Goal: Task Accomplishment & Management: Use online tool/utility

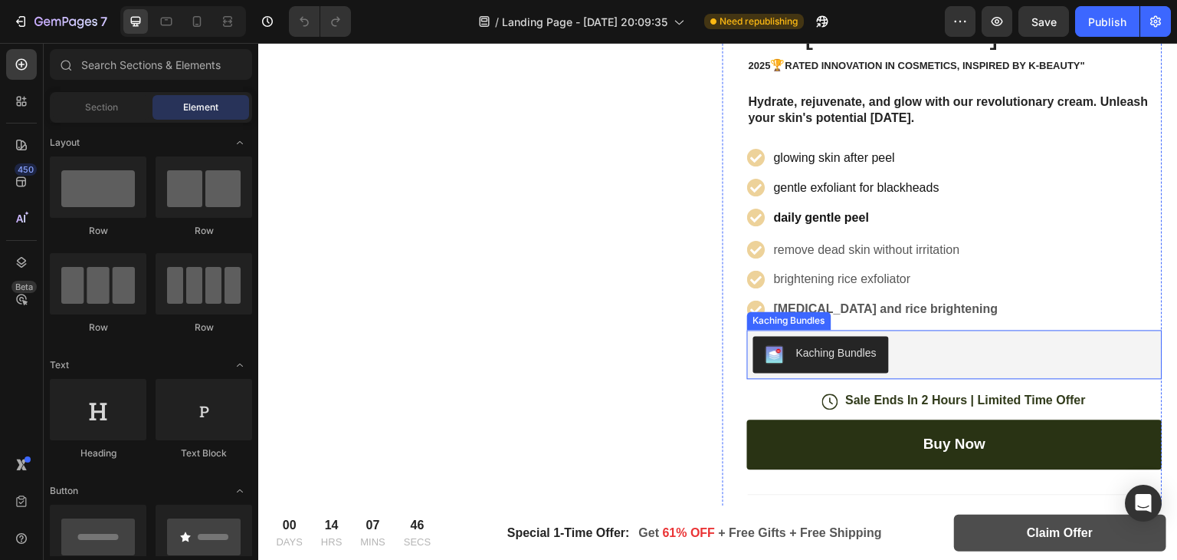
scroll to position [315, 0]
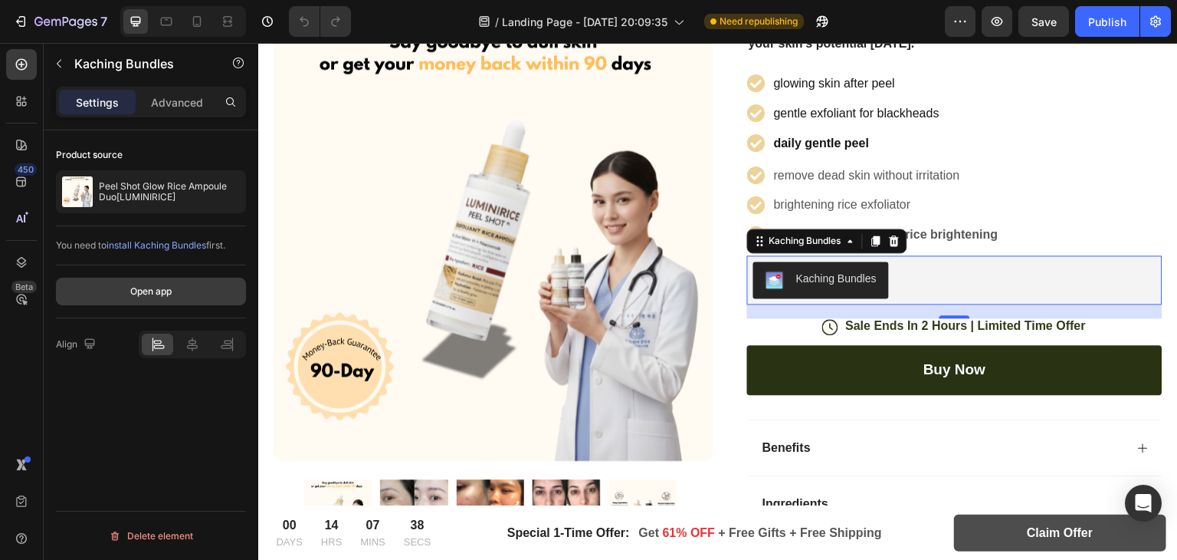
click at [146, 289] on div "Open app" at bounding box center [150, 291] width 41 height 14
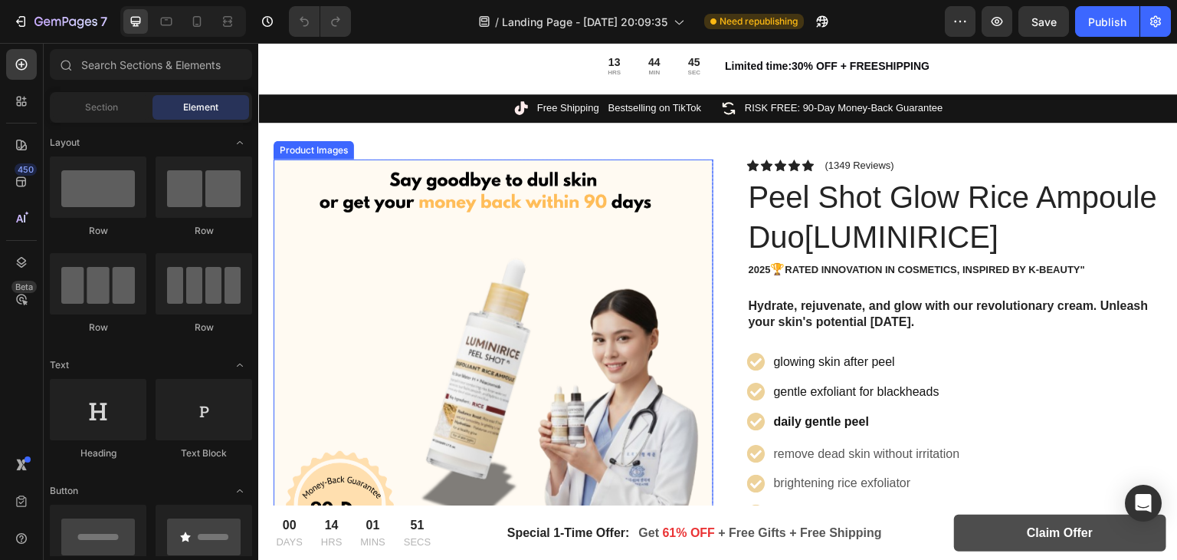
scroll to position [346, 0]
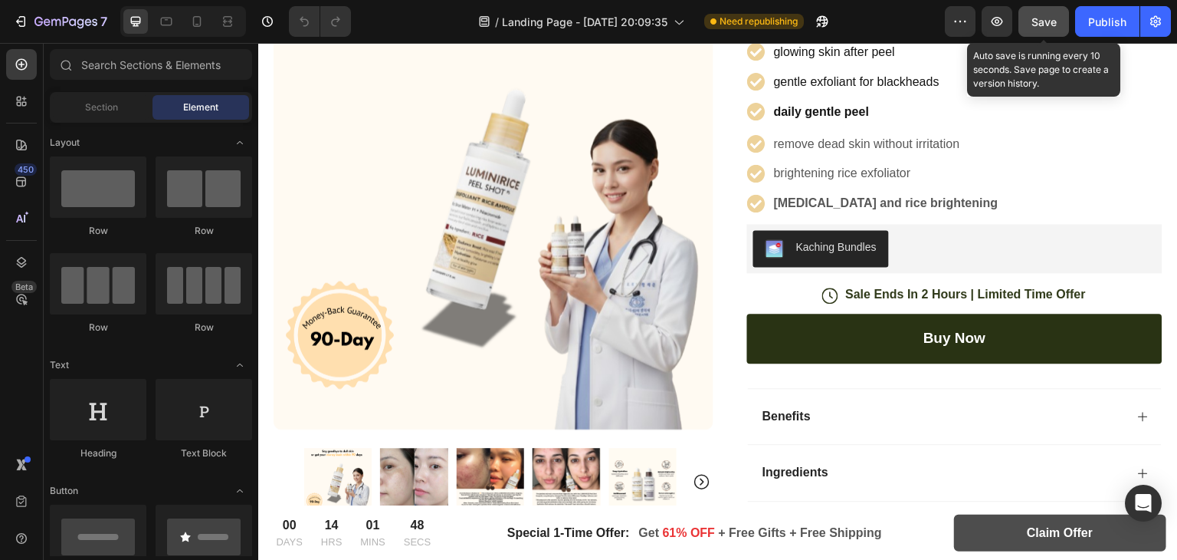
click at [1049, 32] on button "Save" at bounding box center [1044, 21] width 51 height 31
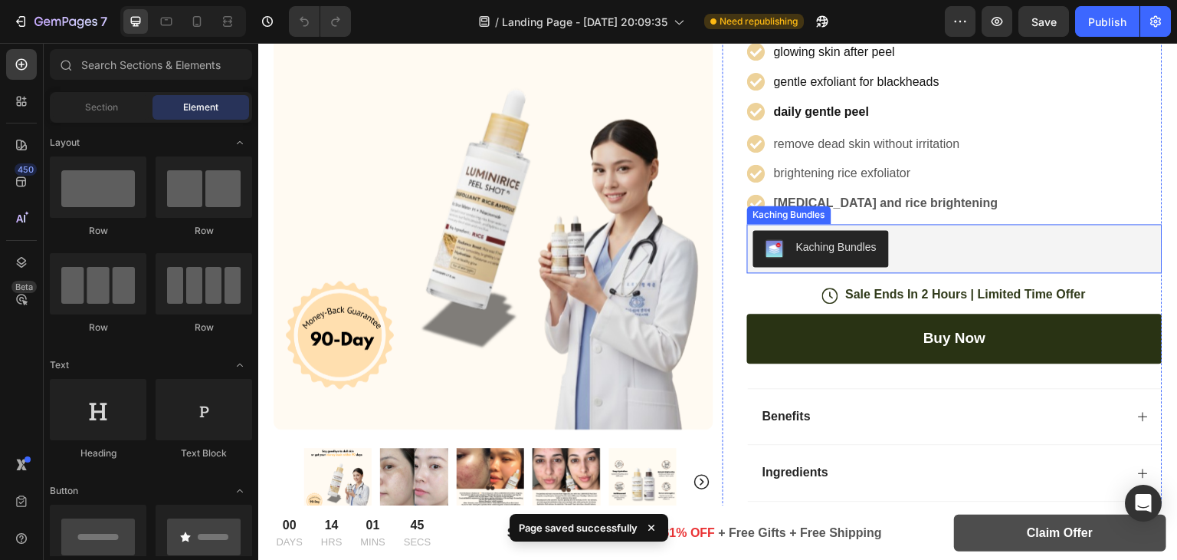
click at [913, 230] on div "Kaching Bundles" at bounding box center [955, 248] width 403 height 37
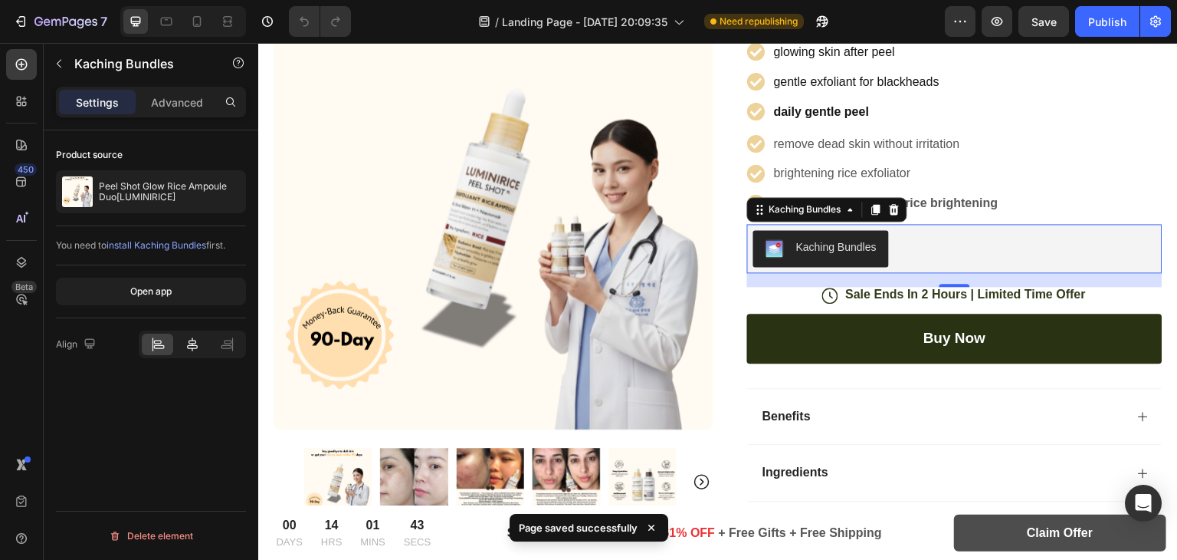
click at [195, 346] on icon at bounding box center [192, 344] width 15 height 15
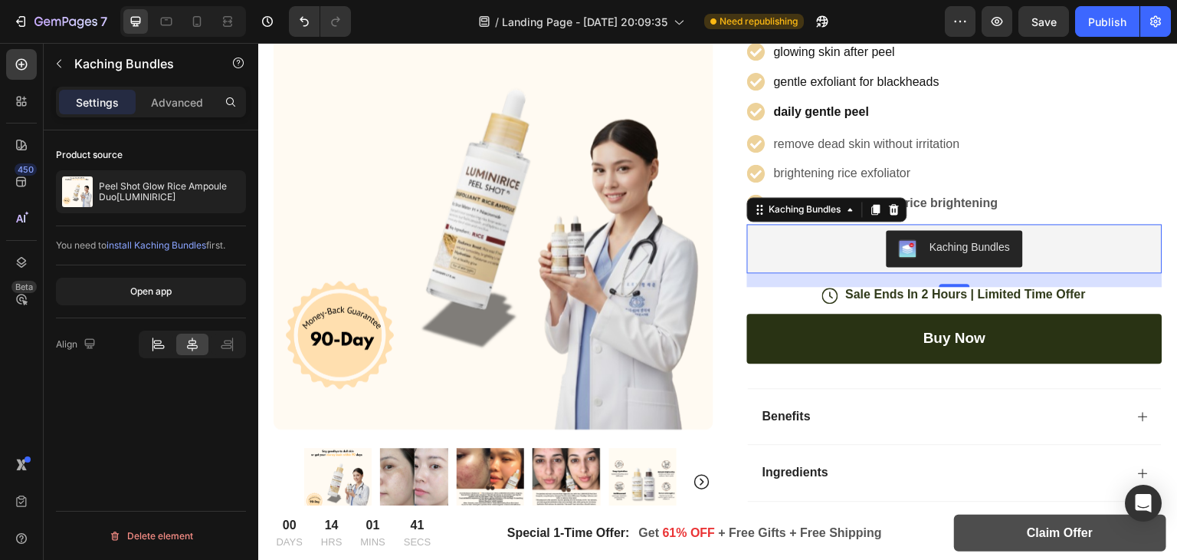
click at [153, 340] on icon at bounding box center [157, 342] width 8 height 4
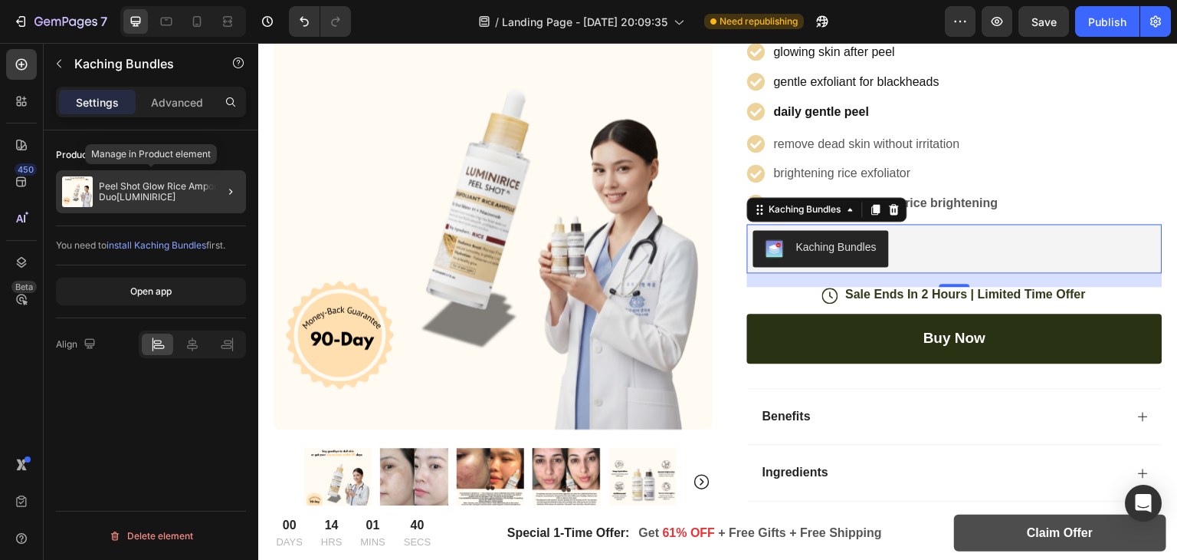
click at [143, 206] on div "Peel Shot Glow Rice Ampoule Duo[LUMINIRICE]" at bounding box center [151, 191] width 190 height 43
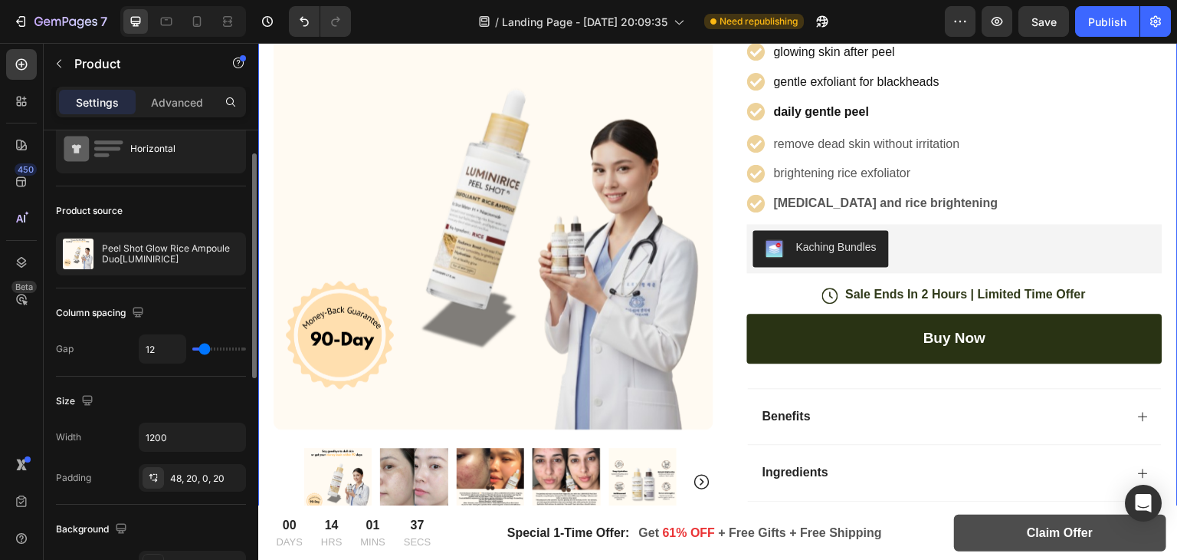
scroll to position [57, 0]
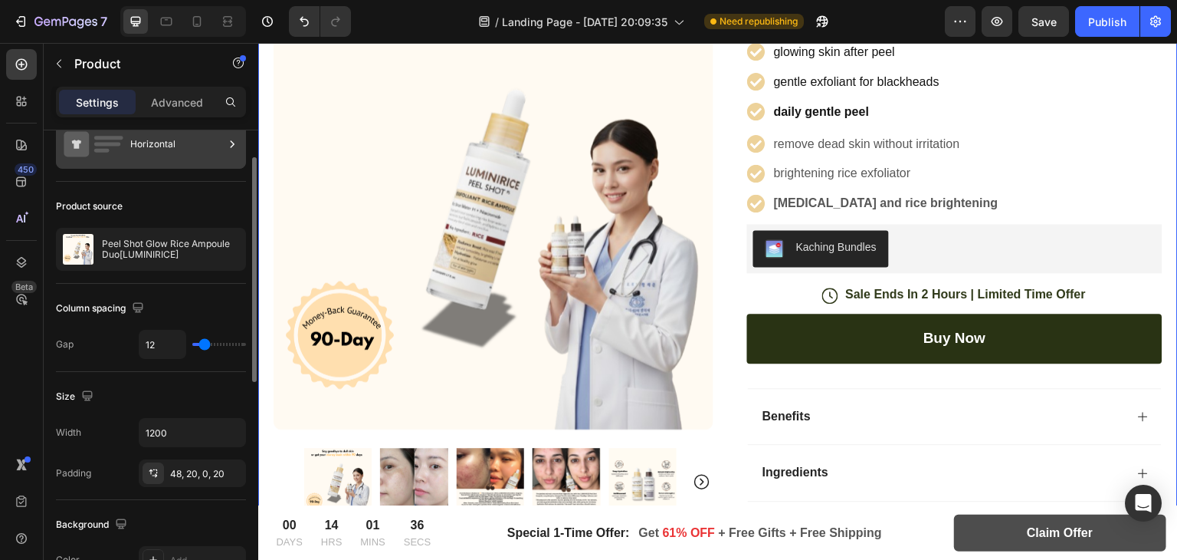
click at [142, 130] on div "Horizontal" at bounding box center [177, 143] width 94 height 35
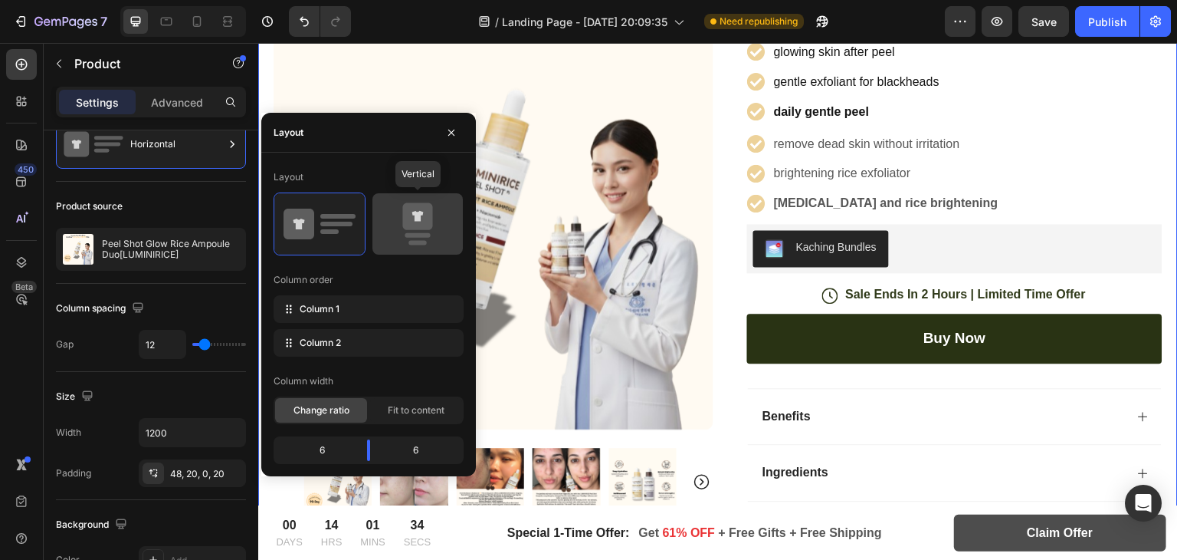
click at [444, 223] on icon at bounding box center [418, 223] width 72 height 43
type input "0"
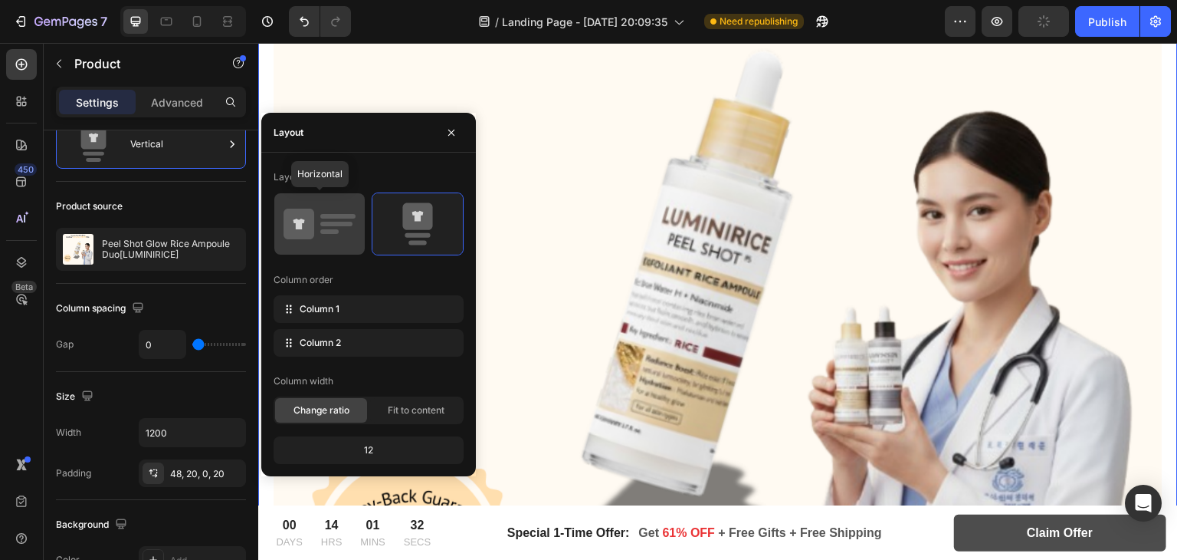
click at [344, 231] on icon at bounding box center [320, 223] width 72 height 43
type input "12"
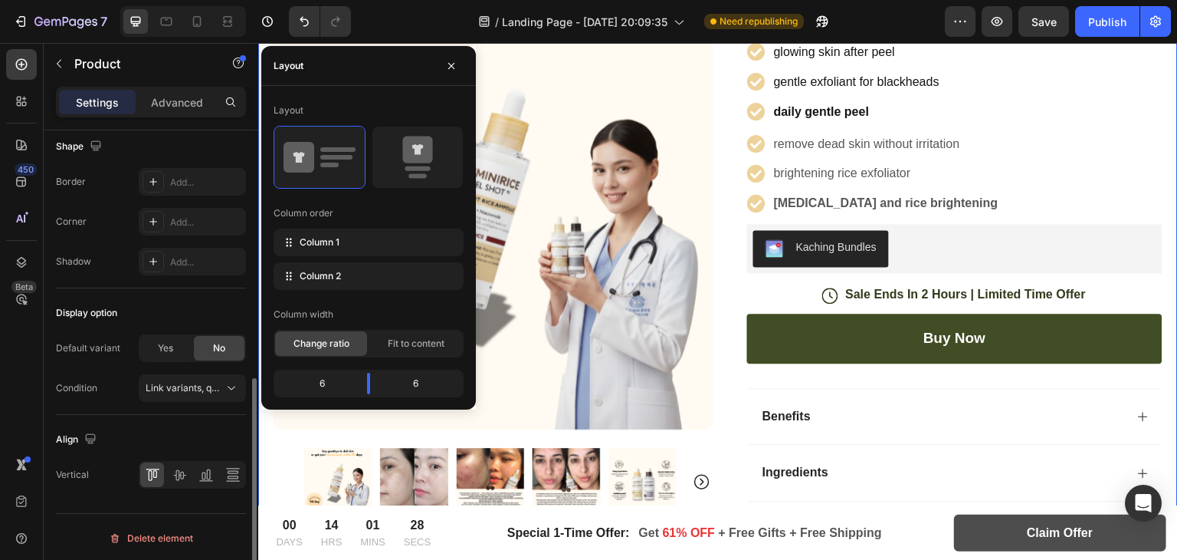
scroll to position [521, 0]
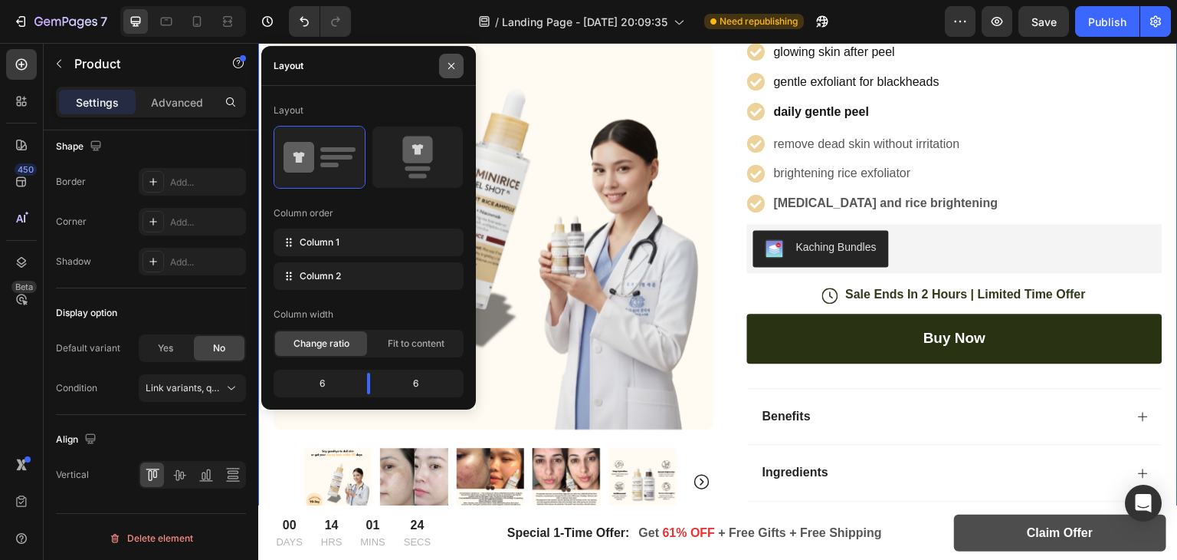
click at [452, 62] on icon "button" at bounding box center [451, 66] width 12 height 12
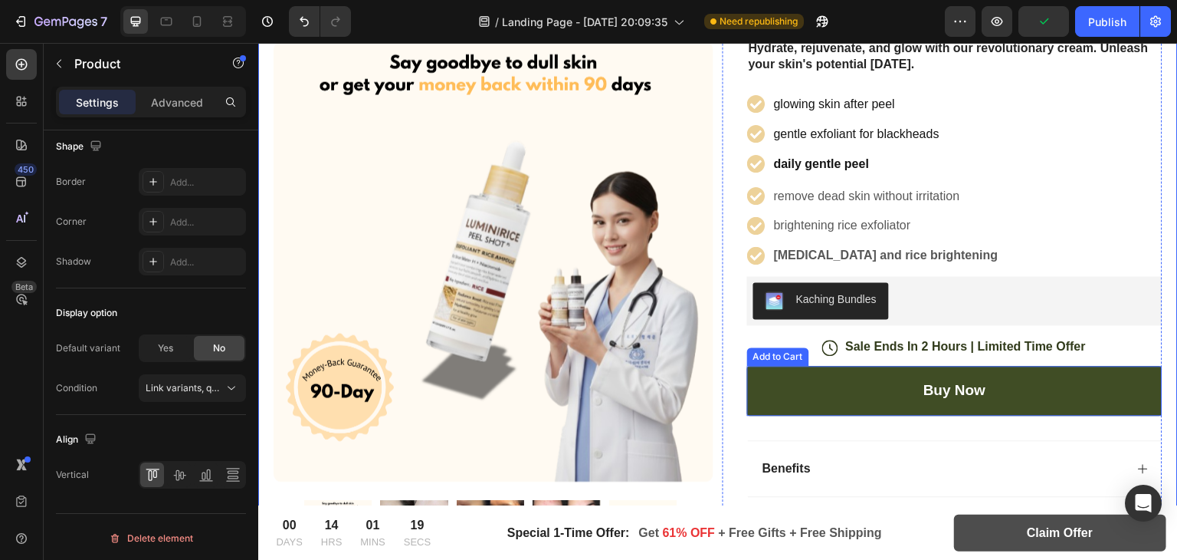
scroll to position [294, 0]
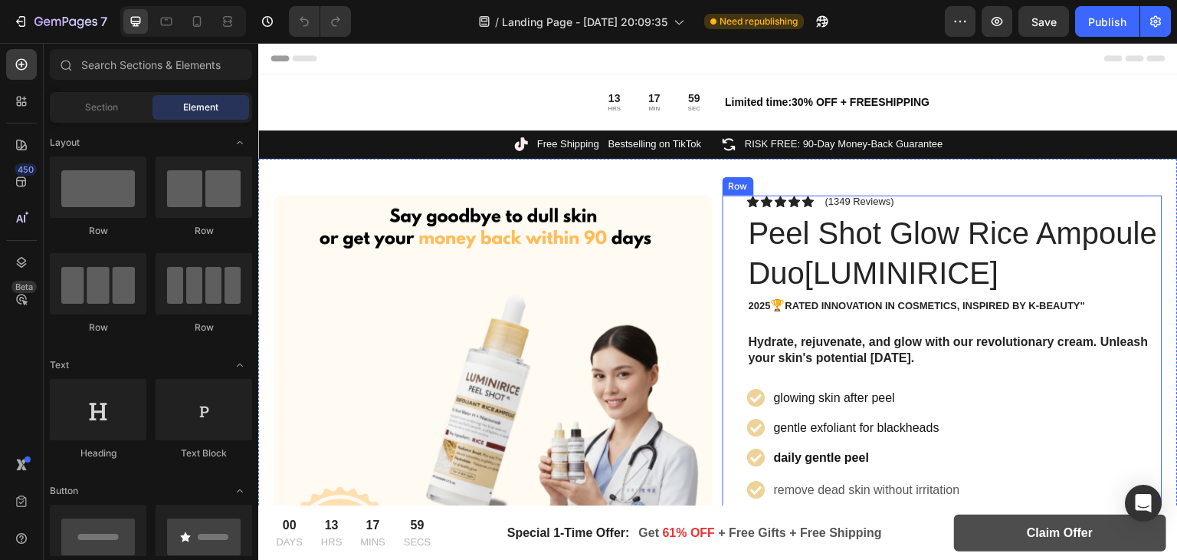
scroll to position [288, 0]
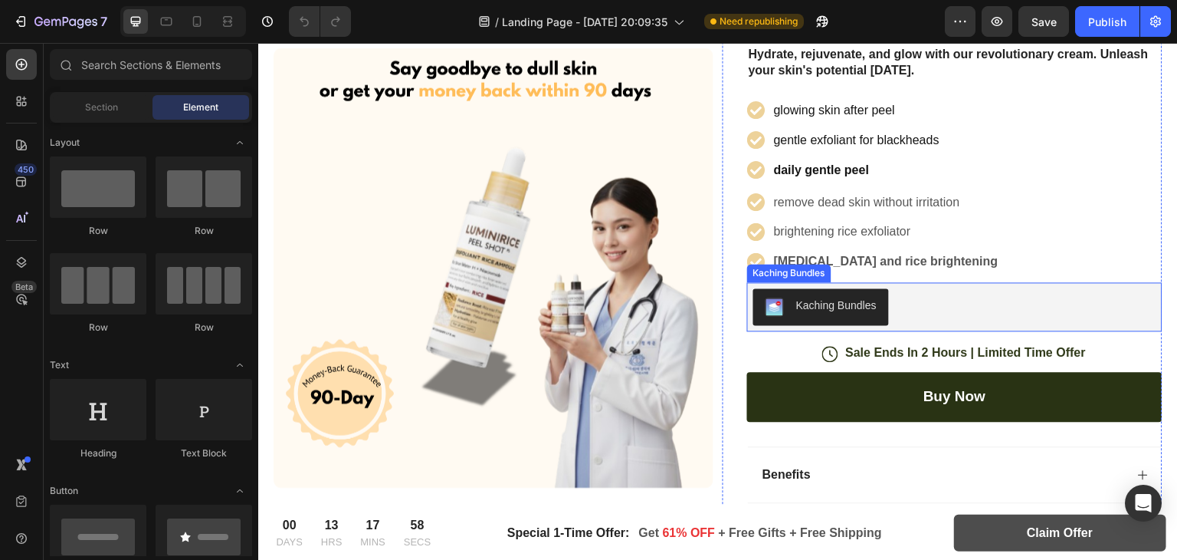
click at [904, 299] on div "Kaching Bundles" at bounding box center [955, 306] width 403 height 37
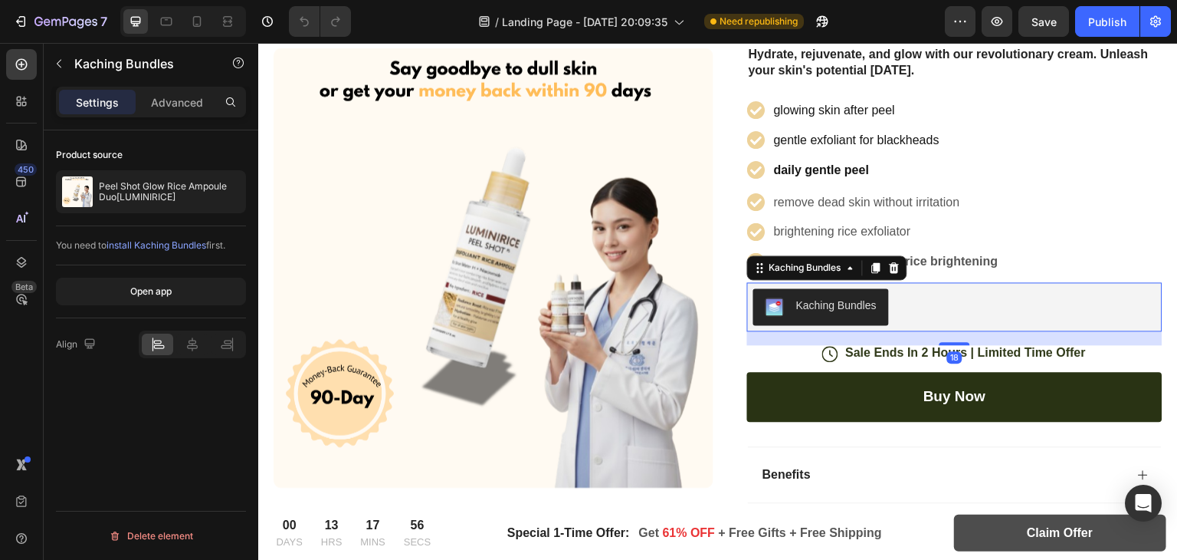
click at [836, 300] on div "Kaching Bundles" at bounding box center [836, 305] width 80 height 16
click at [202, 300] on button "Open app" at bounding box center [151, 291] width 190 height 28
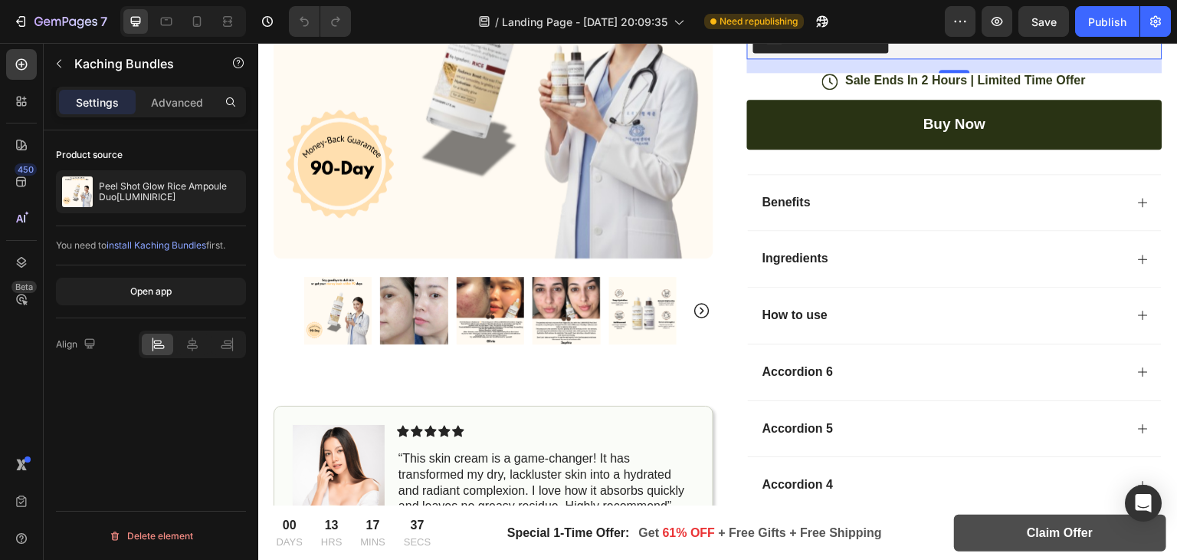
scroll to position [392, 0]
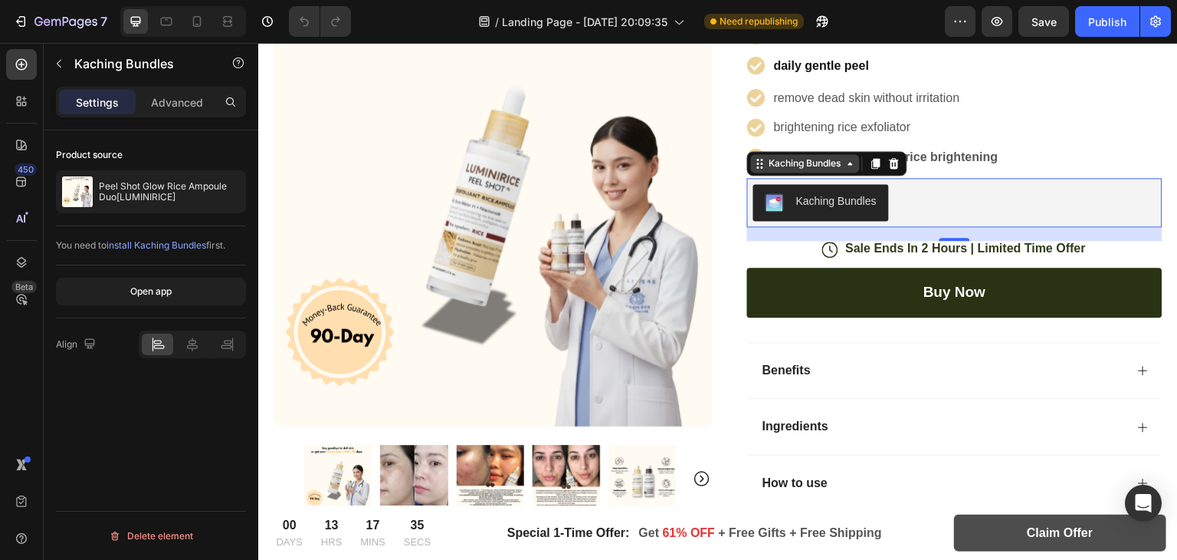
click at [827, 166] on div "Kaching Bundles" at bounding box center [806, 163] width 78 height 14
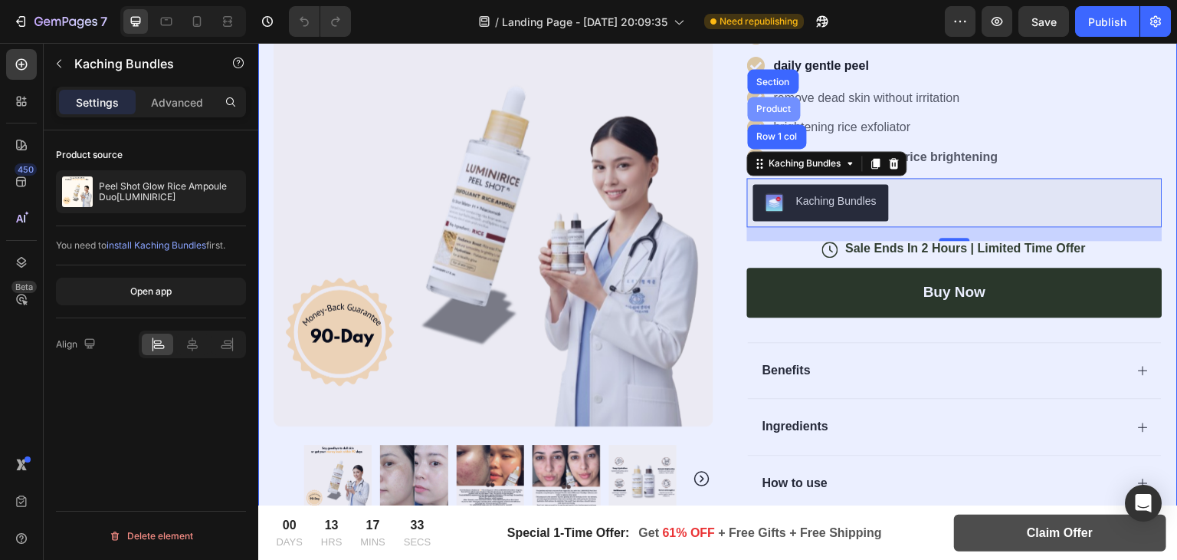
click at [762, 105] on div "Product" at bounding box center [774, 108] width 41 height 9
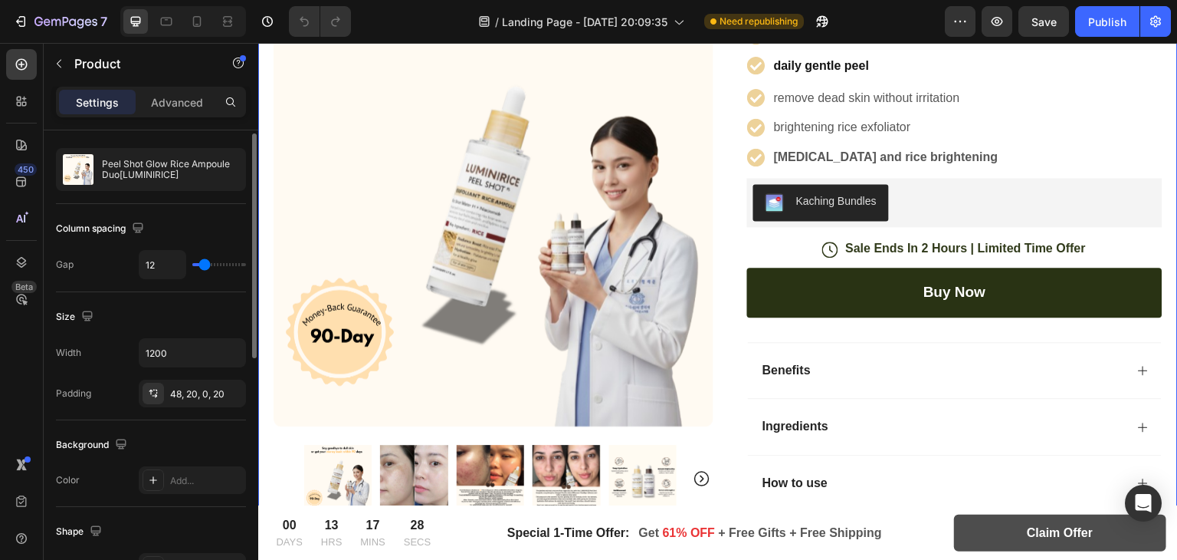
scroll to position [0, 0]
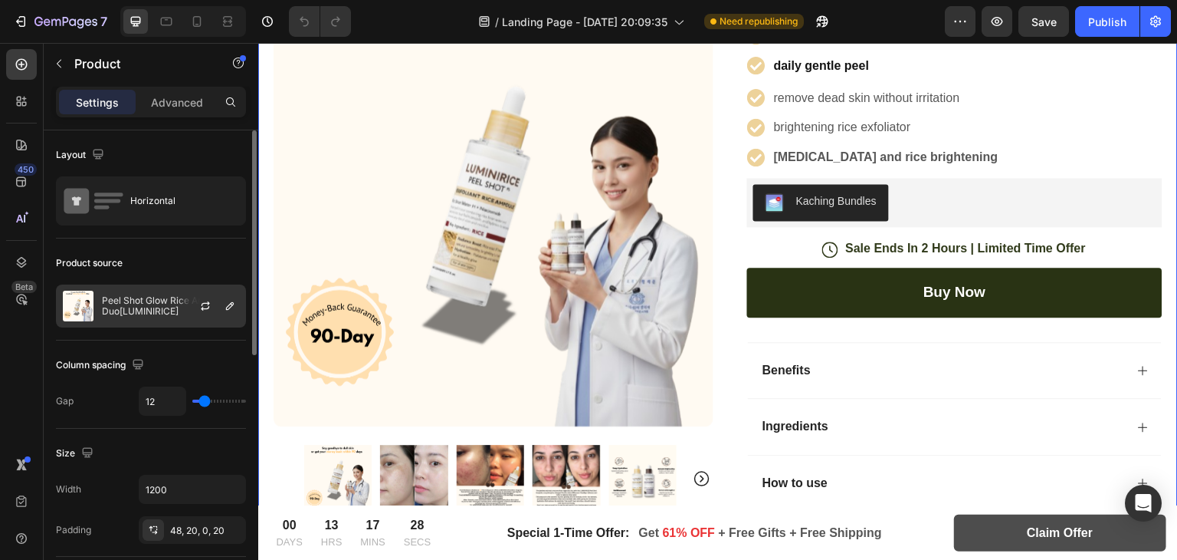
click at [126, 288] on div "Peel Shot Glow Rice Ampoule Duo[LUMINIRICE]" at bounding box center [151, 305] width 190 height 43
click at [191, 310] on div at bounding box center [211, 305] width 67 height 41
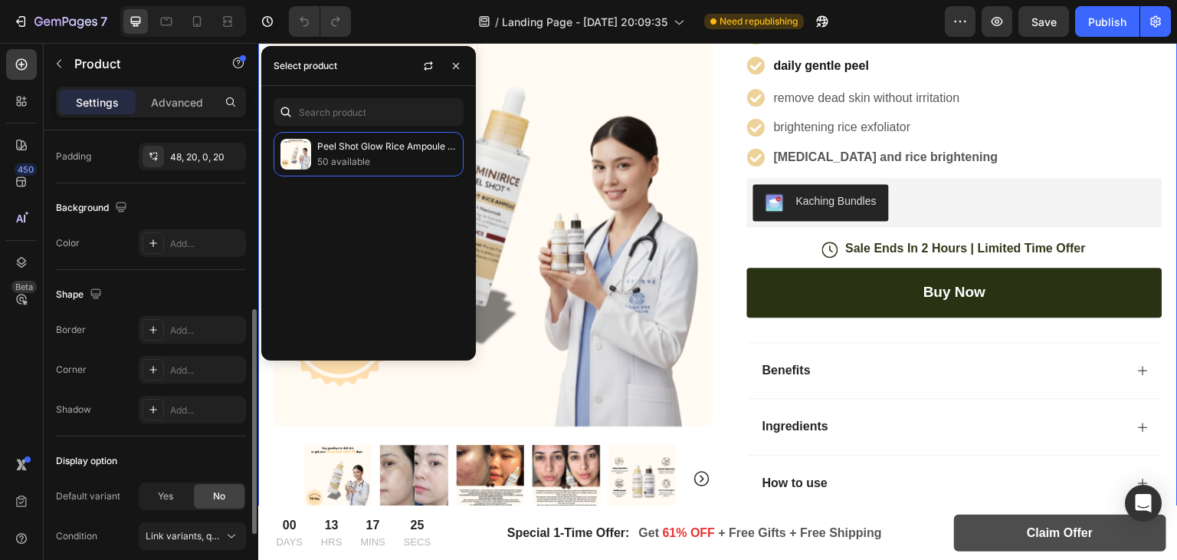
scroll to position [374, 0]
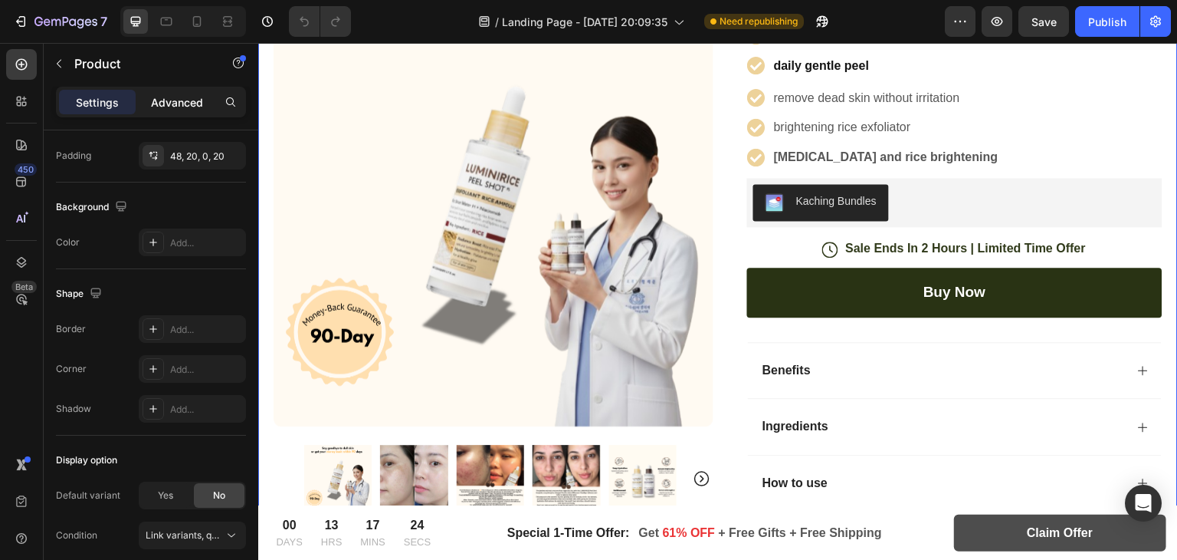
click at [170, 97] on p "Advanced" at bounding box center [177, 102] width 52 height 16
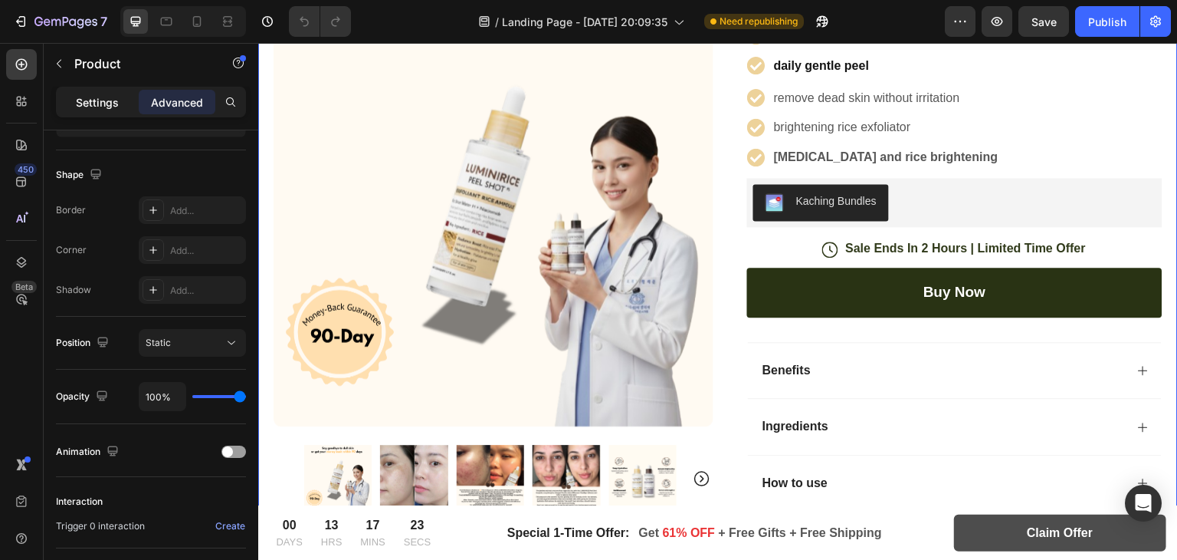
drag, startPoint x: 81, startPoint y: 105, endPoint x: 309, endPoint y: 185, distance: 241.2
click at [81, 105] on p "Settings" at bounding box center [97, 102] width 43 height 16
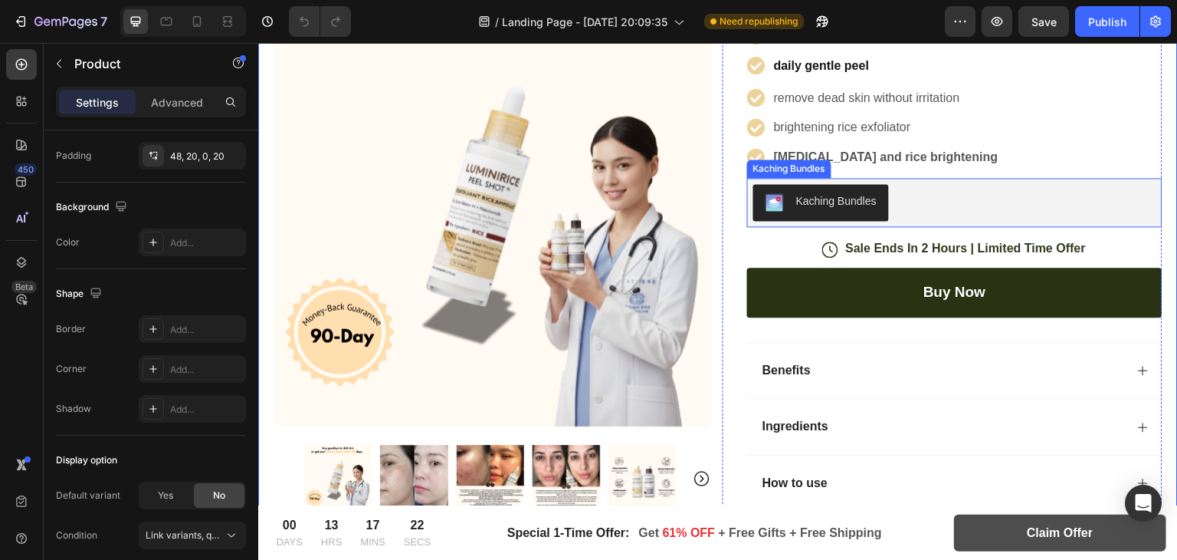
click at [814, 189] on button "Kaching Bundles" at bounding box center [822, 202] width 136 height 37
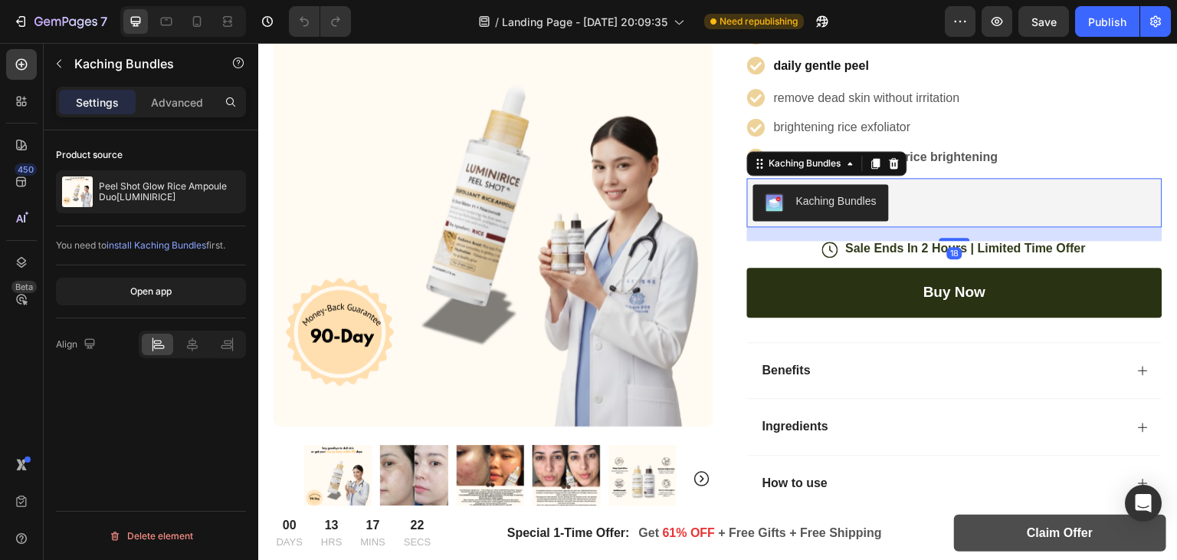
scroll to position [0, 0]
click at [224, 192] on button "button" at bounding box center [231, 191] width 18 height 18
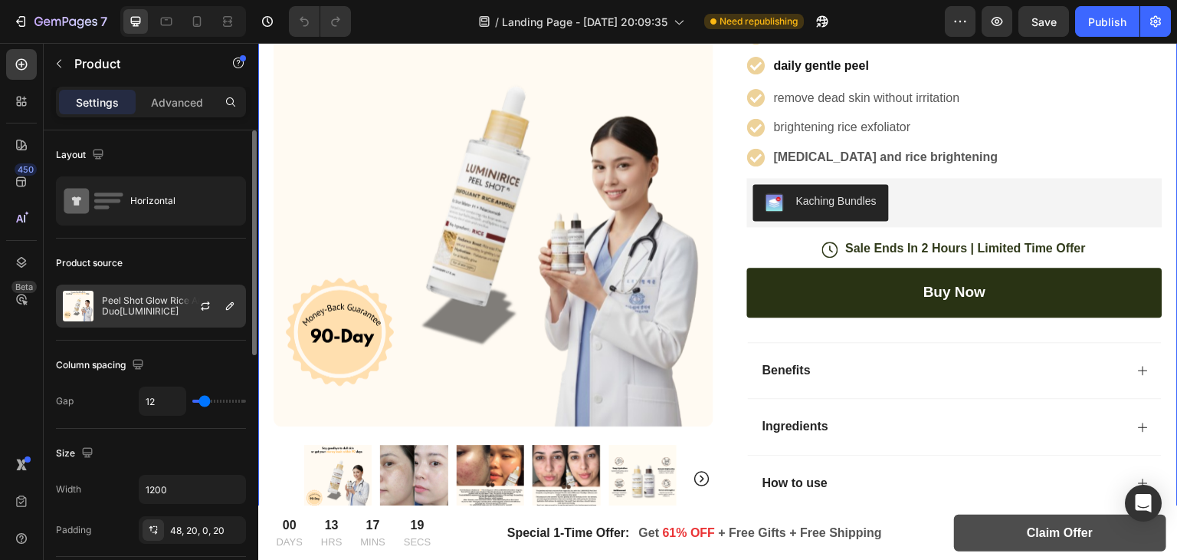
click at [156, 295] on p "Peel Shot Glow Rice Ampoule Duo[LUMINIRICE]" at bounding box center [170, 305] width 137 height 21
click at [236, 303] on icon "button" at bounding box center [230, 306] width 12 height 12
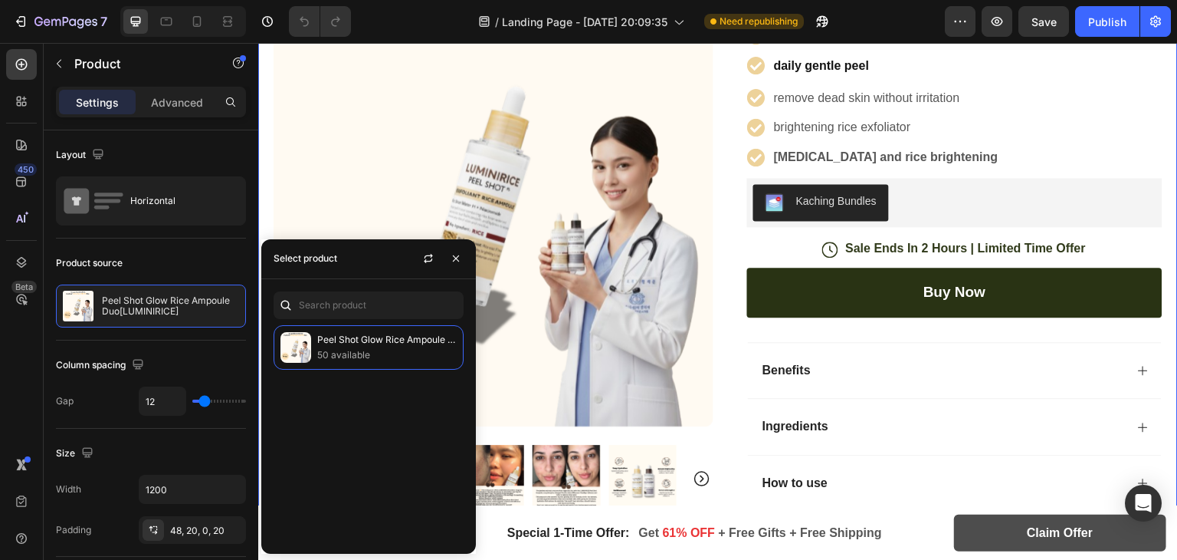
click at [306, 323] on div "Peel Shot Glow Rice Ampoule Duo[LUMINIRICE] 50 available" at bounding box center [368, 416] width 215 height 274
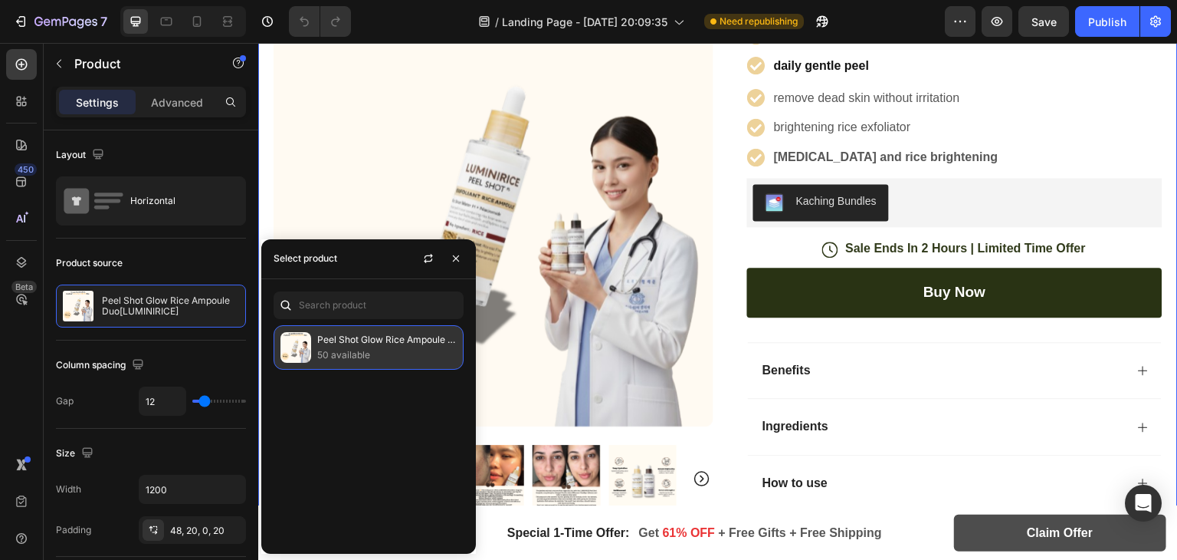
click at [294, 346] on img at bounding box center [296, 347] width 31 height 31
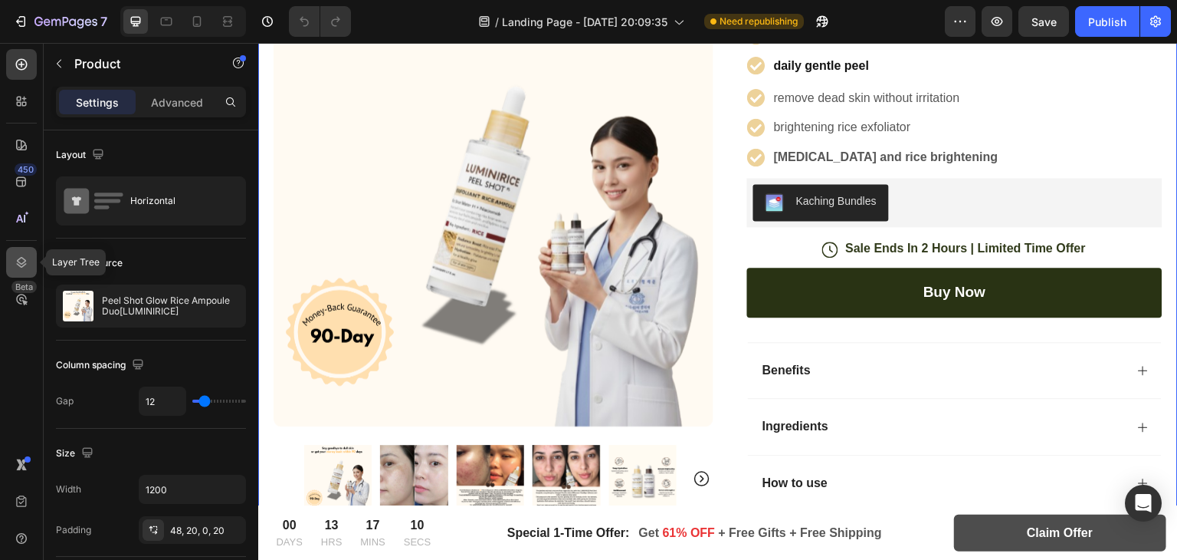
click at [25, 261] on icon at bounding box center [21, 262] width 15 height 15
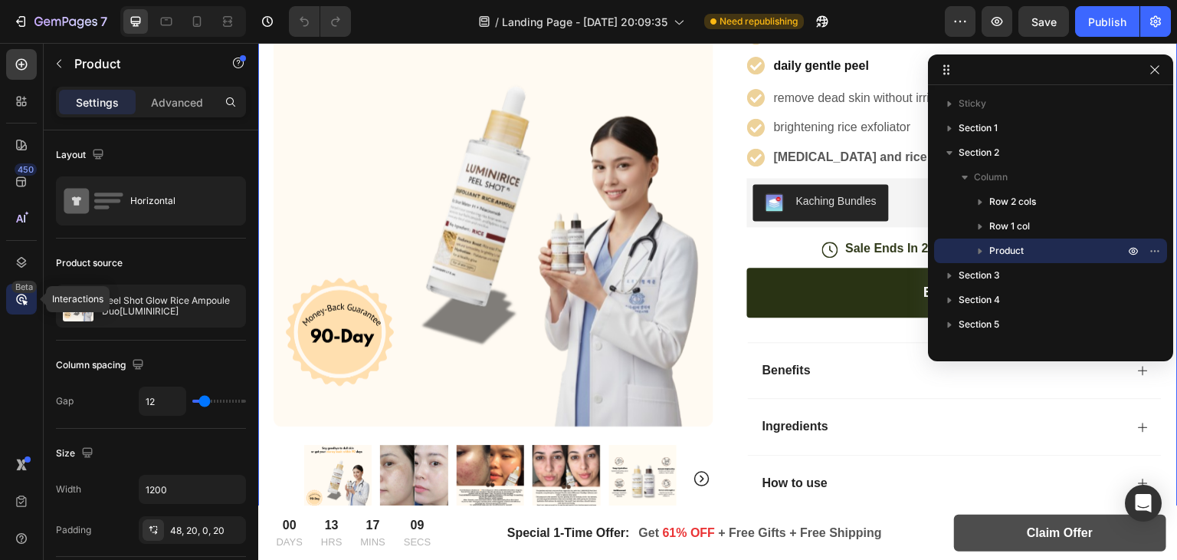
click at [7, 304] on div "Beta" at bounding box center [21, 299] width 31 height 31
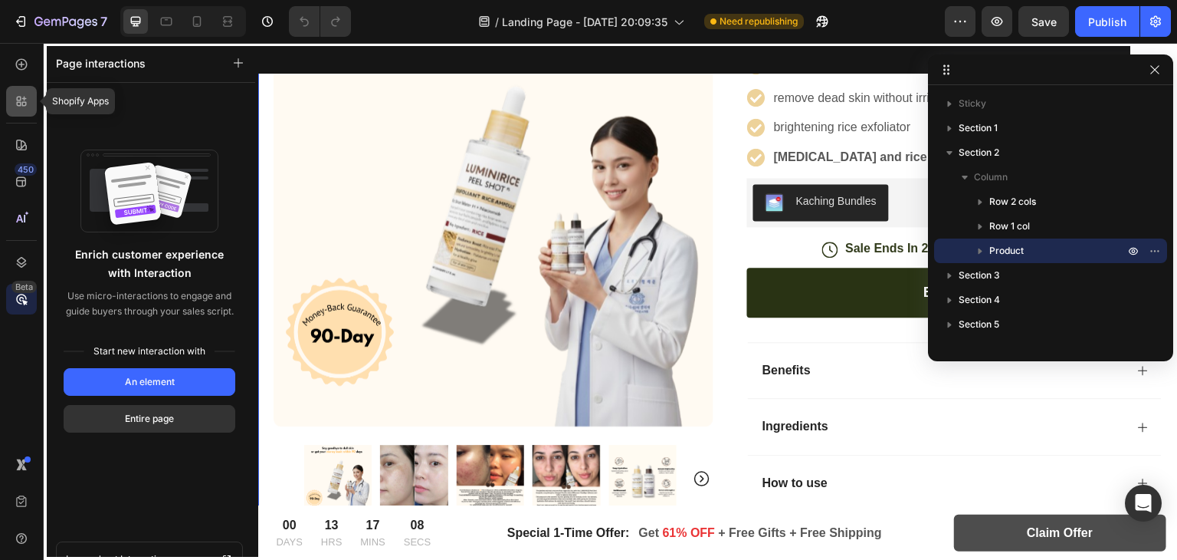
click at [25, 104] on icon at bounding box center [21, 101] width 15 height 15
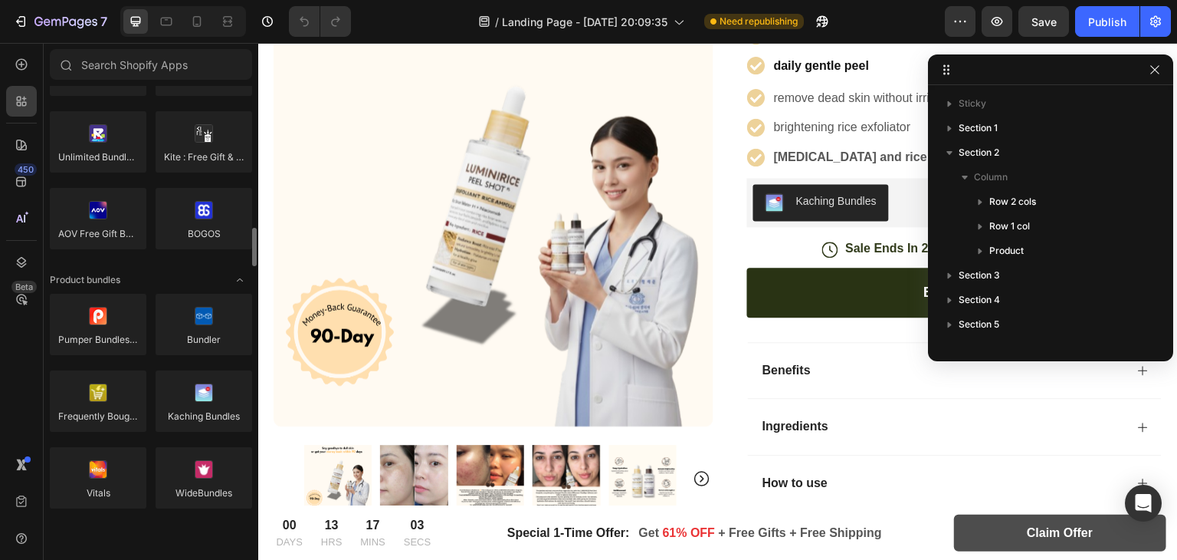
scroll to position [1082, 0]
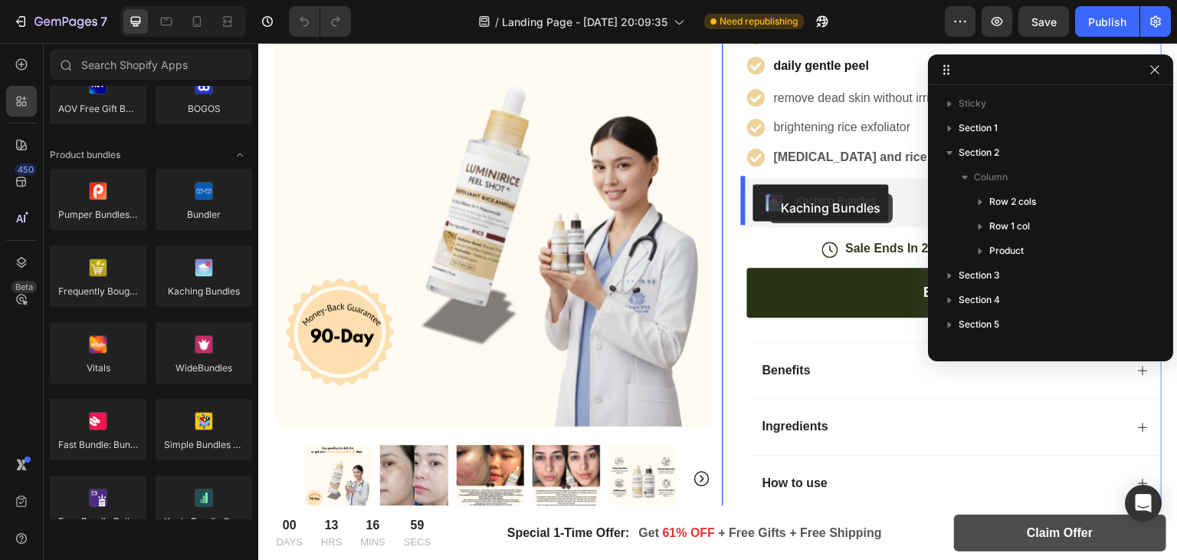
drag, startPoint x: 455, startPoint y: 328, endPoint x: 770, endPoint y: 193, distance: 342.0
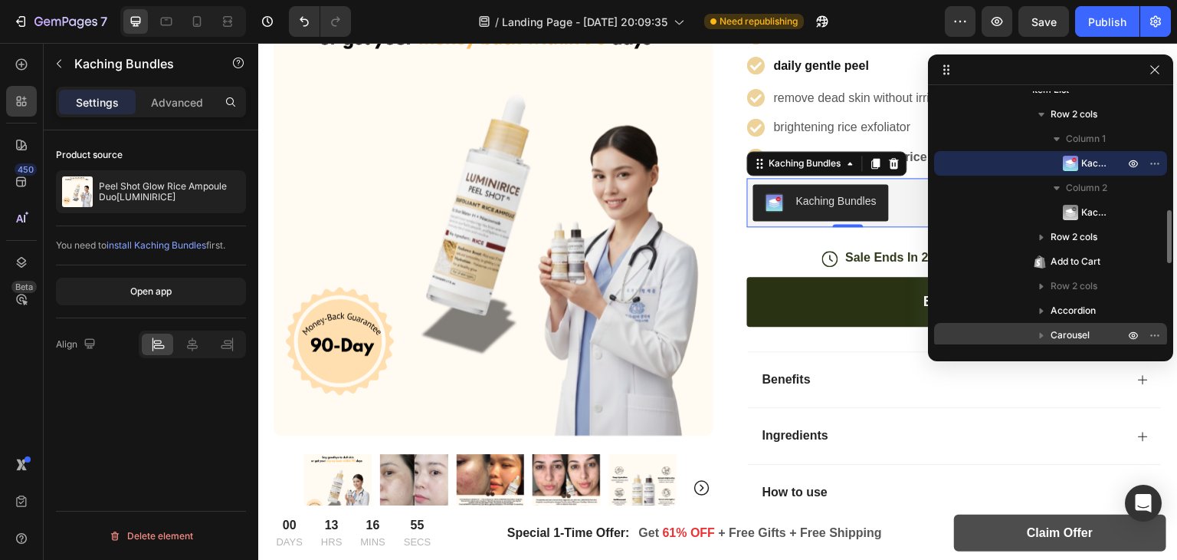
scroll to position [570, 0]
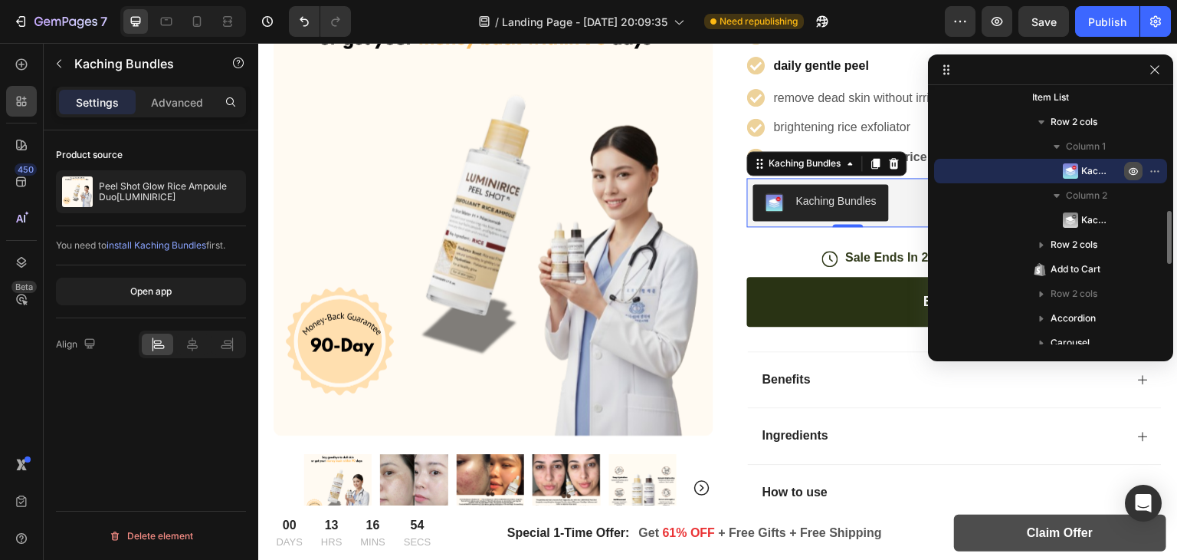
click at [1131, 168] on icon "button" at bounding box center [1133, 172] width 9 height 8
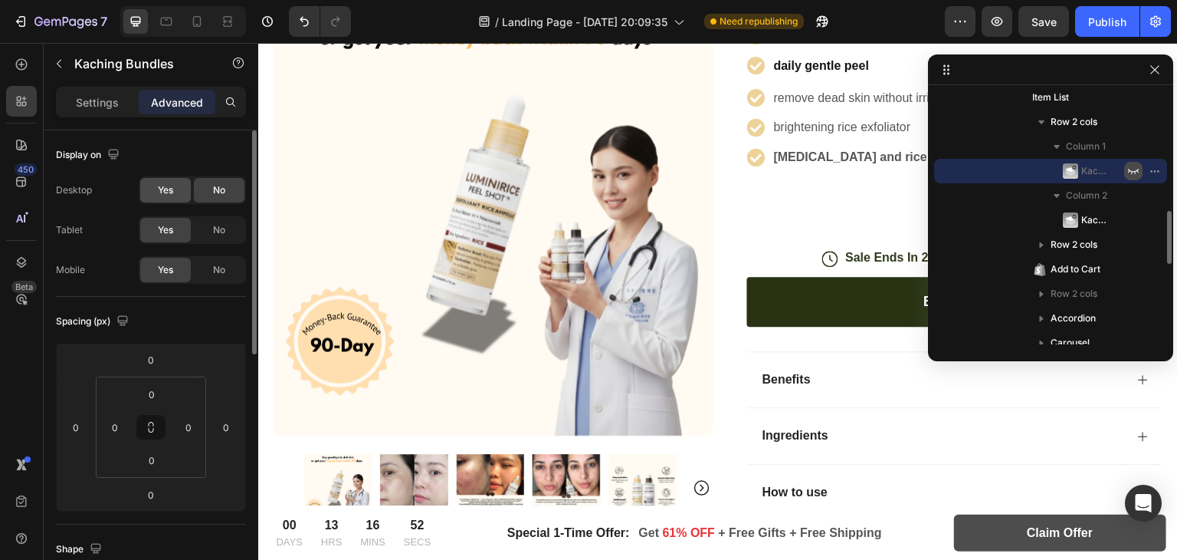
click at [161, 183] on span "Yes" at bounding box center [165, 190] width 15 height 14
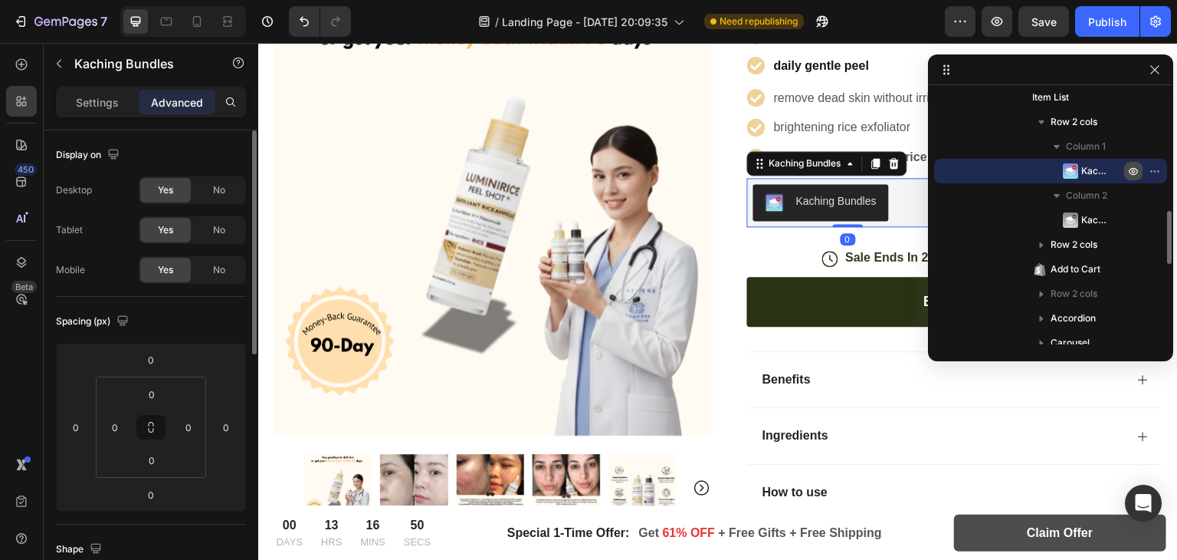
click at [203, 243] on div "Yes No" at bounding box center [192, 230] width 107 height 28
click at [220, 225] on span "No" at bounding box center [219, 230] width 12 height 14
click at [163, 227] on span "Yes" at bounding box center [165, 230] width 15 height 14
click at [192, 274] on div "Yes No" at bounding box center [192, 270] width 107 height 28
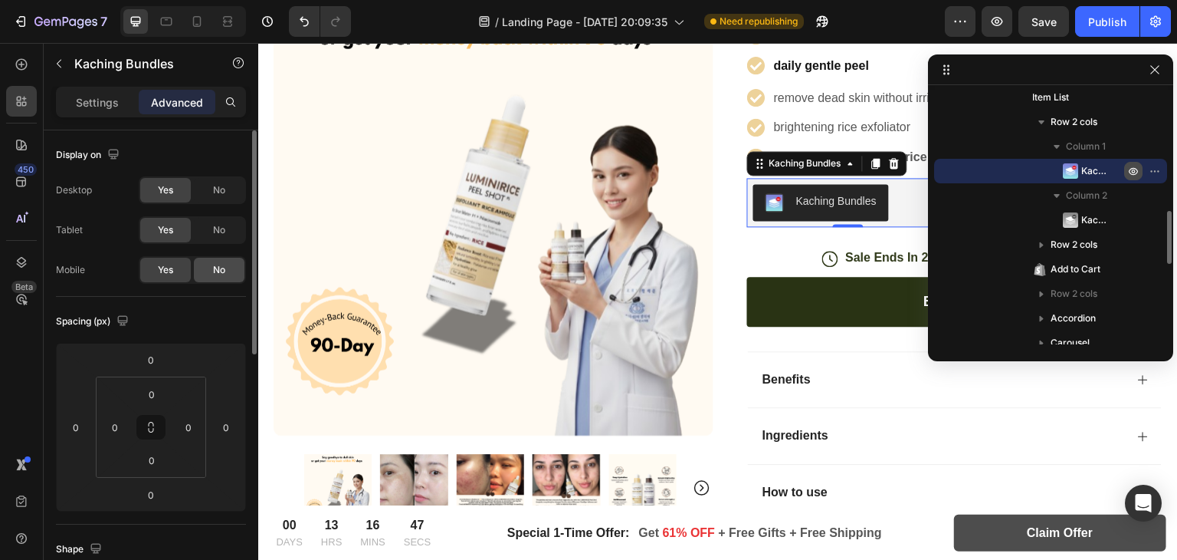
click at [224, 271] on span "No" at bounding box center [219, 270] width 12 height 14
click at [180, 271] on div "Yes" at bounding box center [165, 270] width 51 height 25
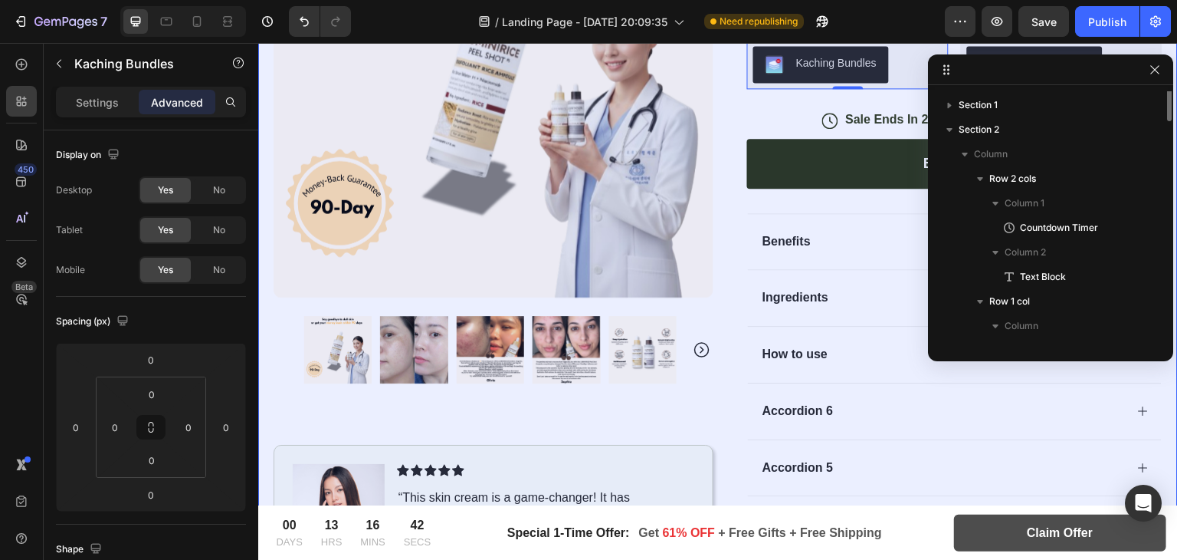
scroll to position [0, 0]
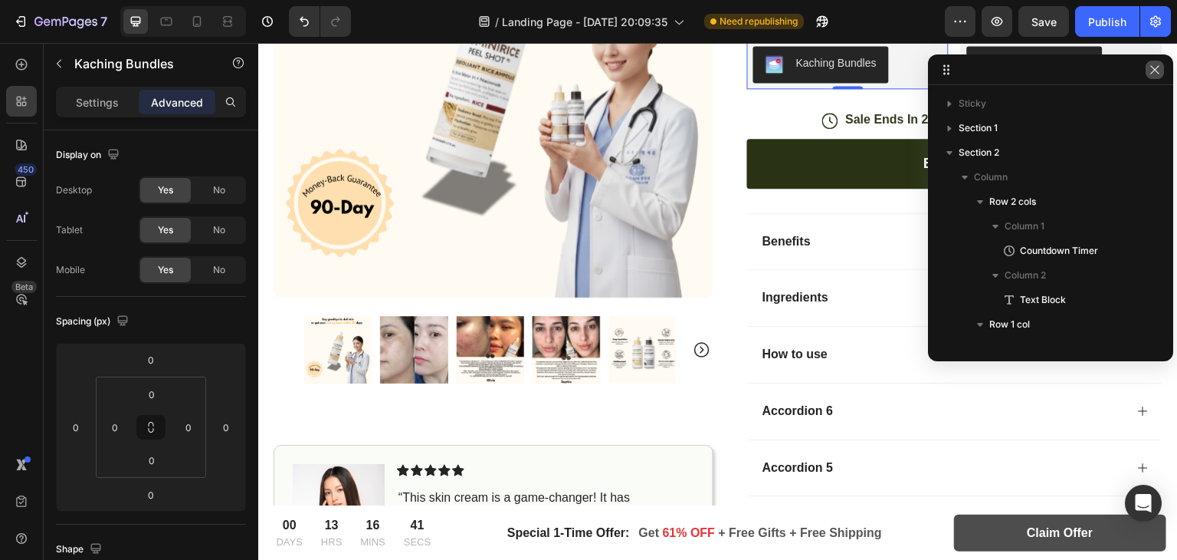
click at [1161, 72] on icon "button" at bounding box center [1155, 70] width 12 height 12
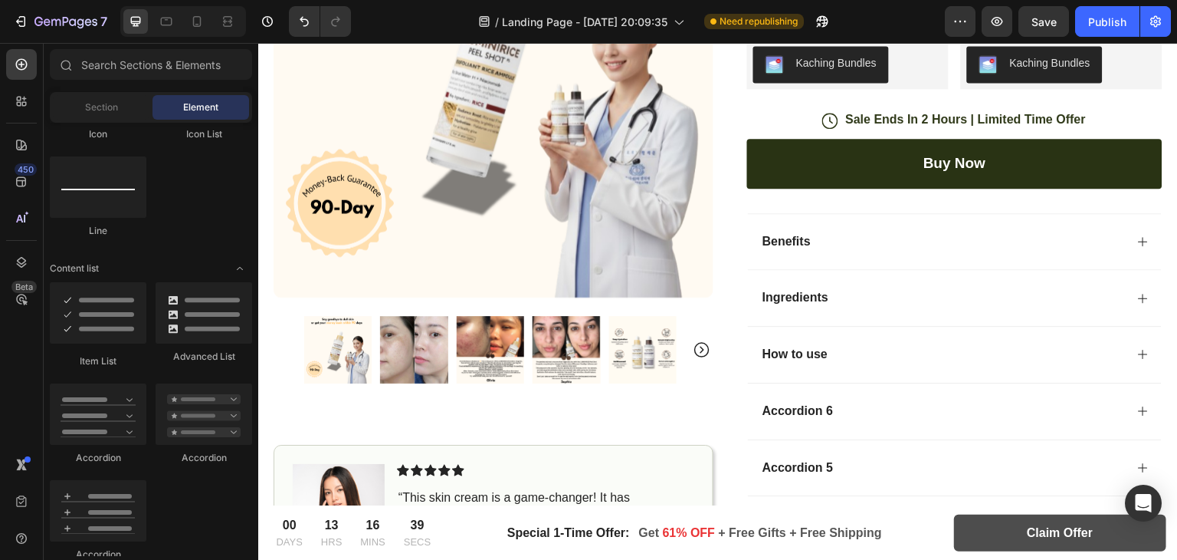
scroll to position [383, 0]
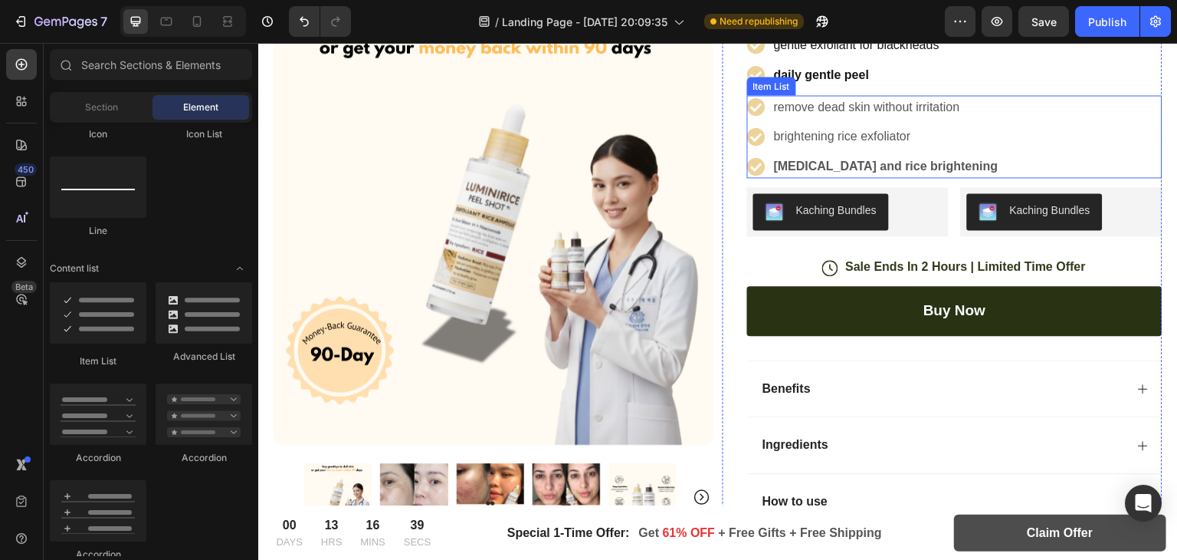
click at [1121, 197] on div "Kaching Bundles" at bounding box center [1061, 211] width 189 height 37
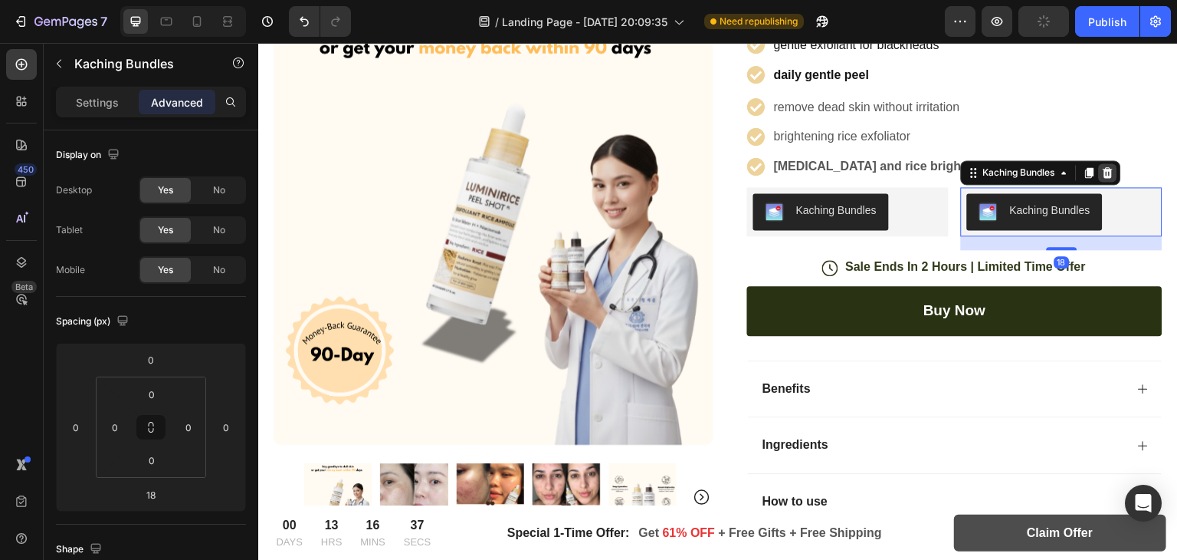
click at [1104, 166] on icon at bounding box center [1108, 172] width 12 height 12
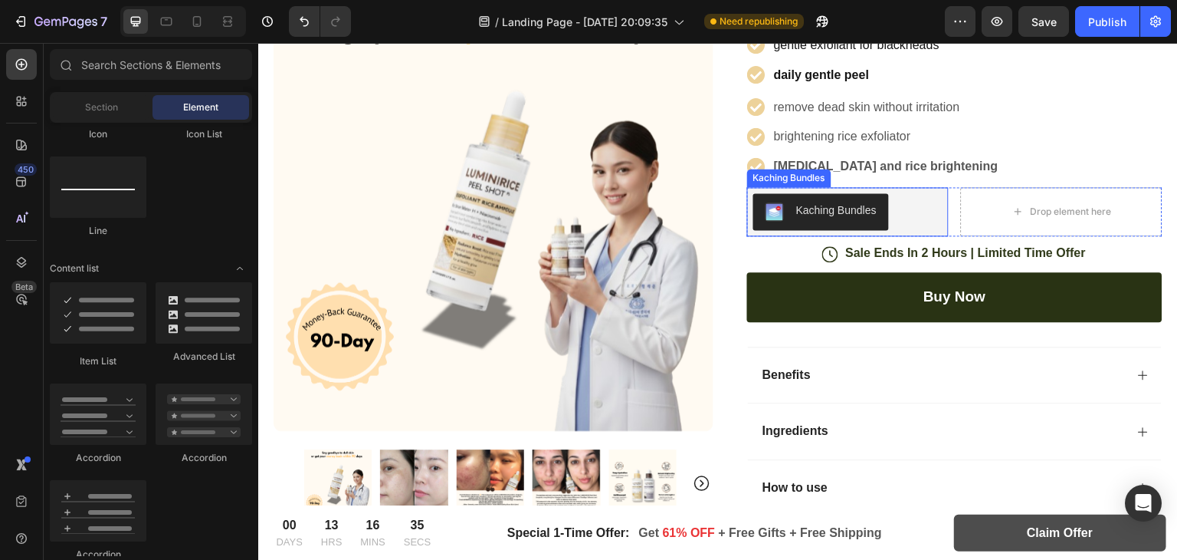
click at [862, 204] on div "Kaching Bundles" at bounding box center [836, 210] width 80 height 16
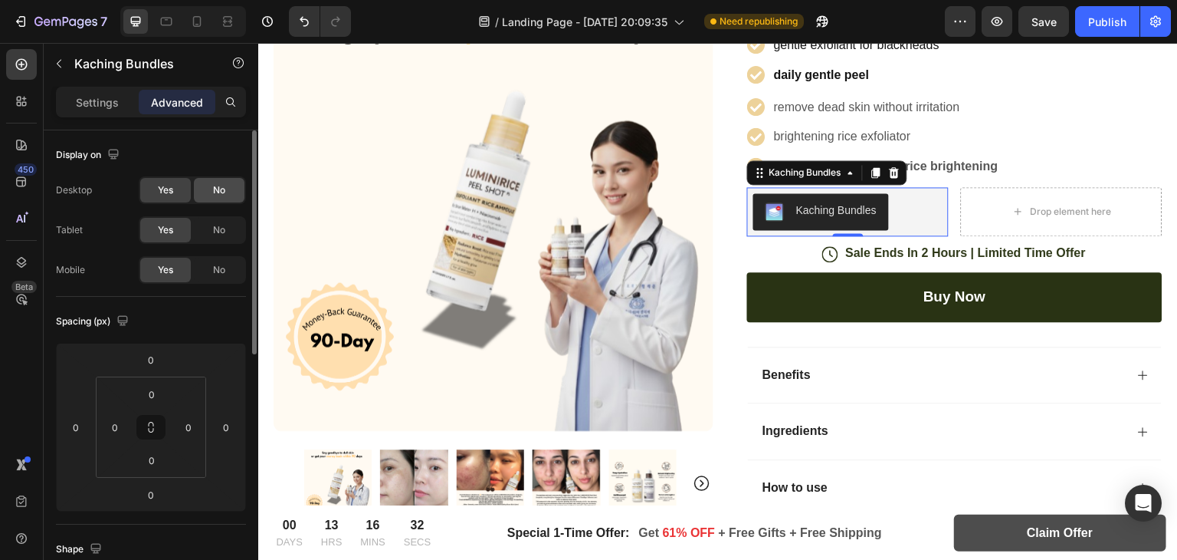
click at [224, 194] on span "No" at bounding box center [219, 190] width 12 height 14
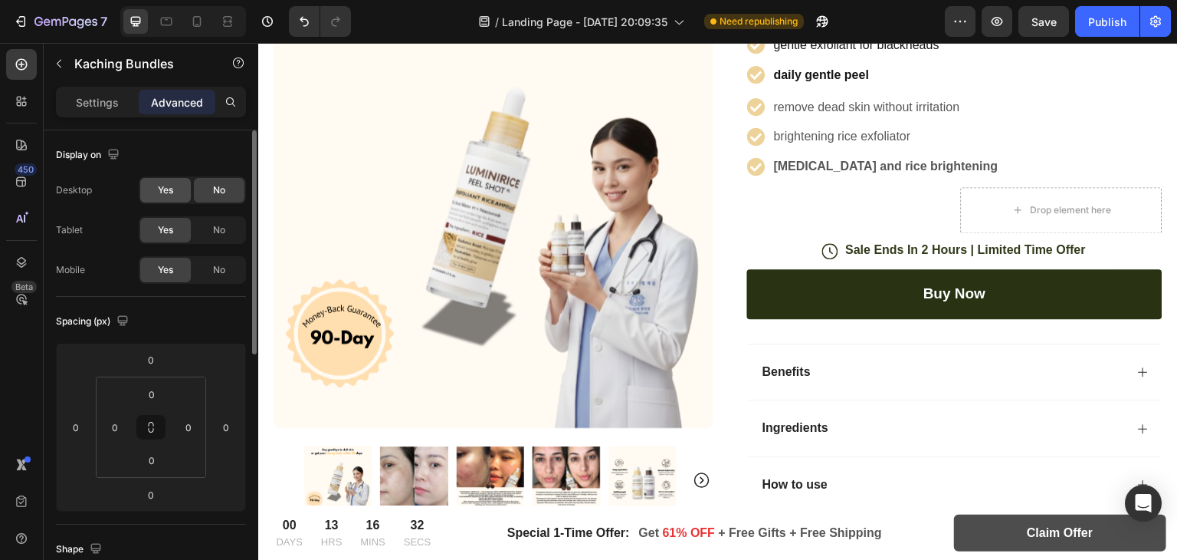
click at [172, 193] on span "Yes" at bounding box center [165, 190] width 15 height 14
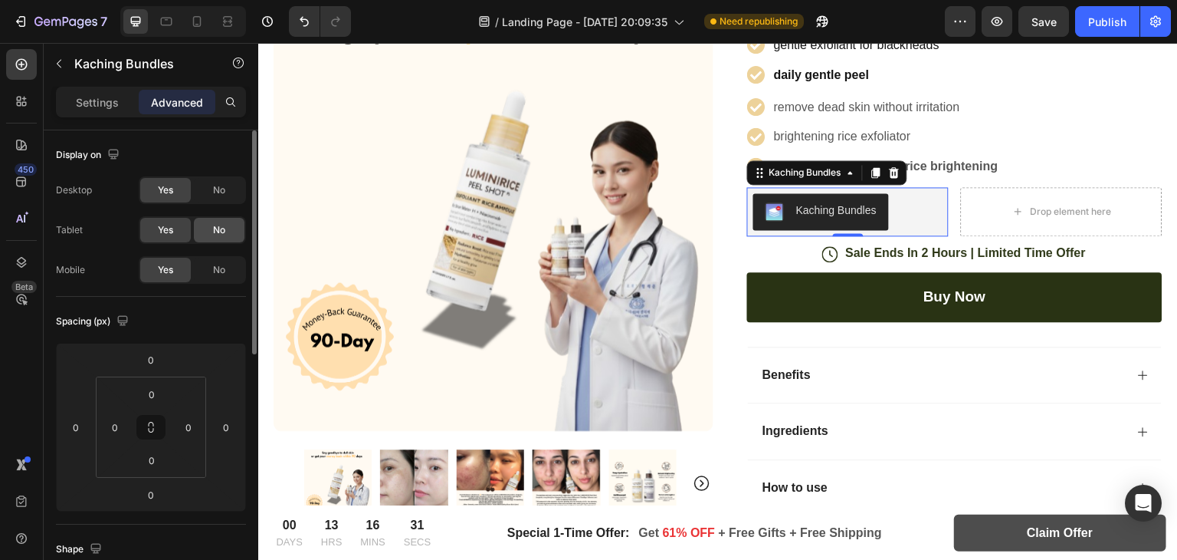
click at [226, 225] on div "No" at bounding box center [219, 230] width 51 height 25
click at [184, 225] on div "Yes" at bounding box center [165, 230] width 51 height 25
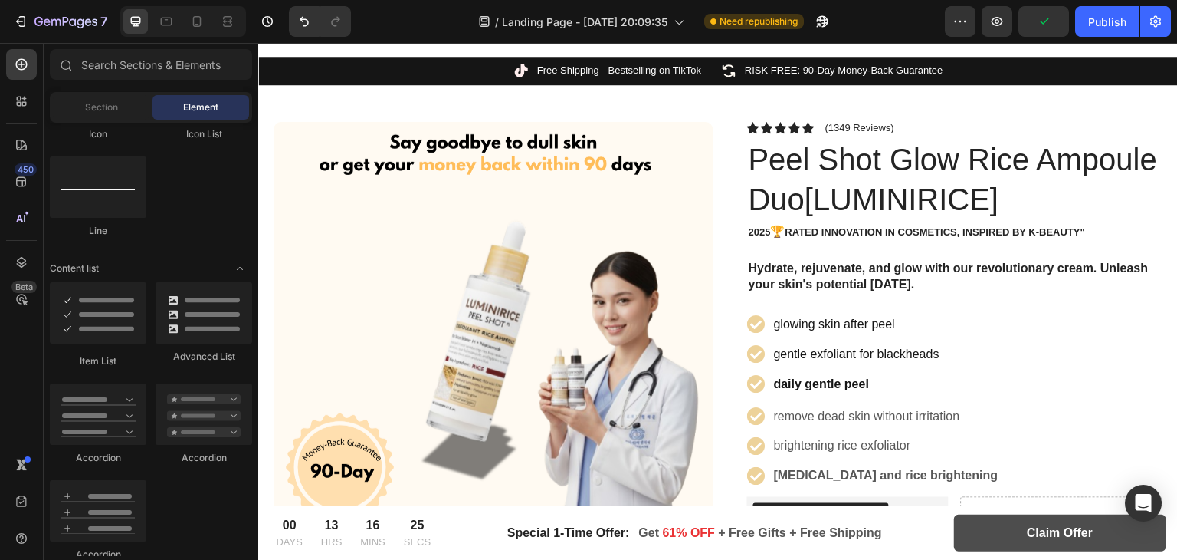
scroll to position [0, 0]
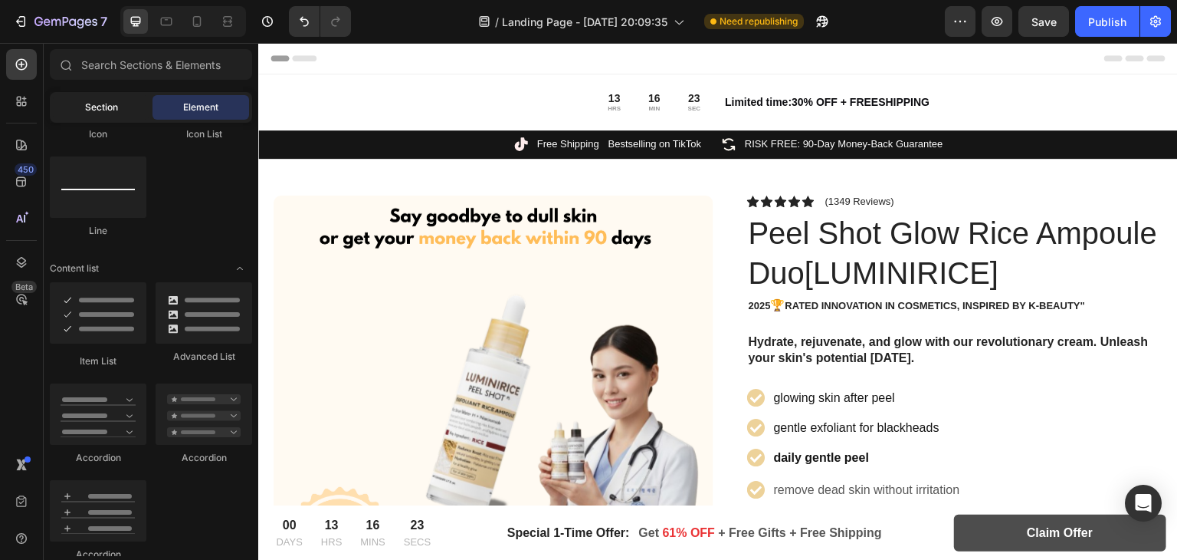
click at [106, 113] on span "Section" at bounding box center [101, 107] width 33 height 14
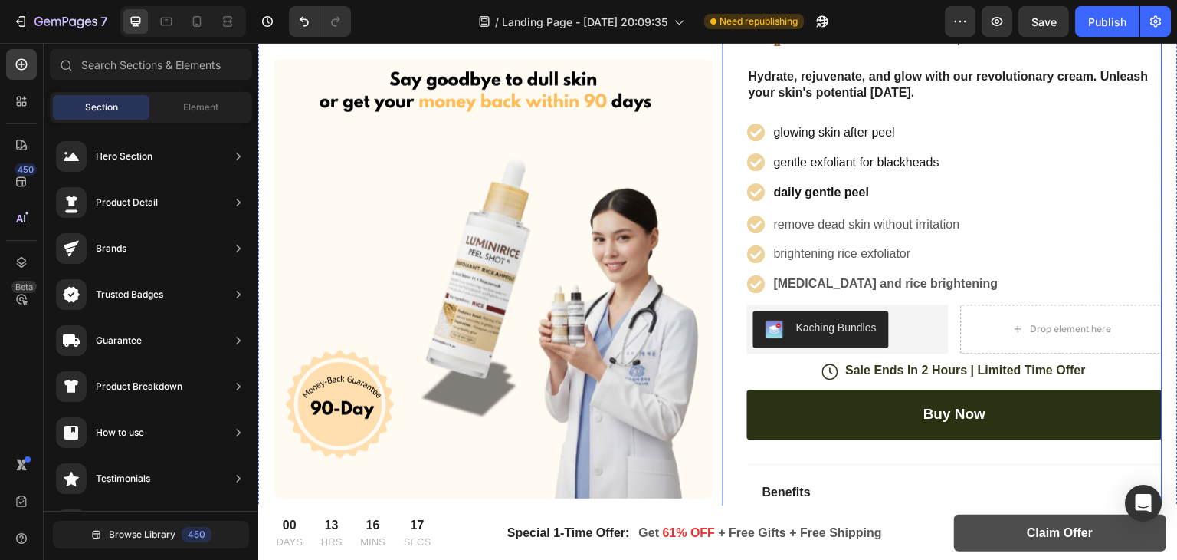
scroll to position [267, 0]
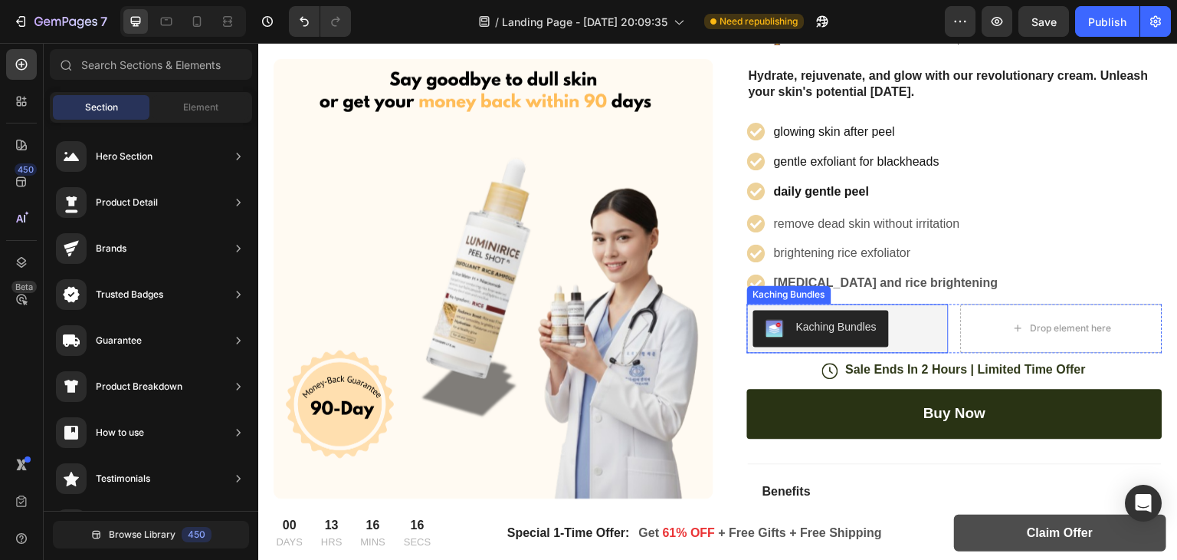
click at [907, 324] on div "Kaching Bundles" at bounding box center [848, 328] width 189 height 37
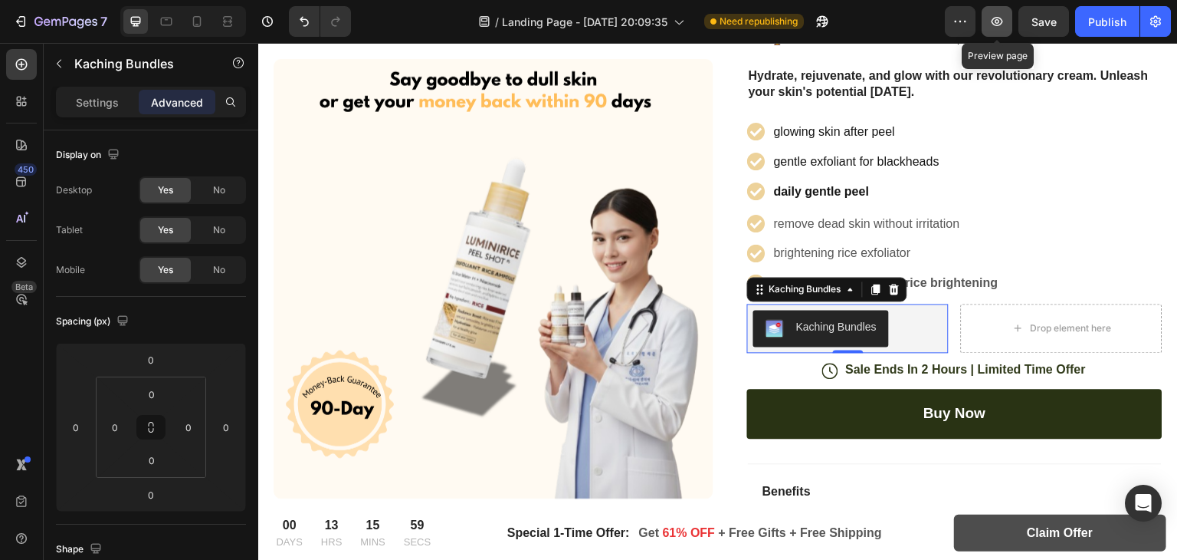
click at [995, 19] on icon "button" at bounding box center [997, 21] width 11 height 9
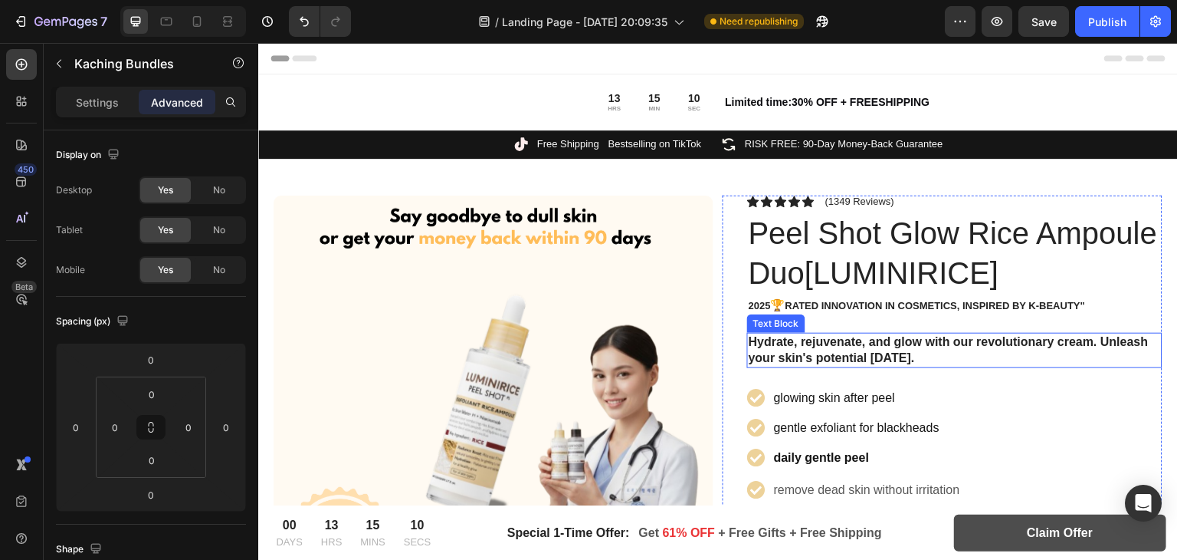
scroll to position [322, 0]
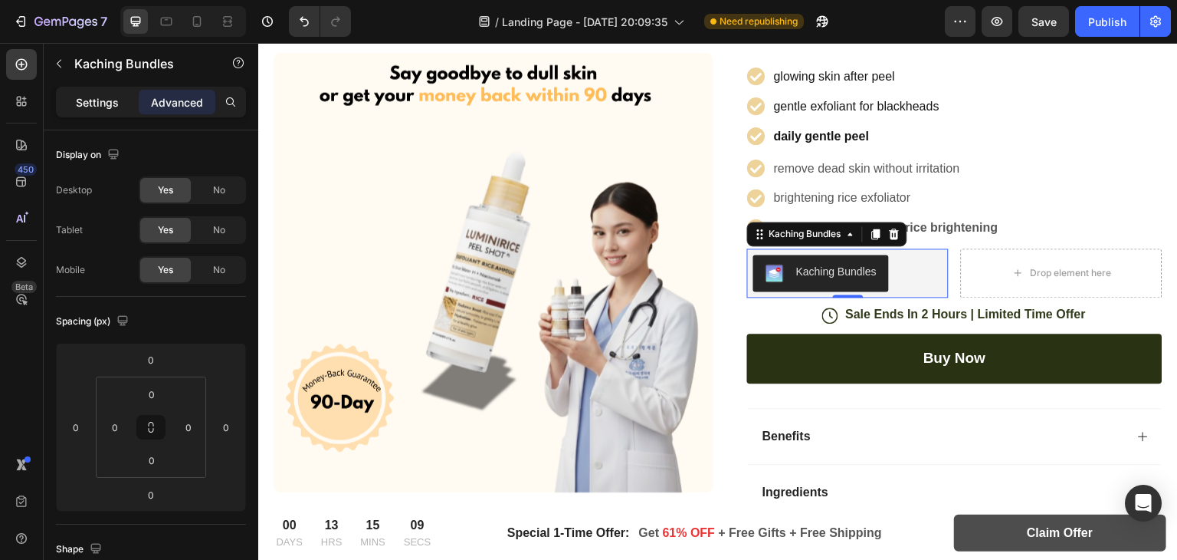
click at [86, 110] on div "Settings" at bounding box center [97, 102] width 77 height 25
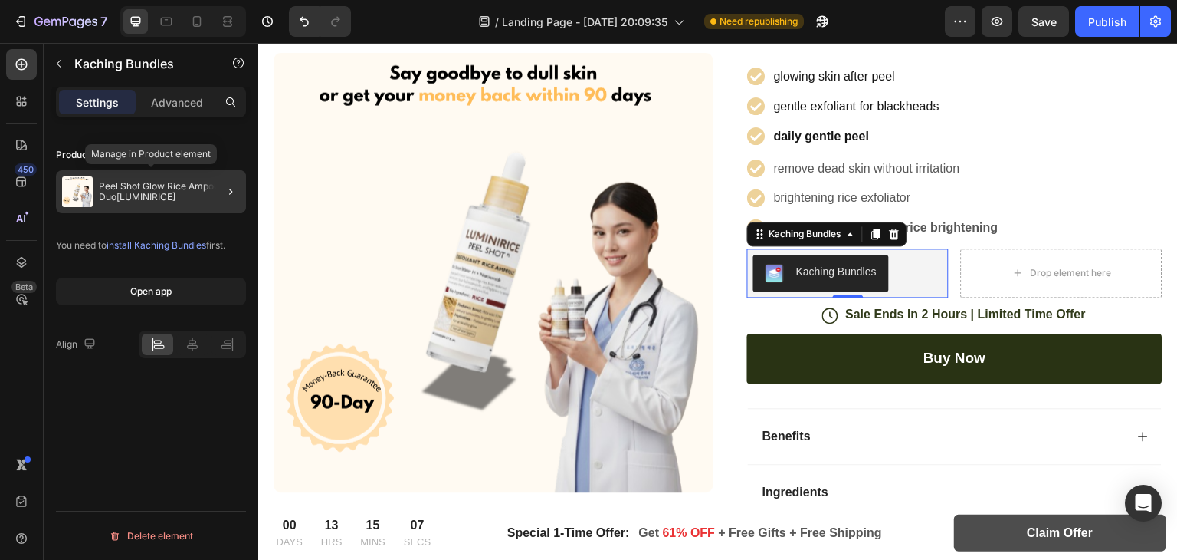
click at [176, 197] on p "Peel Shot Glow Rice Ampoule Duo[LUMINIRICE]" at bounding box center [169, 191] width 141 height 21
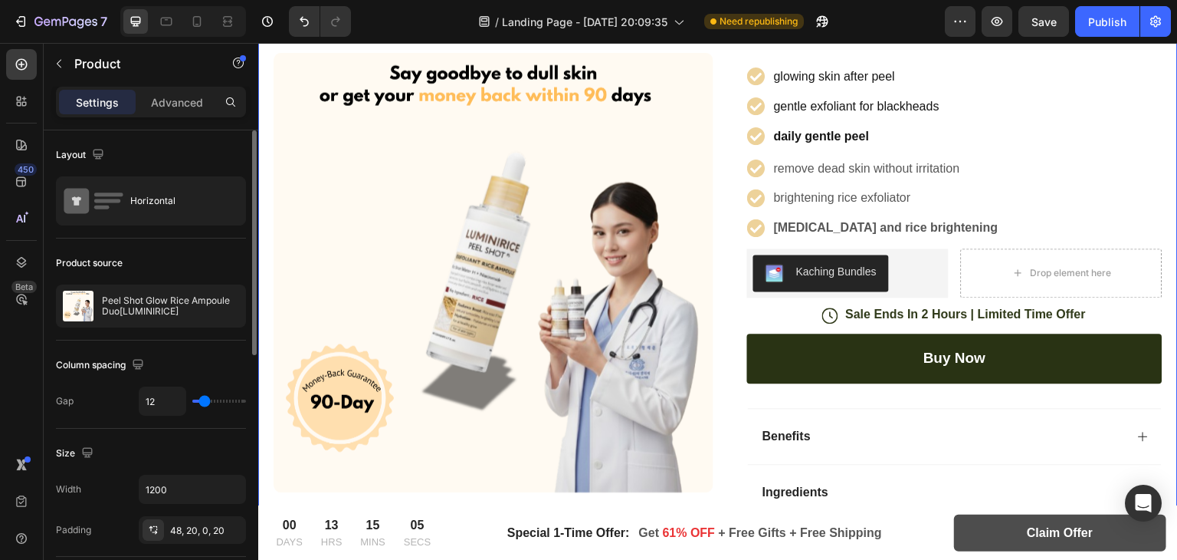
click at [212, 395] on div "12" at bounding box center [192, 400] width 107 height 29
click at [215, 399] on div "12" at bounding box center [192, 400] width 107 height 29
type input "28"
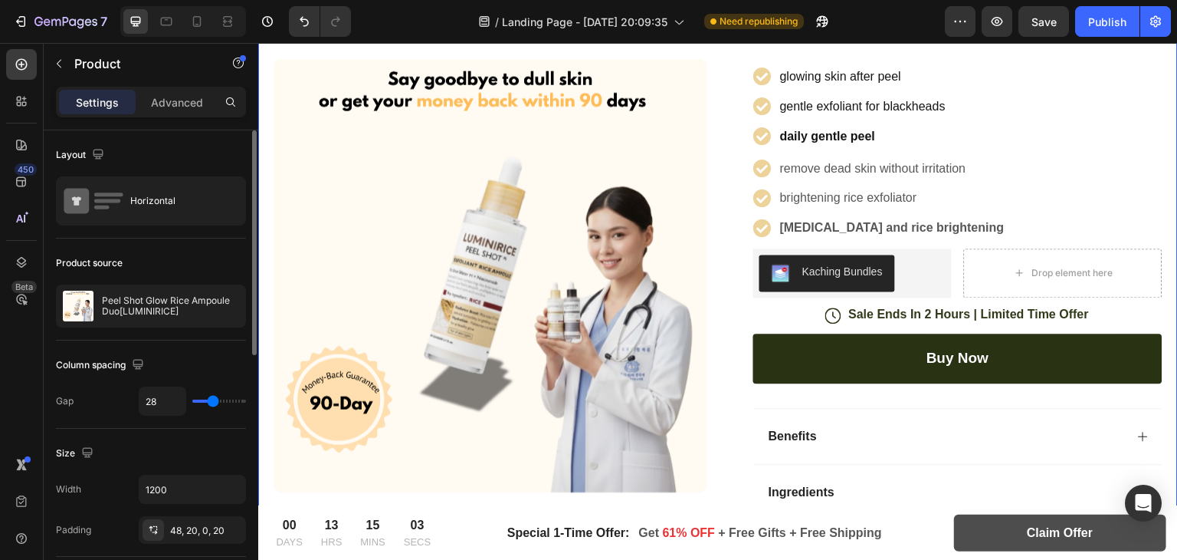
type input "38"
type input "39"
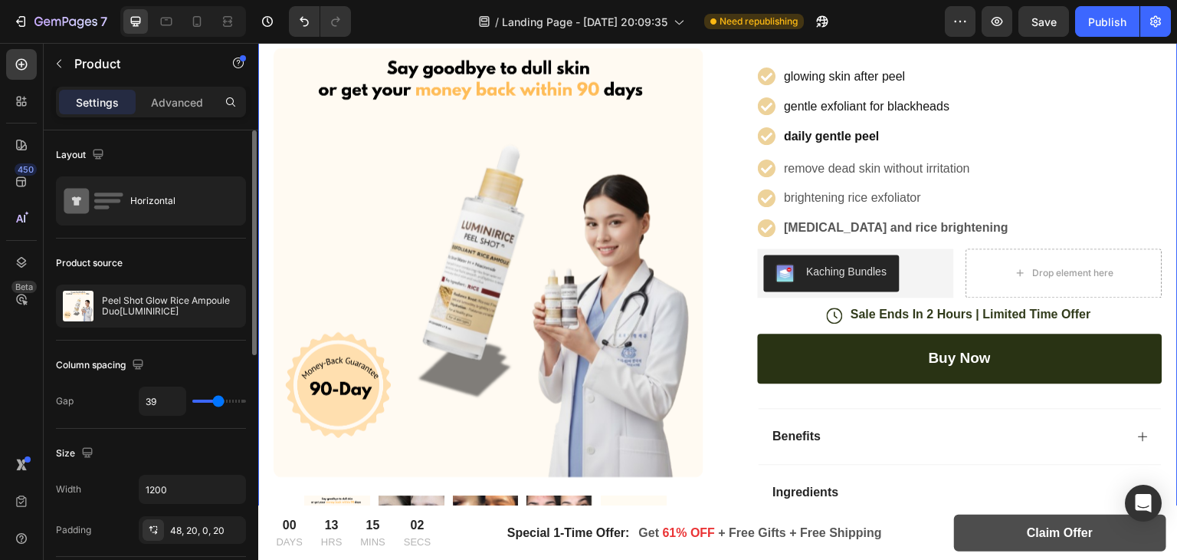
type input "32"
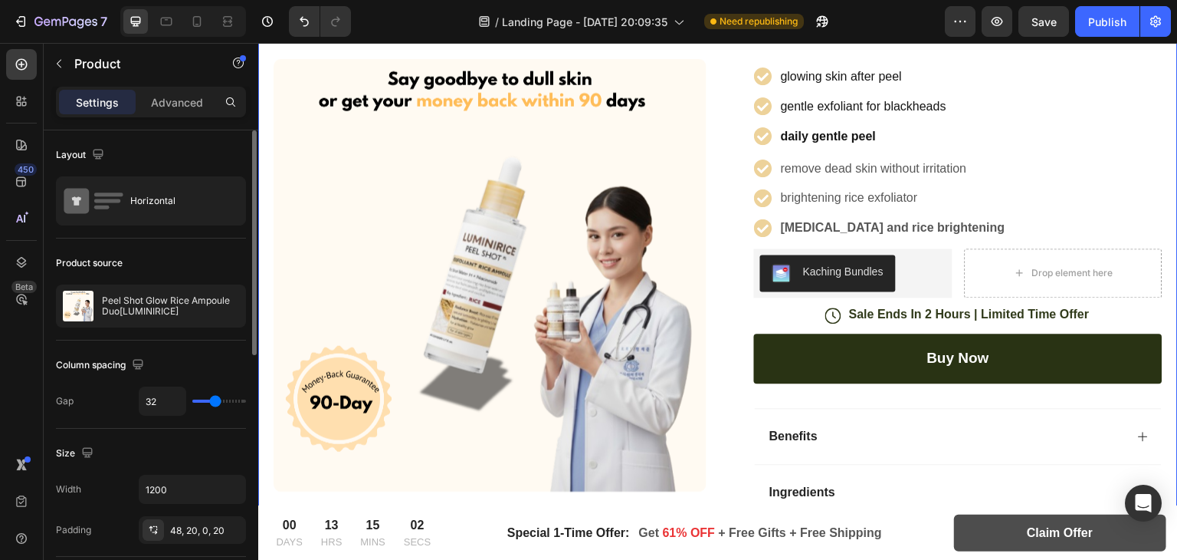
type input "30"
type input "29"
click at [213, 400] on input "range" at bounding box center [219, 400] width 54 height 3
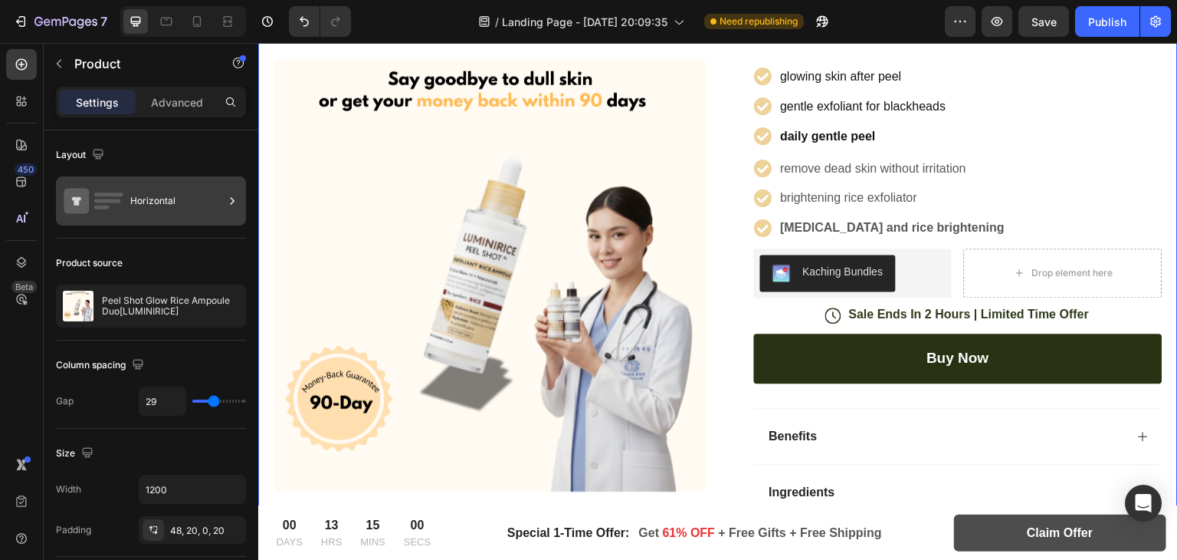
click at [159, 179] on div "Horizontal" at bounding box center [151, 200] width 190 height 49
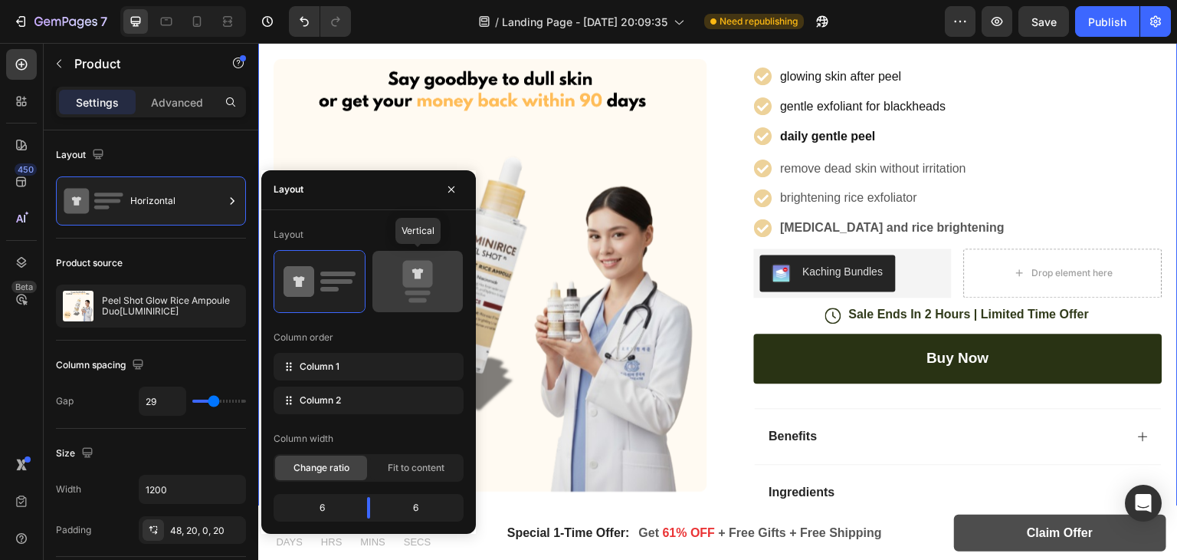
click at [395, 277] on icon at bounding box center [418, 281] width 72 height 43
type input "0"
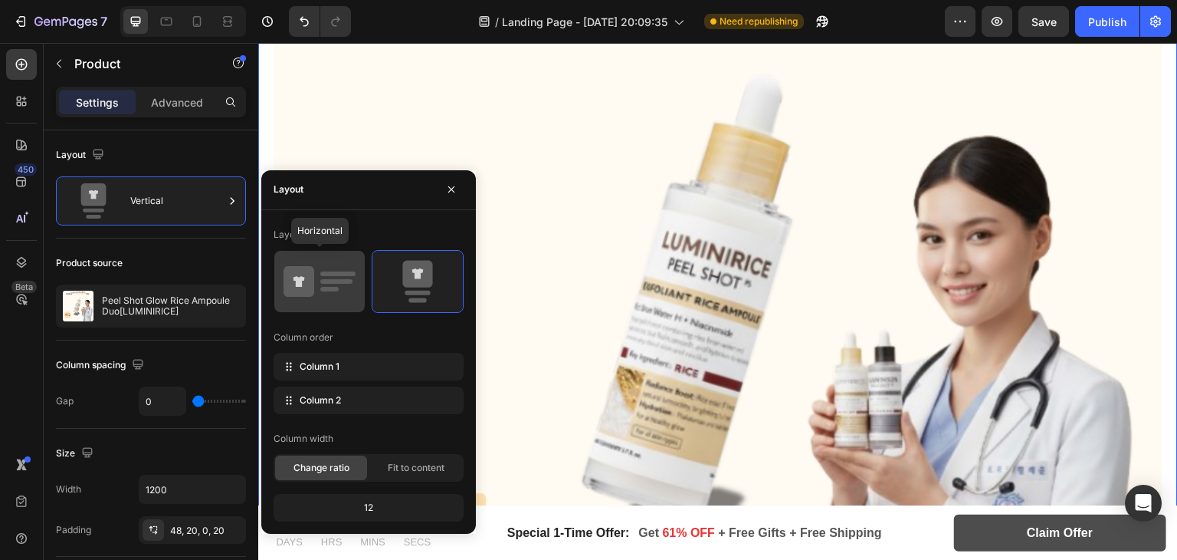
click at [345, 289] on icon at bounding box center [320, 281] width 72 height 43
type input "29"
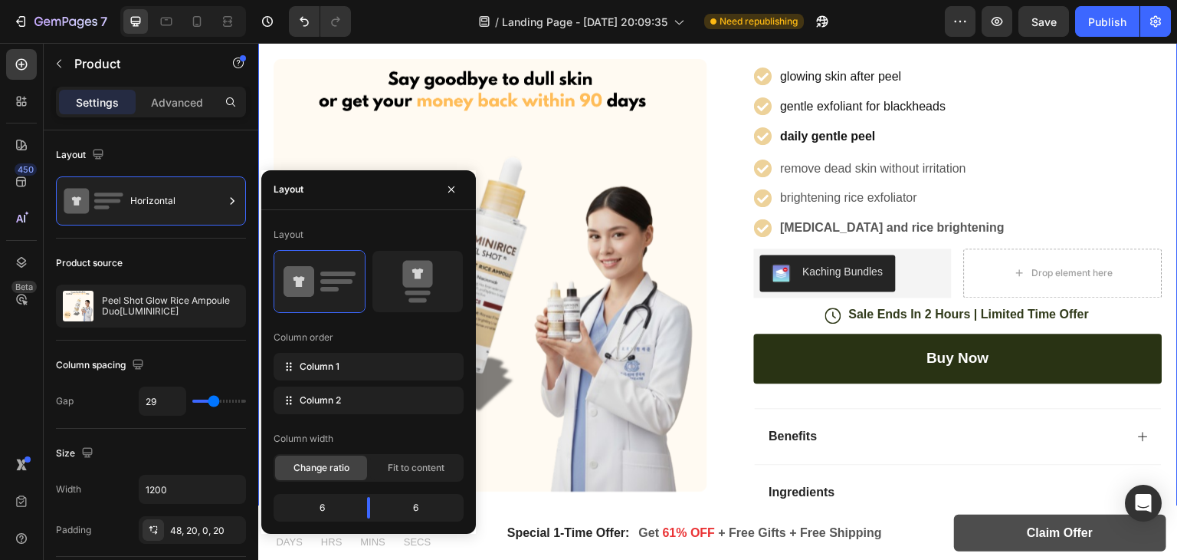
click at [395, 454] on div "Change ratio Fit to content" at bounding box center [369, 468] width 190 height 28
click at [409, 461] on span "Fit to content" at bounding box center [416, 468] width 57 height 14
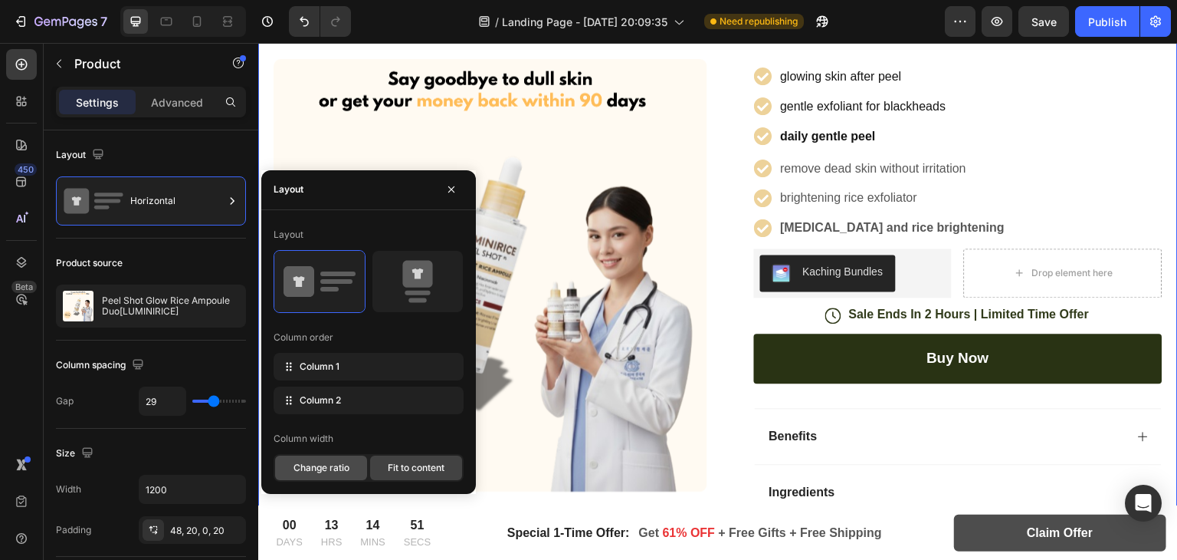
click at [354, 470] on div "Change ratio" at bounding box center [321, 467] width 92 height 25
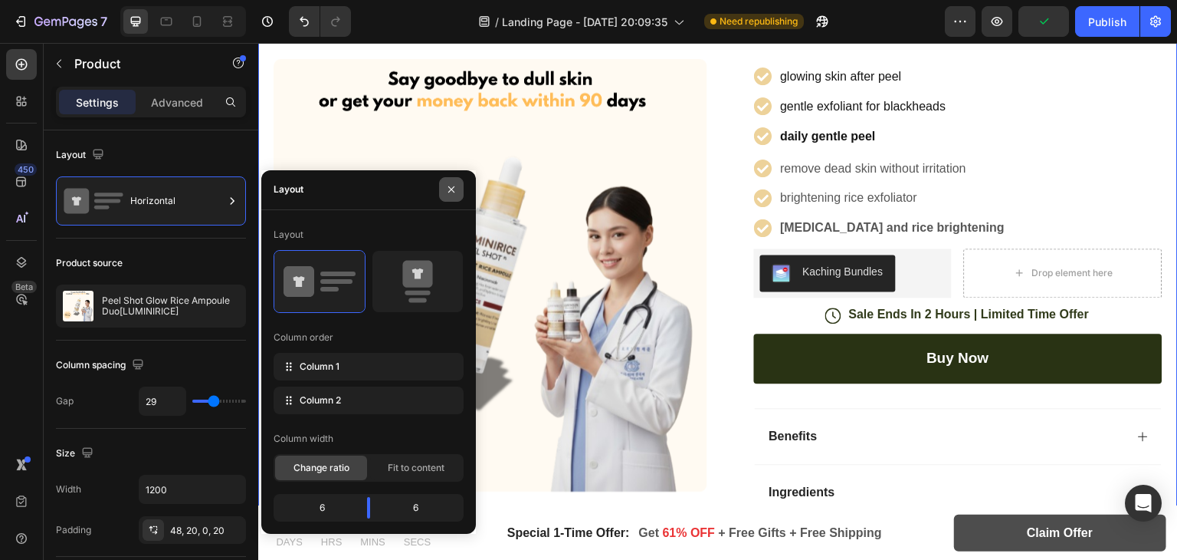
drag, startPoint x: 447, startPoint y: 188, endPoint x: 161, endPoint y: 163, distance: 287.0
click at [447, 188] on icon "button" at bounding box center [451, 189] width 12 height 12
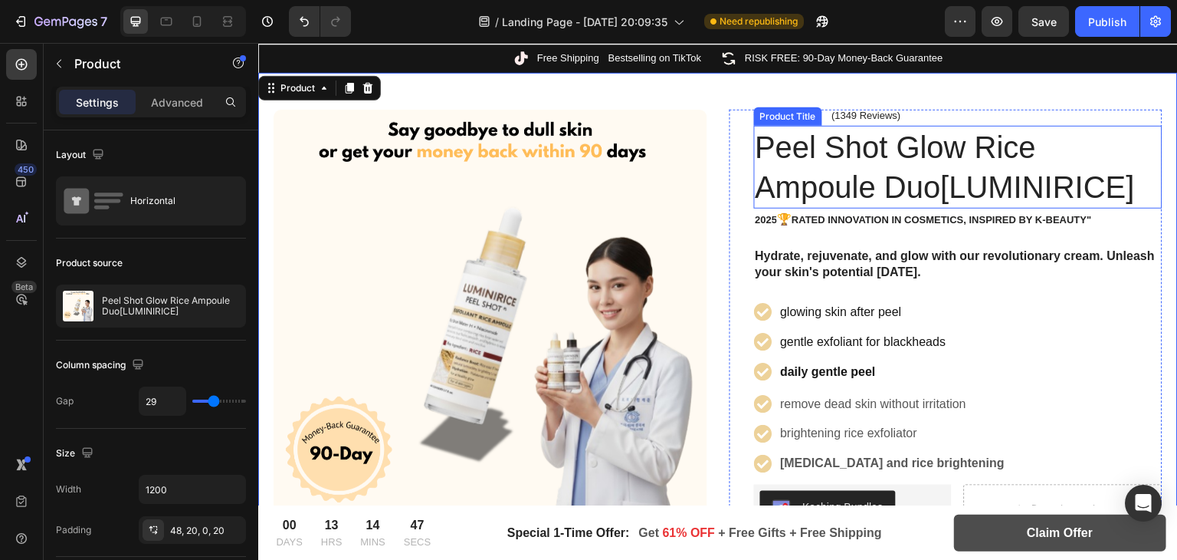
scroll to position [84, 0]
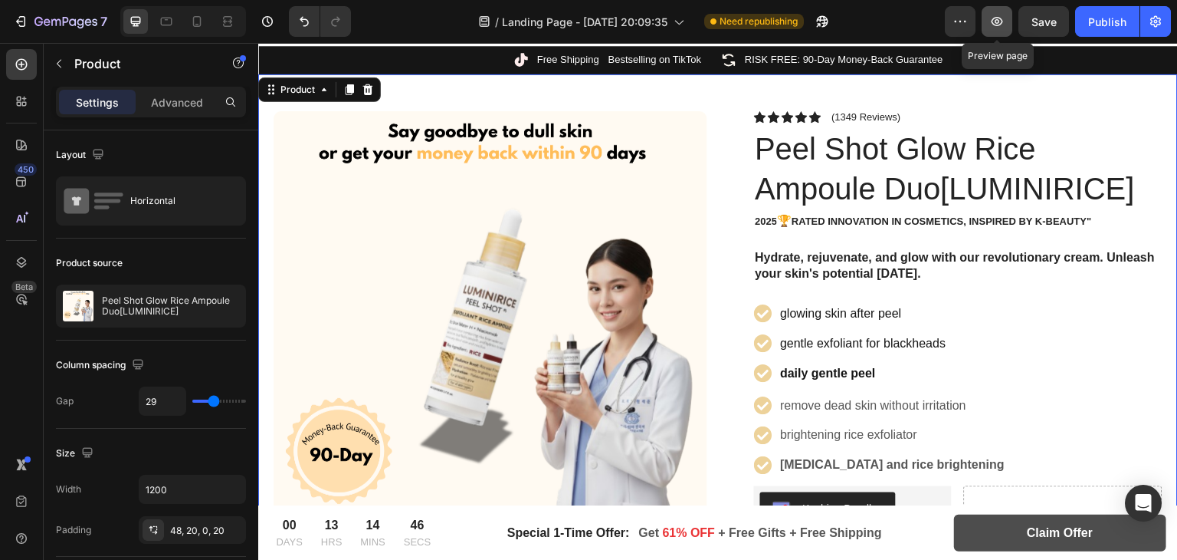
click at [988, 23] on button "button" at bounding box center [997, 21] width 31 height 31
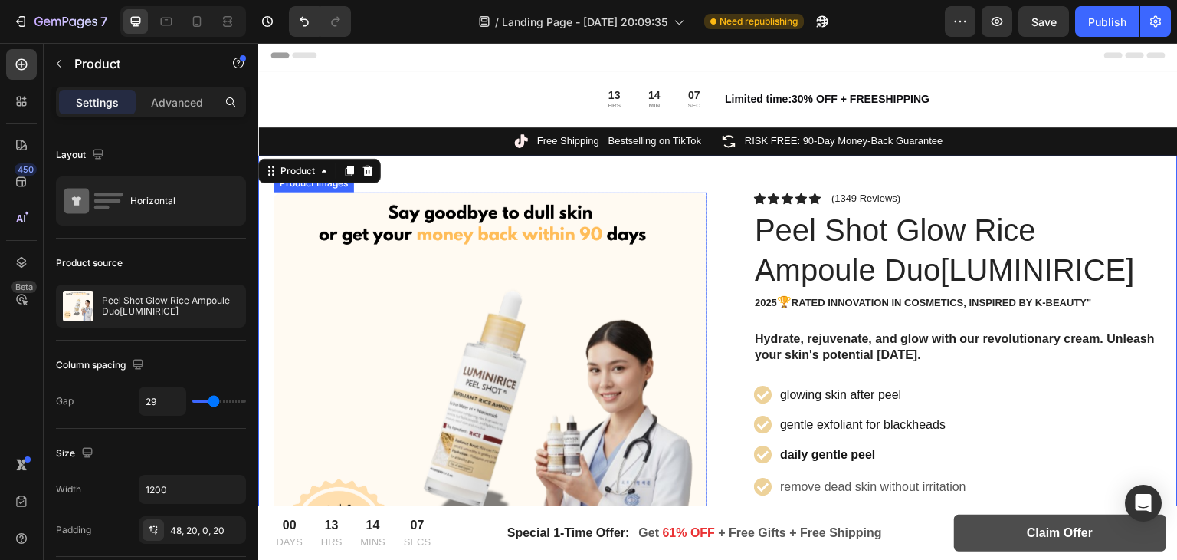
scroll to position [0, 0]
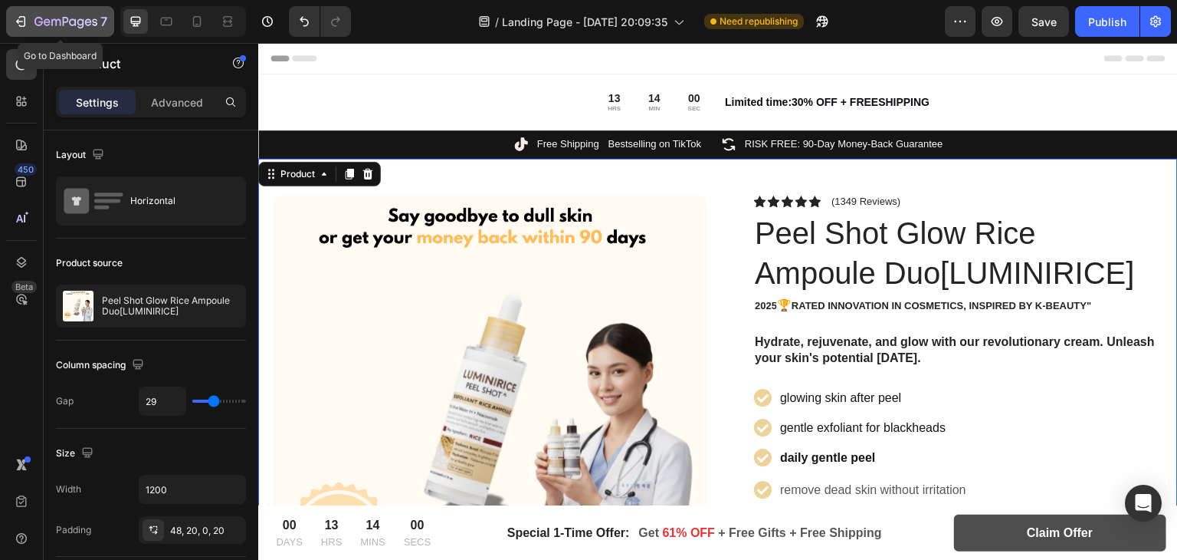
click at [22, 14] on icon "button" at bounding box center [20, 21] width 15 height 15
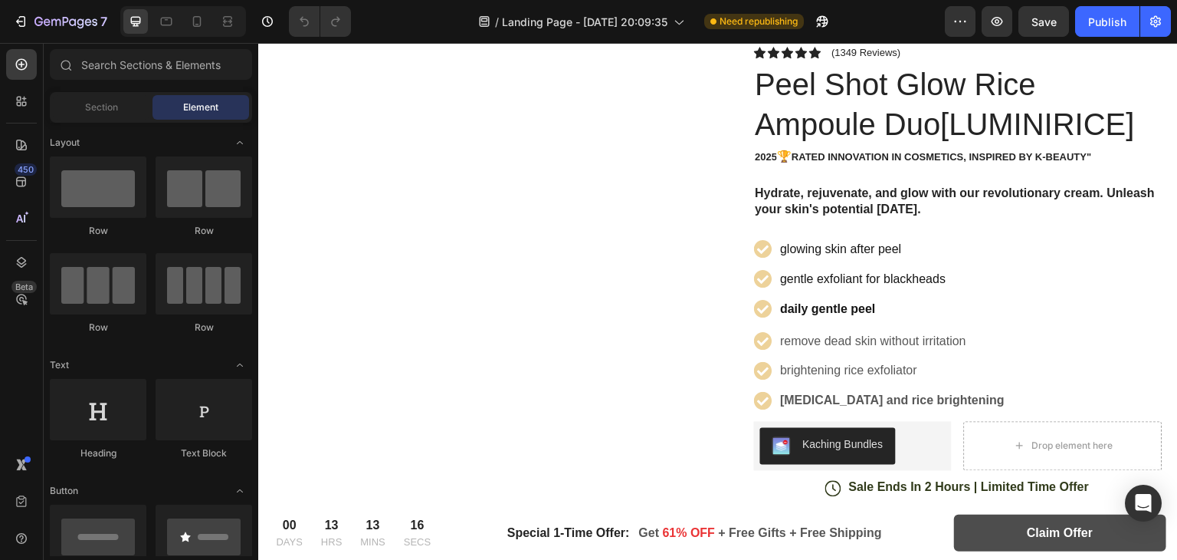
scroll to position [238, 0]
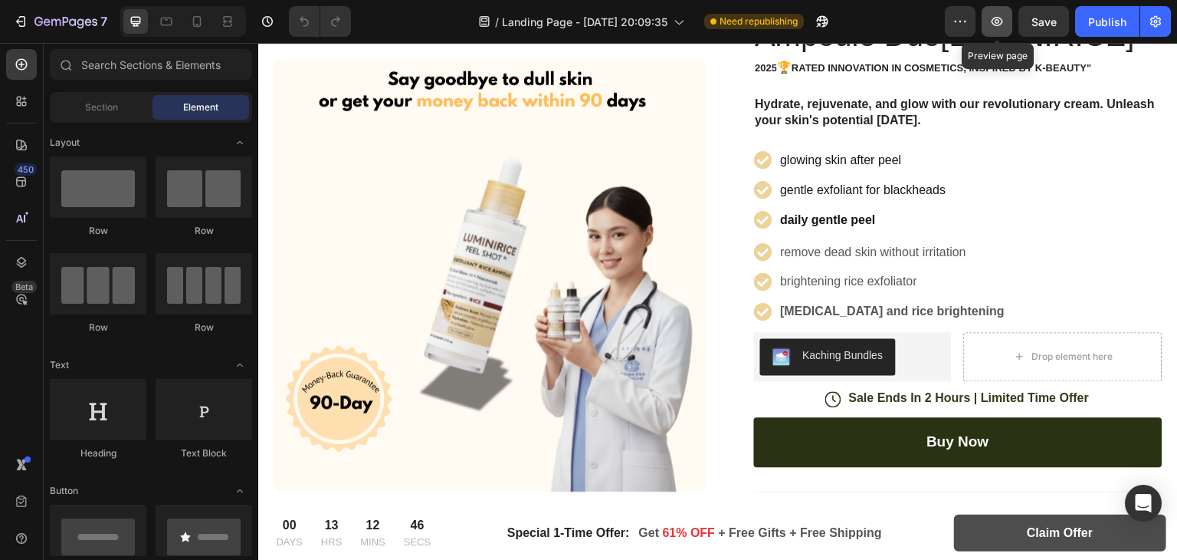
click at [1000, 29] on button "button" at bounding box center [997, 21] width 31 height 31
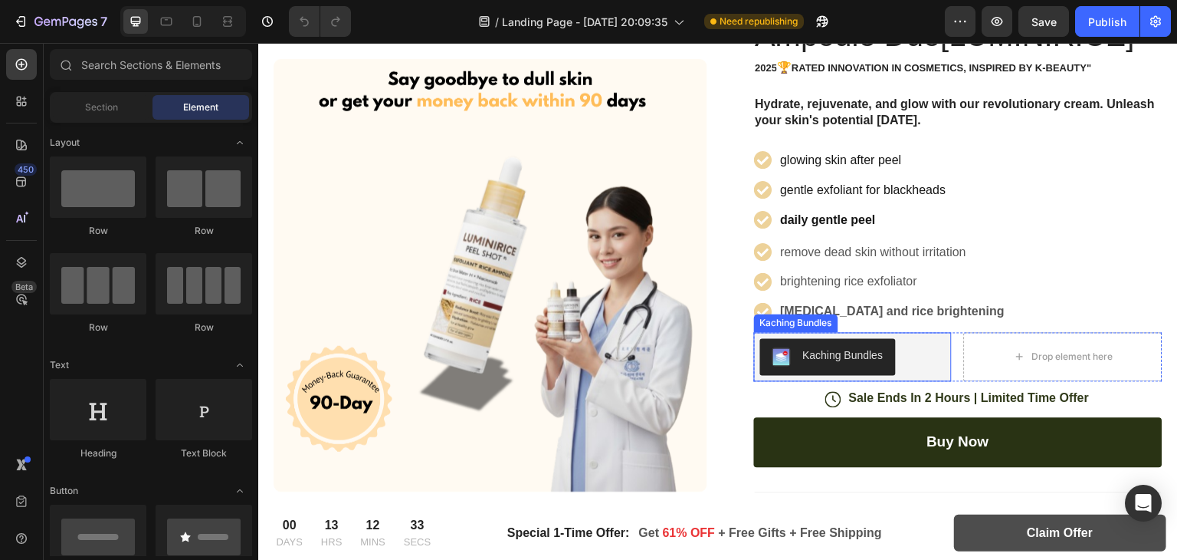
click at [921, 360] on div "Kaching Bundles" at bounding box center [853, 356] width 186 height 37
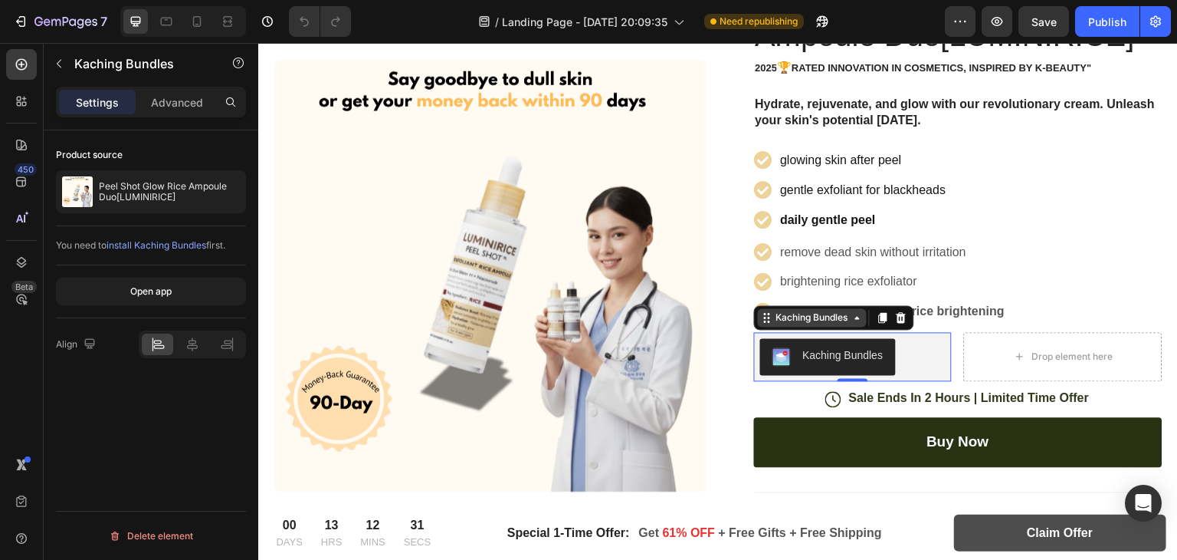
click at [783, 317] on div "Kaching Bundles" at bounding box center [812, 317] width 78 height 14
click at [777, 311] on div "Kaching Bundles" at bounding box center [812, 317] width 78 height 14
click at [195, 351] on div at bounding box center [191, 343] width 31 height 21
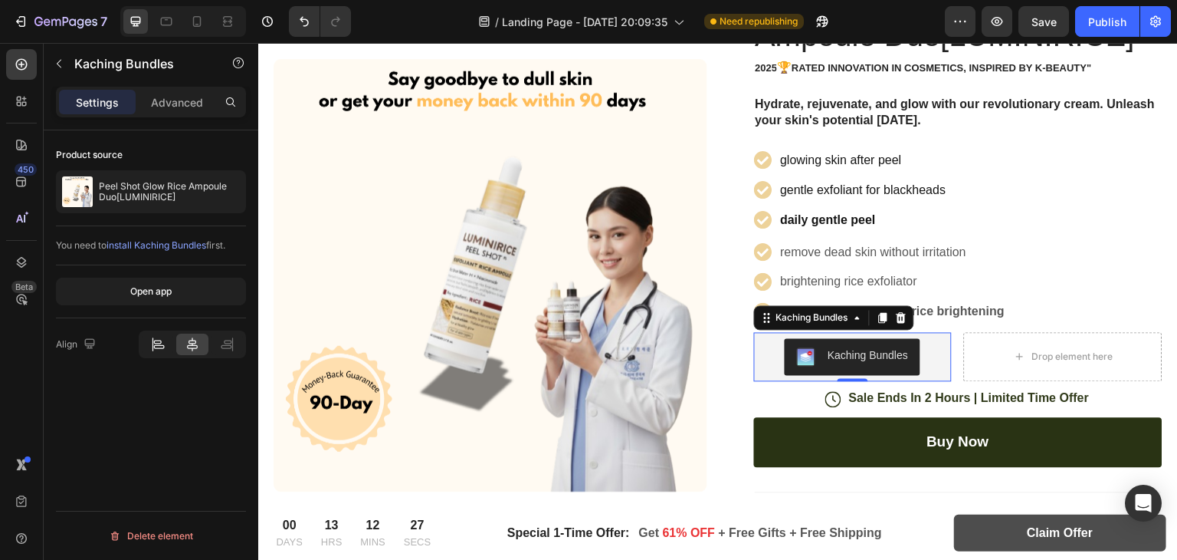
click at [172, 346] on div at bounding box center [157, 343] width 31 height 21
click at [794, 347] on div "Kaching Bundles" at bounding box center [828, 356] width 111 height 18
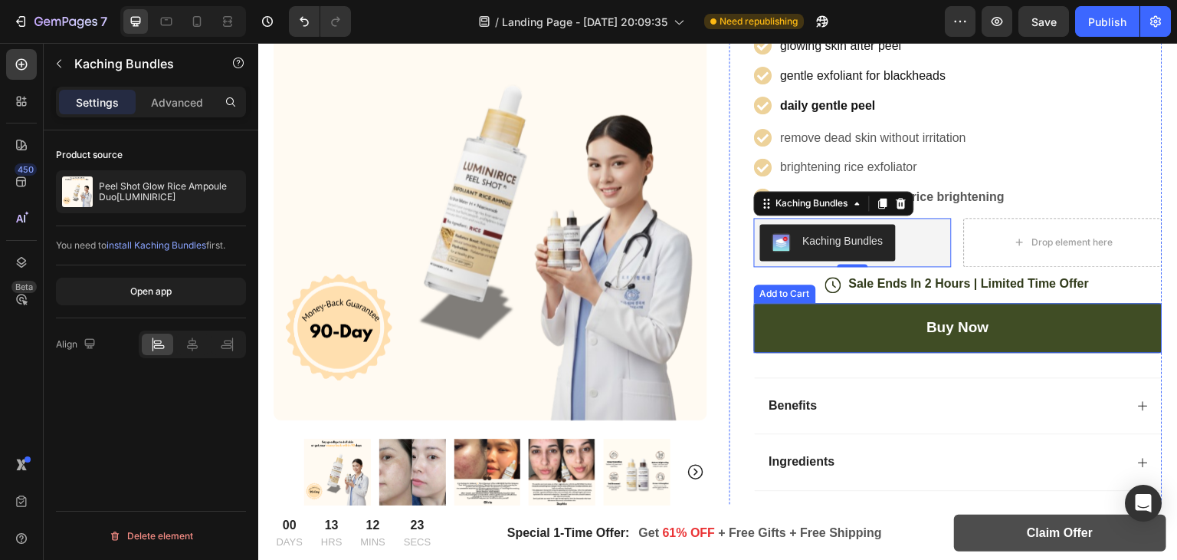
scroll to position [352, 0]
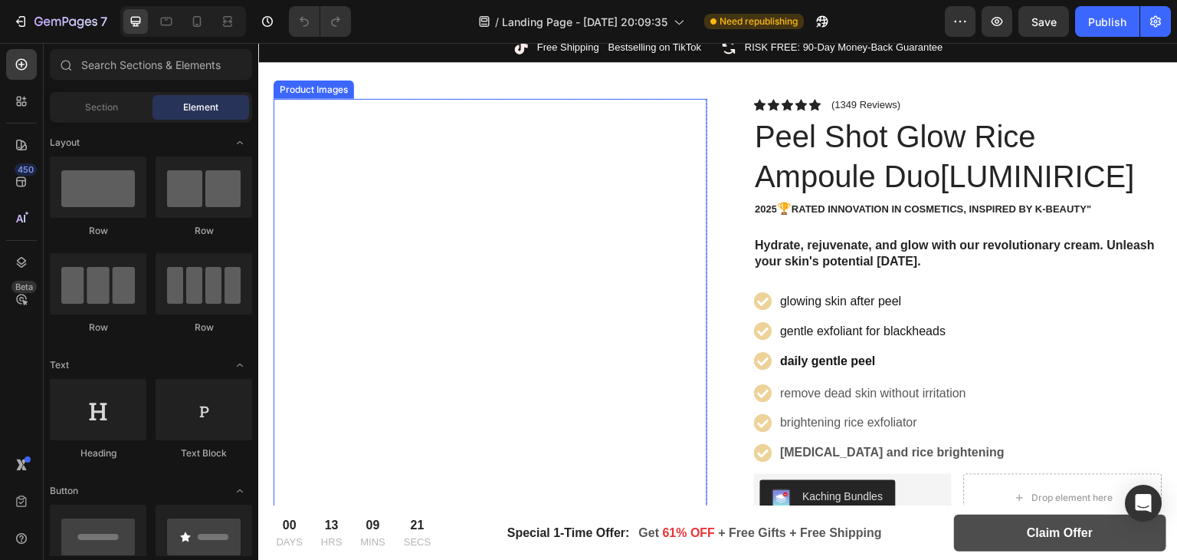
scroll to position [229, 0]
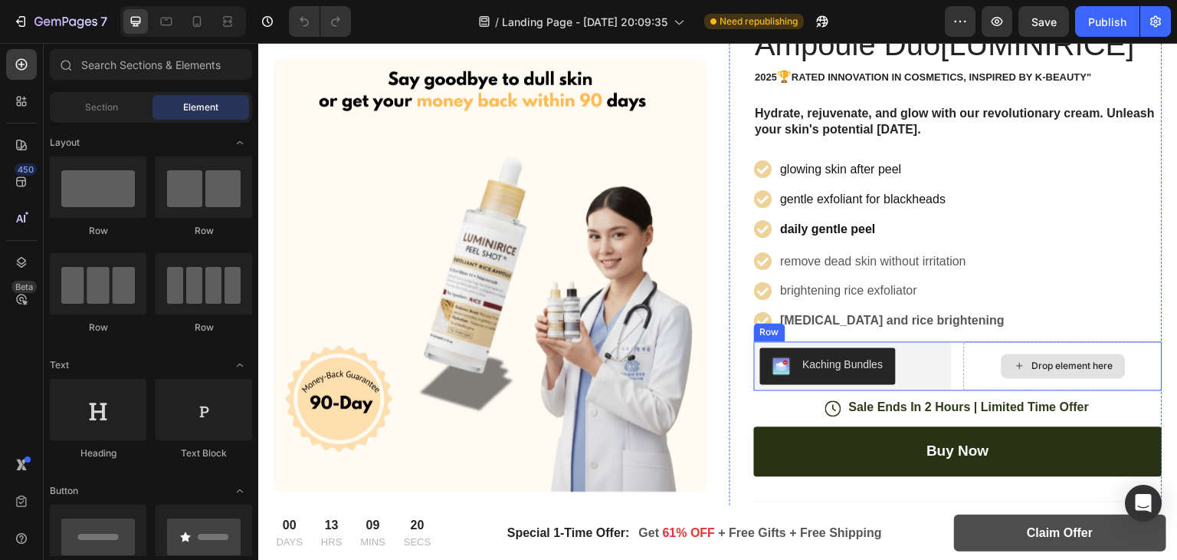
click at [967, 346] on div "Drop element here" at bounding box center [1063, 365] width 199 height 49
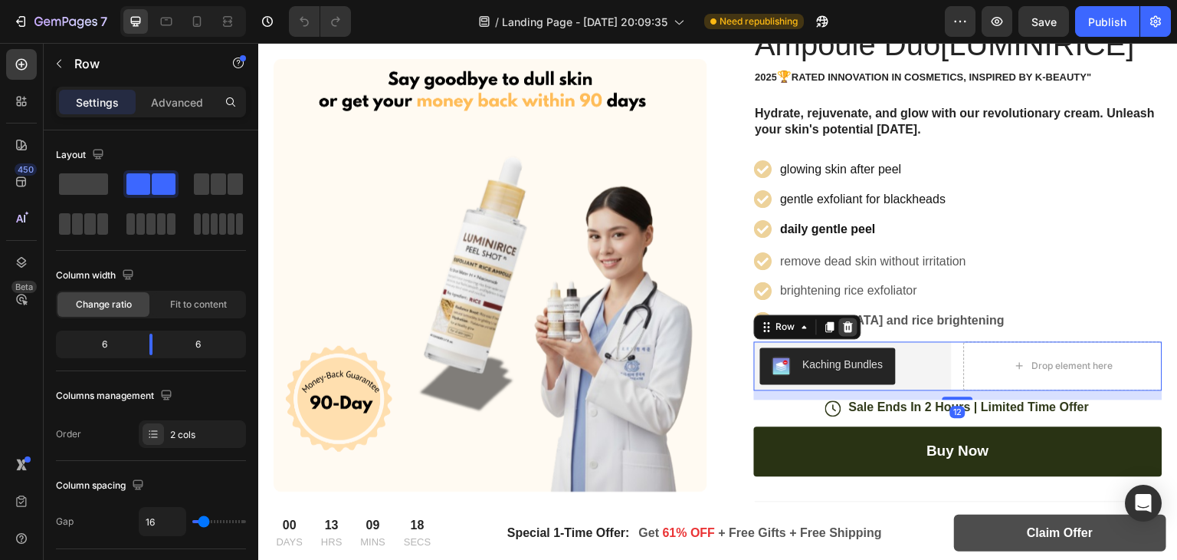
click at [843, 327] on icon at bounding box center [848, 326] width 10 height 11
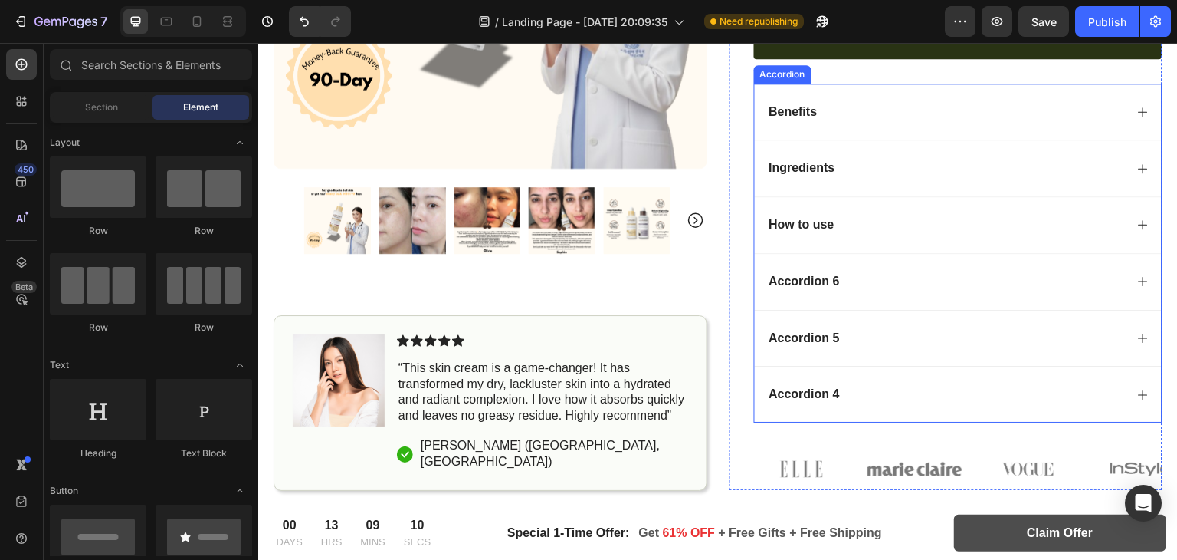
scroll to position [699, 0]
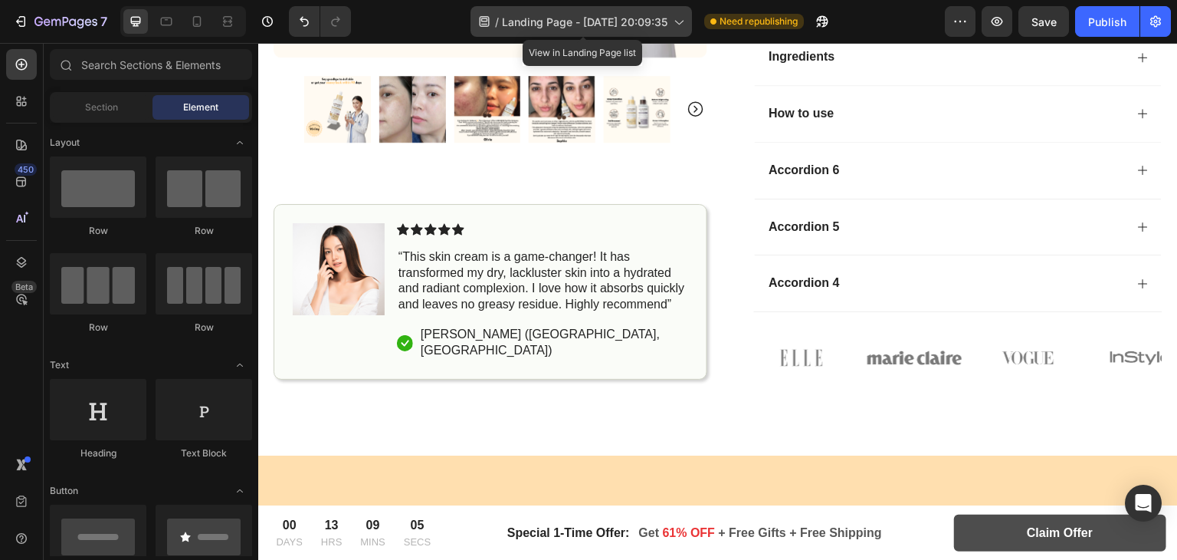
click at [537, 15] on span "Landing Page - [DATE] 20:09:35" at bounding box center [585, 22] width 166 height 16
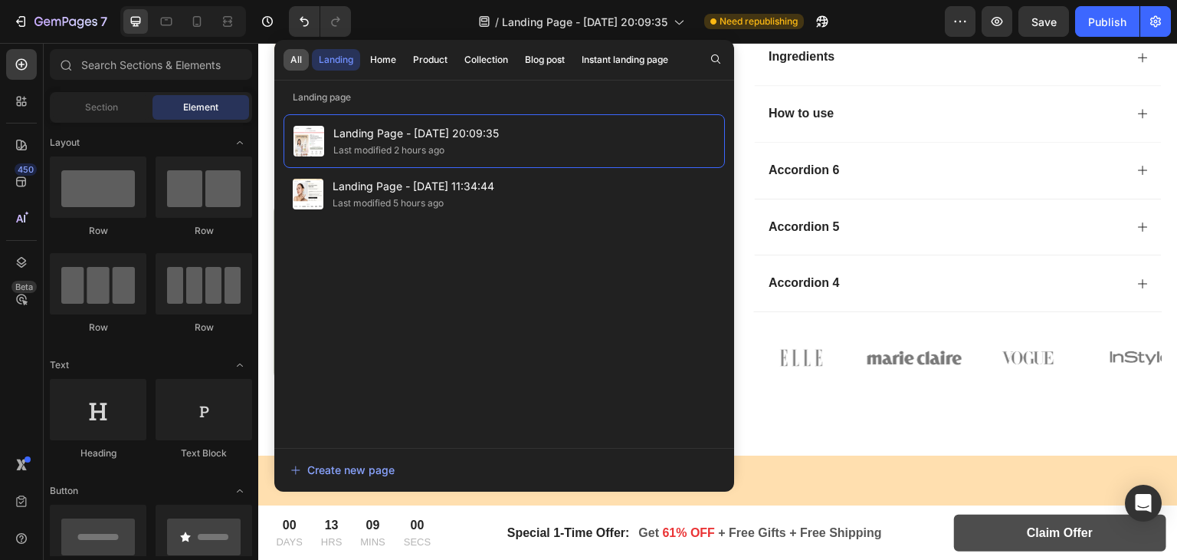
click at [300, 64] on div "All" at bounding box center [296, 60] width 11 height 14
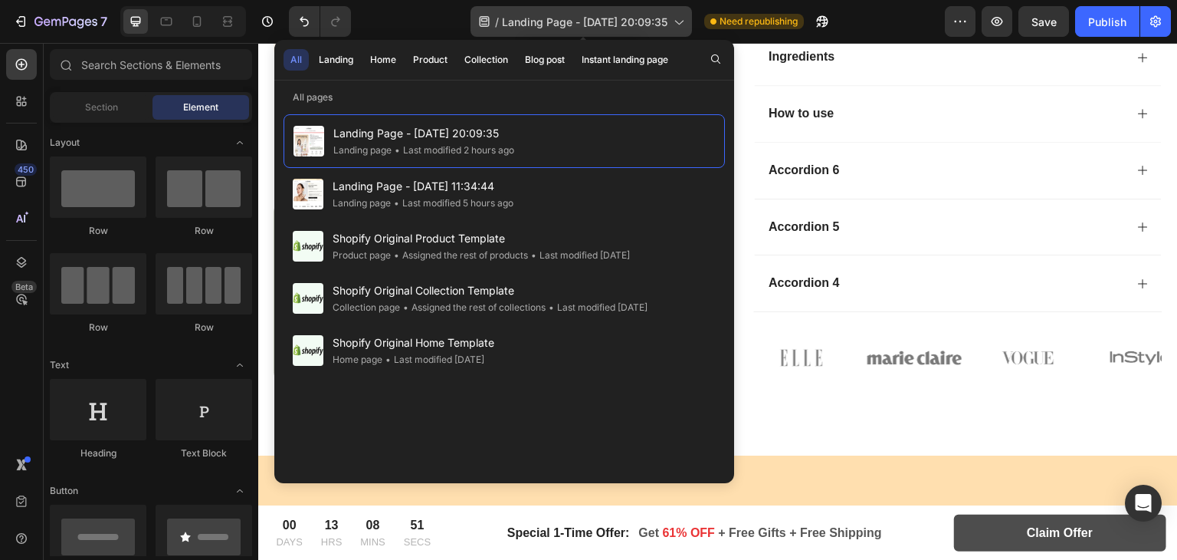
click at [641, 20] on span "Landing Page - [DATE] 20:09:35" at bounding box center [585, 22] width 166 height 16
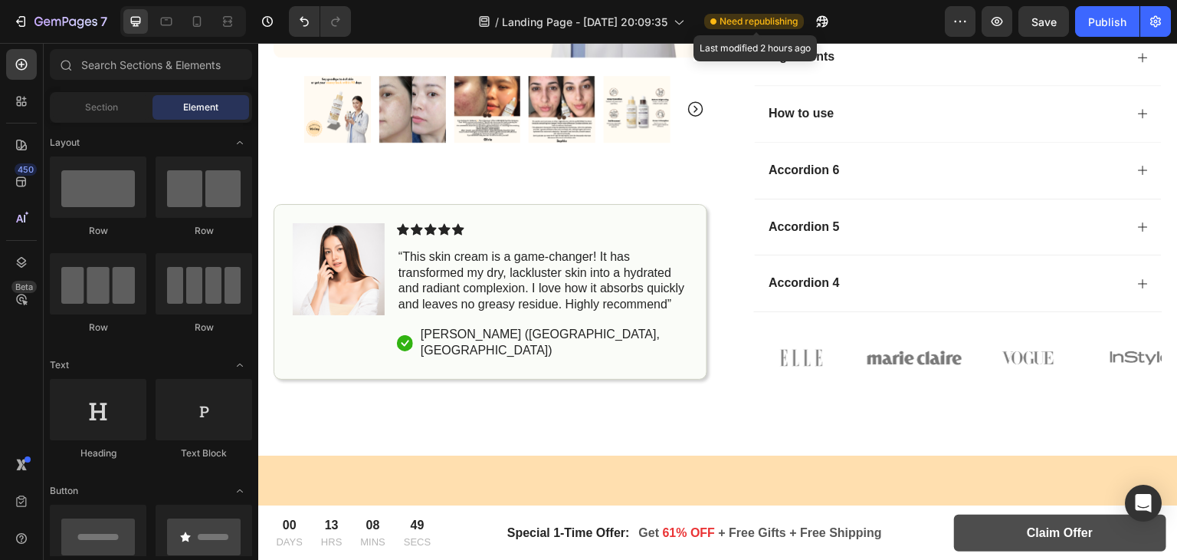
click at [726, 19] on span "Need republishing" at bounding box center [759, 22] width 78 height 14
click at [826, 29] on button "button" at bounding box center [822, 21] width 31 height 31
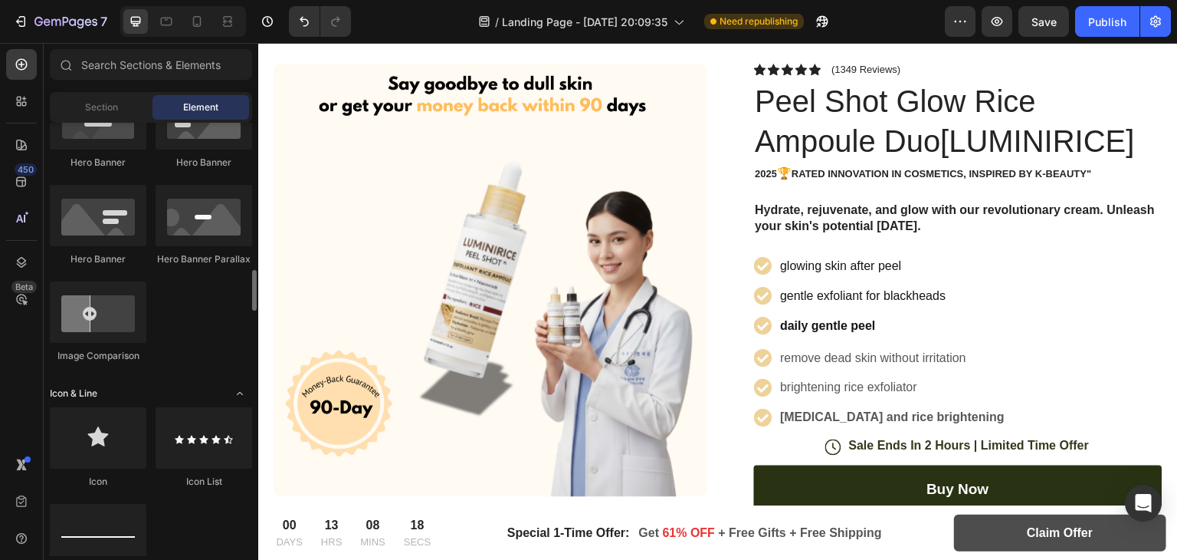
scroll to position [851, 0]
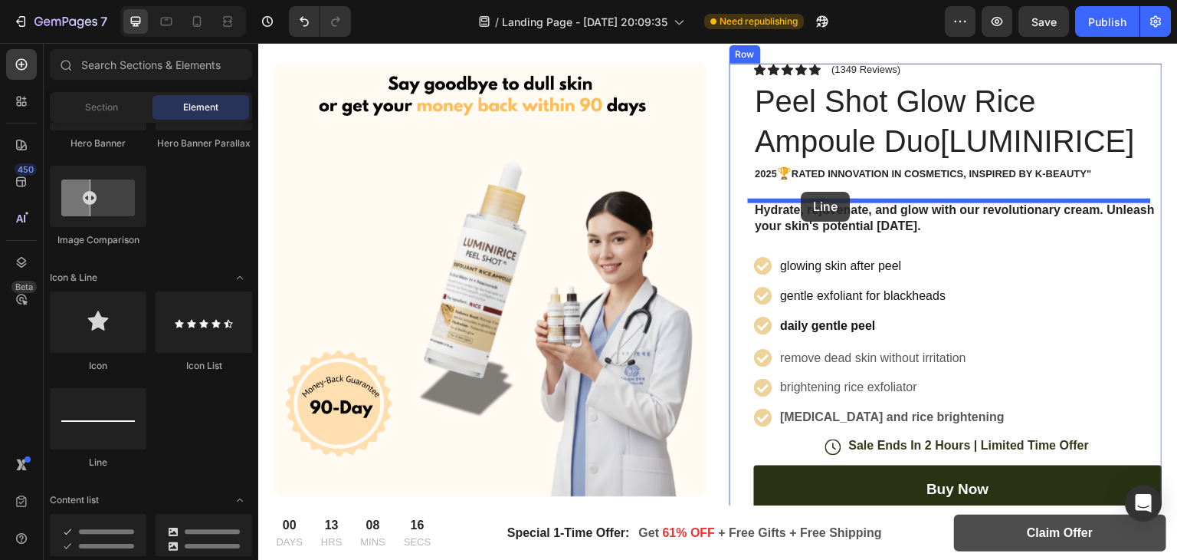
drag, startPoint x: 344, startPoint y: 458, endPoint x: 802, endPoint y: 192, distance: 529.7
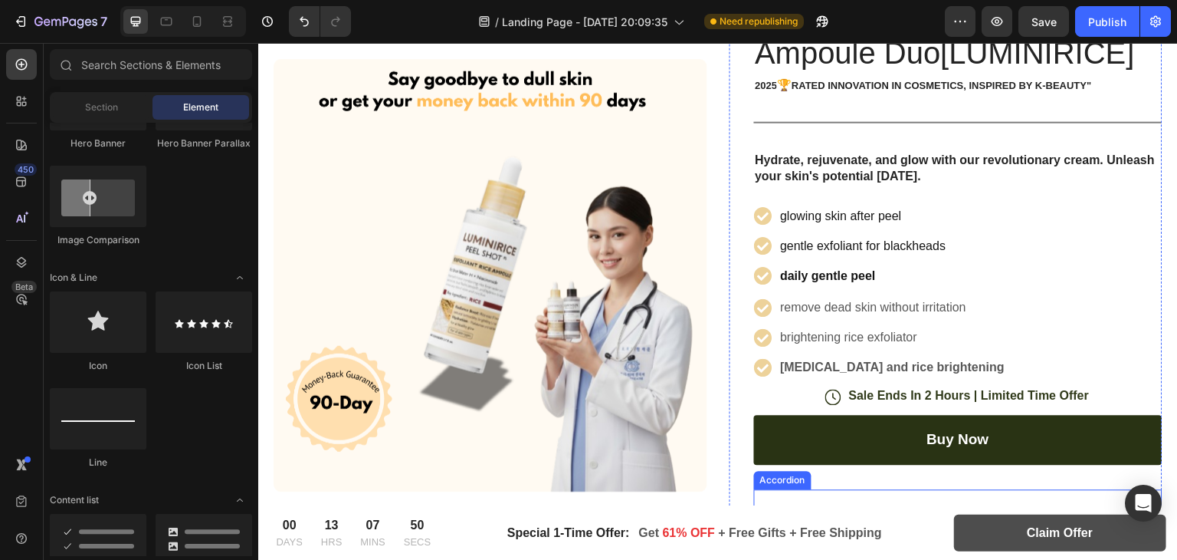
scroll to position [218, 0]
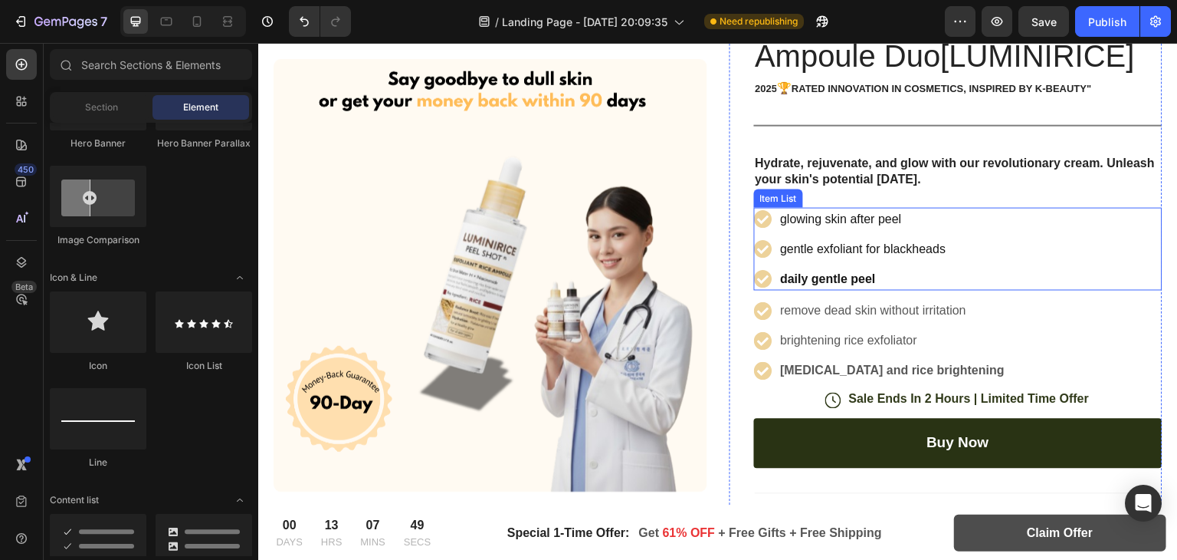
click at [832, 282] on strong "daily gentle peel" at bounding box center [828, 277] width 95 height 13
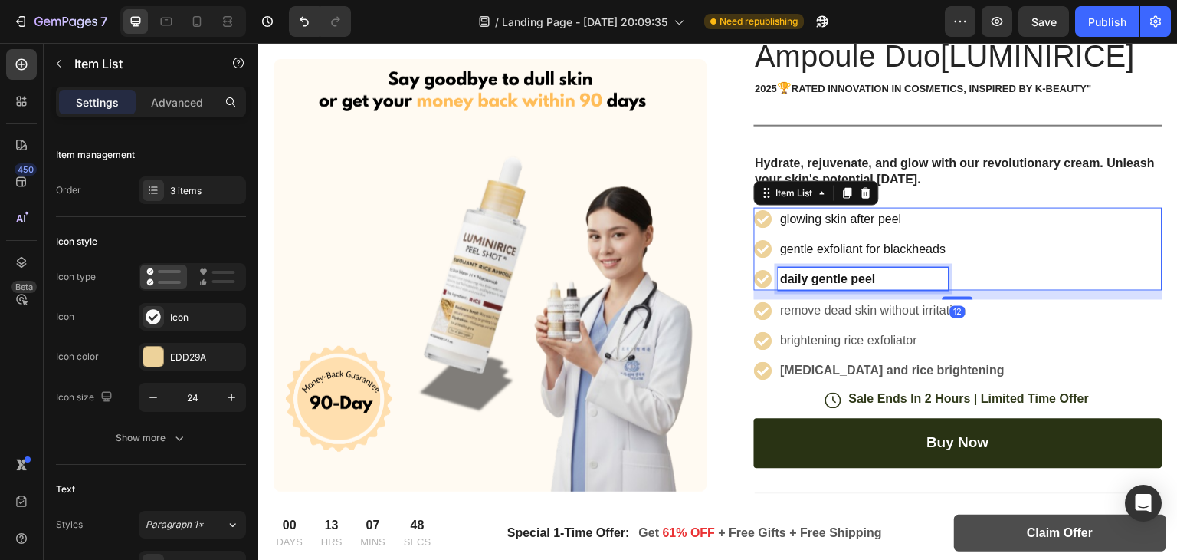
click at [829, 275] on strong "daily gentle peel" at bounding box center [828, 277] width 95 height 13
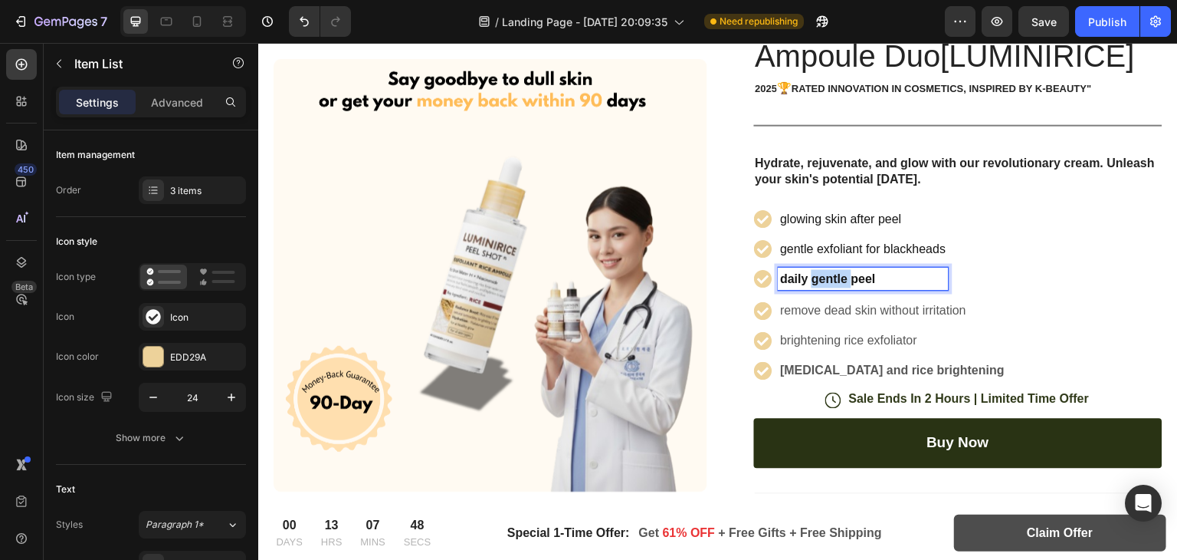
click at [829, 275] on strong "daily gentle peel" at bounding box center [828, 277] width 95 height 13
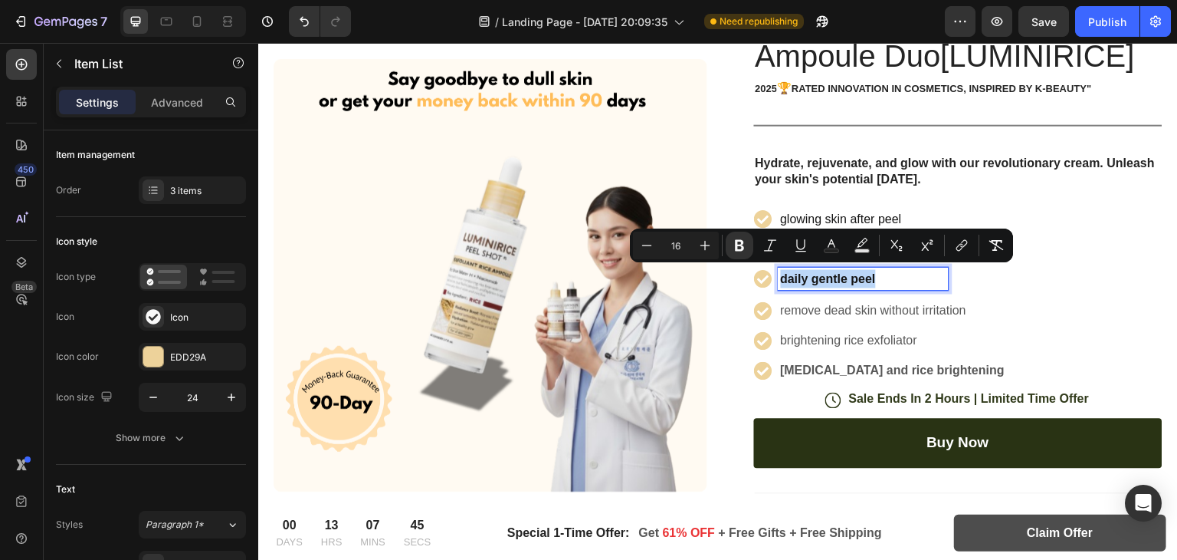
copy strong "daily gentle peel"
click at [745, 250] on icon "Editor contextual toolbar" at bounding box center [739, 245] width 15 height 15
click at [1143, 274] on div "glowing skin after peel gentle exfoliant for blackheads daily gentle peel" at bounding box center [958, 248] width 409 height 83
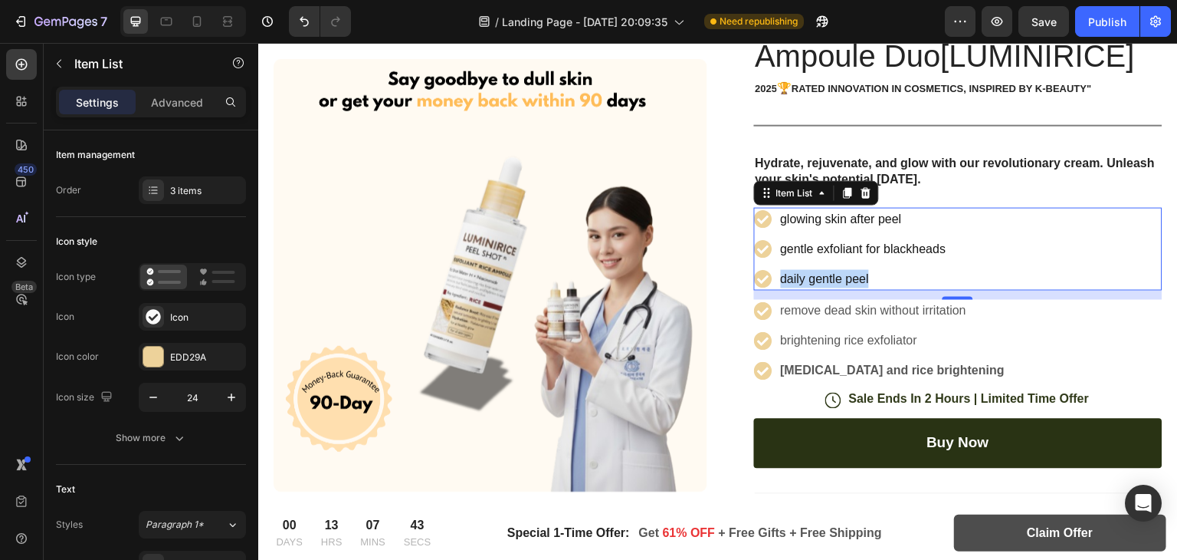
click at [1143, 274] on div "glowing skin after peel gentle exfoliant for blackheads daily gentle peel" at bounding box center [958, 248] width 409 height 83
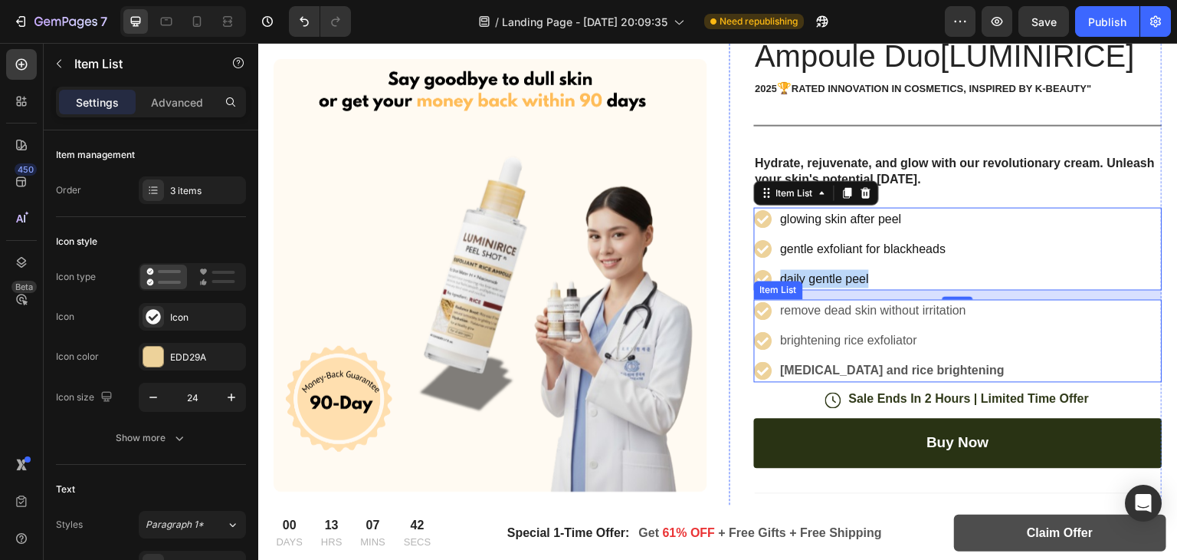
click at [1138, 342] on div "remove dead skin without irritation brightening rice exfoliator [MEDICAL_DATA] …" at bounding box center [958, 340] width 409 height 83
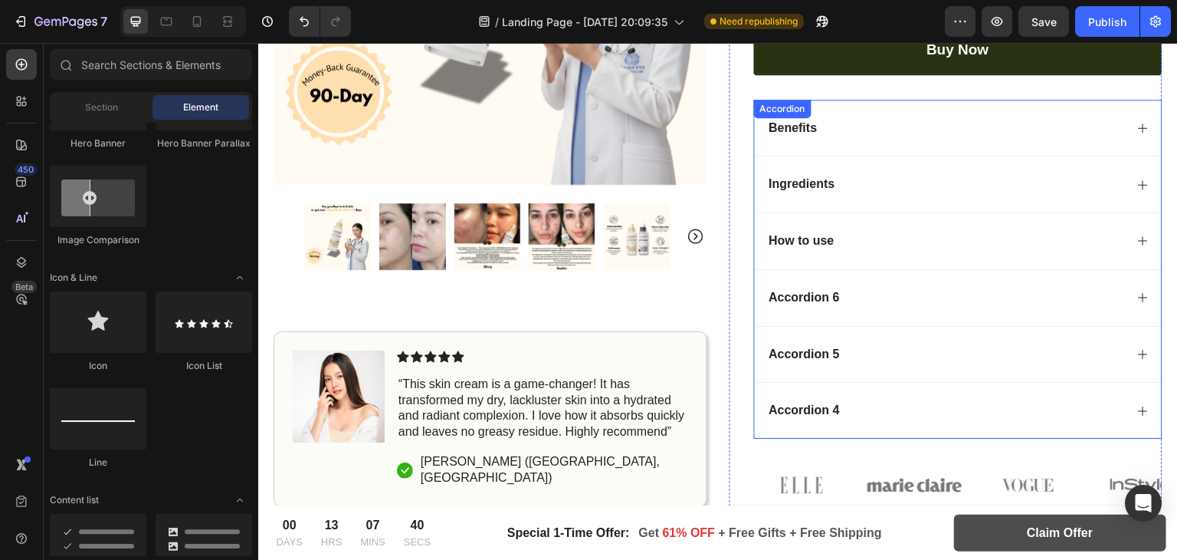
scroll to position [445, 0]
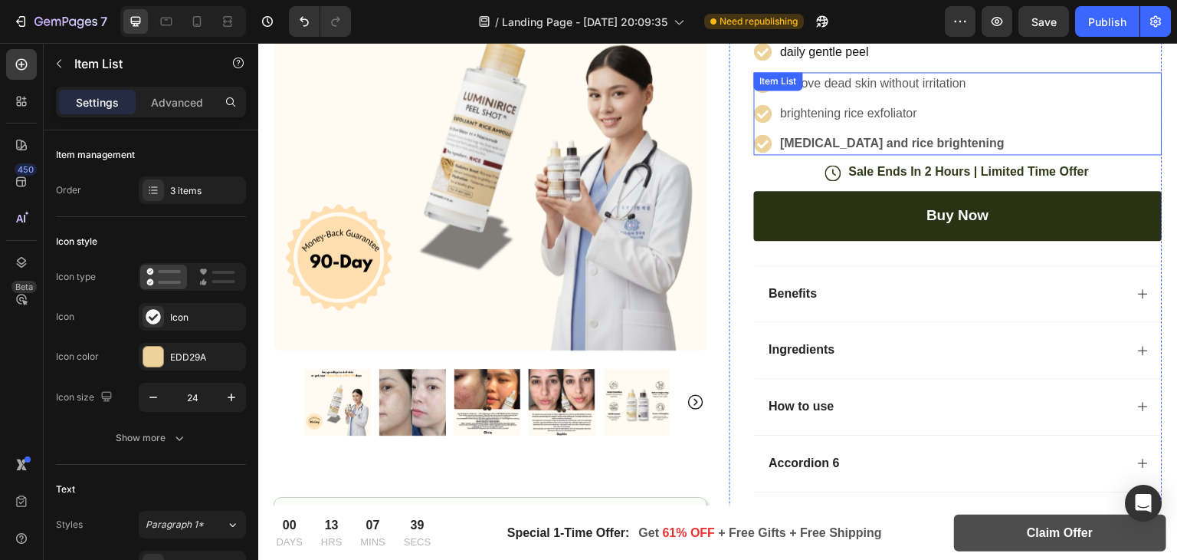
click at [886, 144] on strong "[MEDICAL_DATA] and rice brightening" at bounding box center [893, 142] width 225 height 13
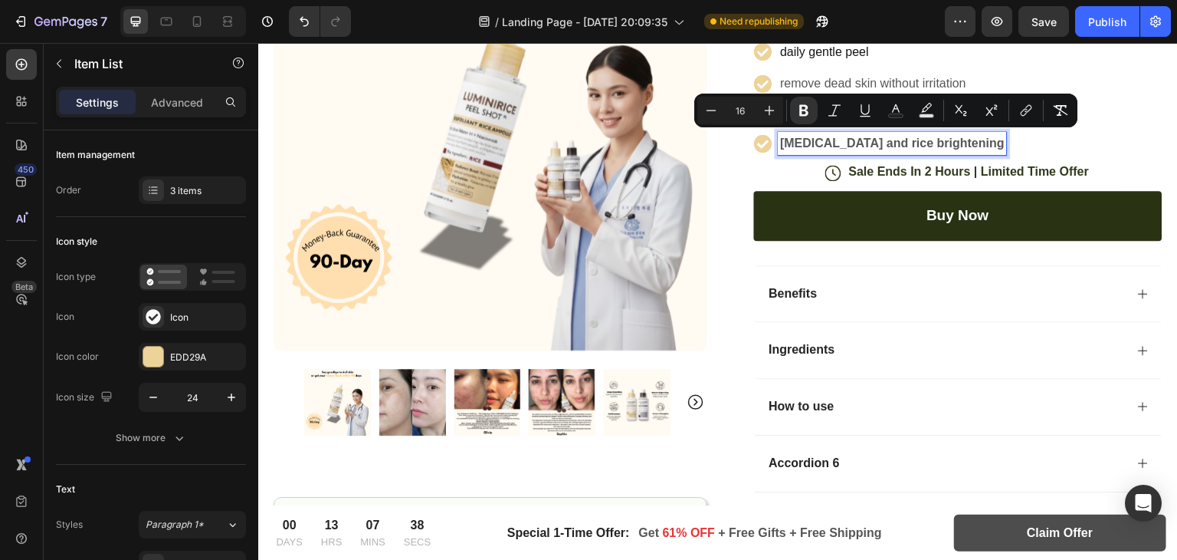
click at [855, 136] on strong "[MEDICAL_DATA] and rice brightening" at bounding box center [893, 142] width 225 height 13
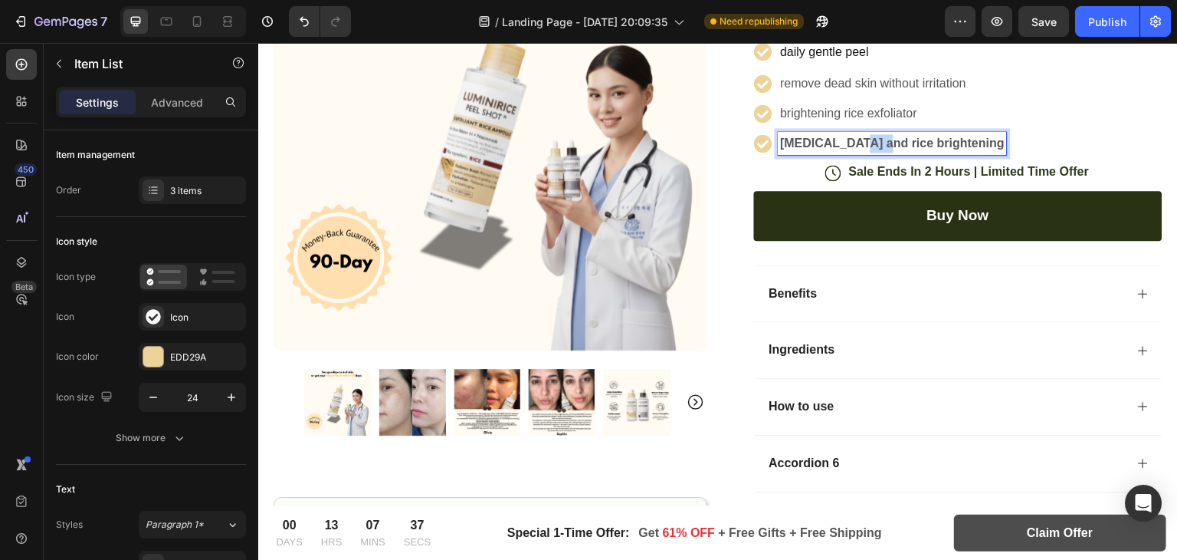
click at [855, 136] on strong "[MEDICAL_DATA] and rice brightening" at bounding box center [893, 142] width 225 height 13
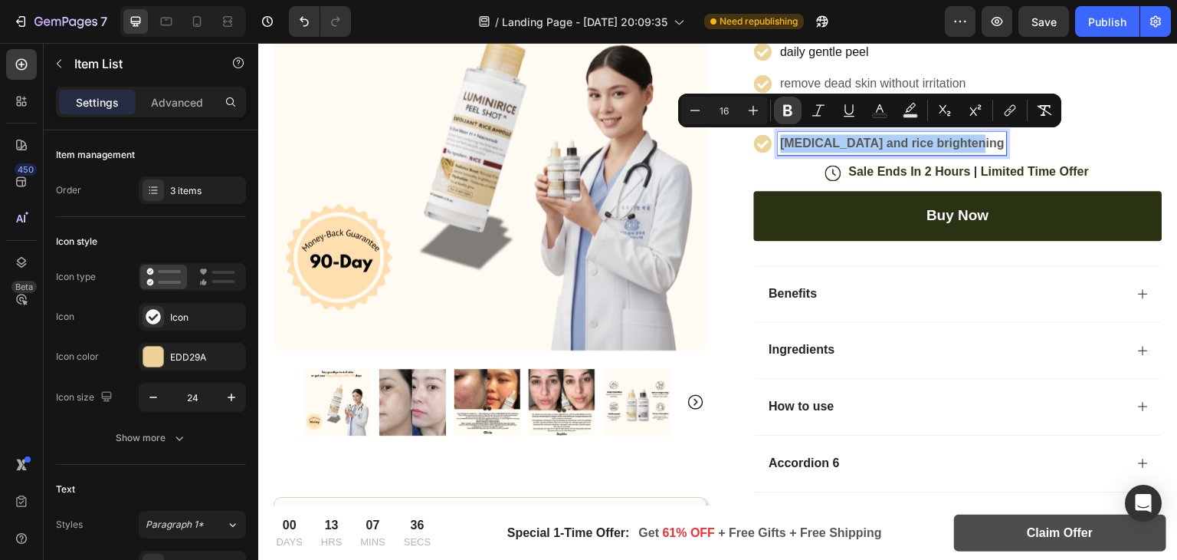
click at [782, 113] on icon "Editor contextual toolbar" at bounding box center [787, 110] width 15 height 15
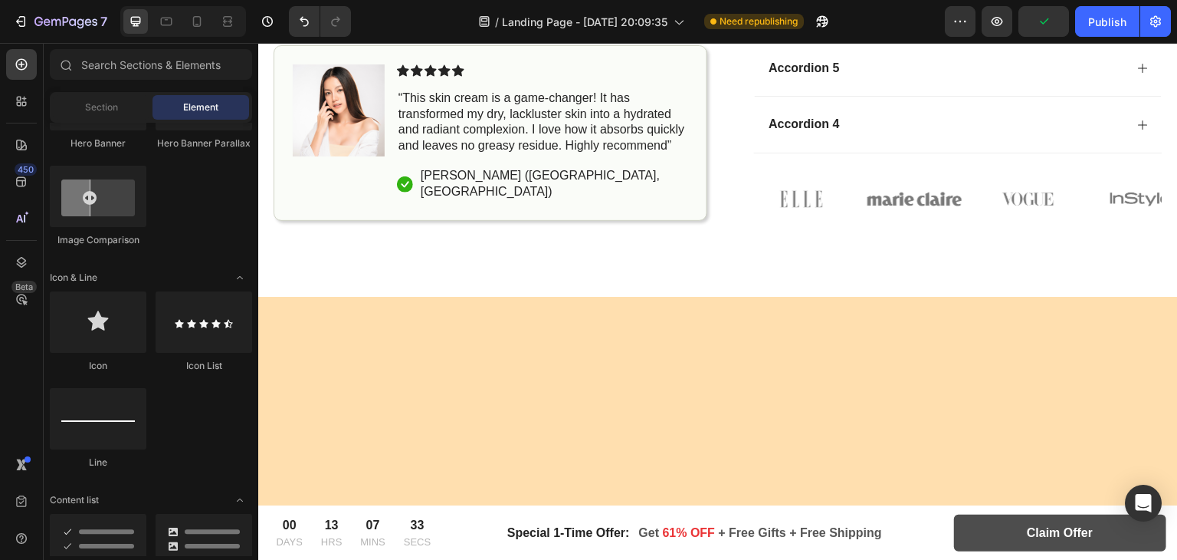
scroll to position [226, 0]
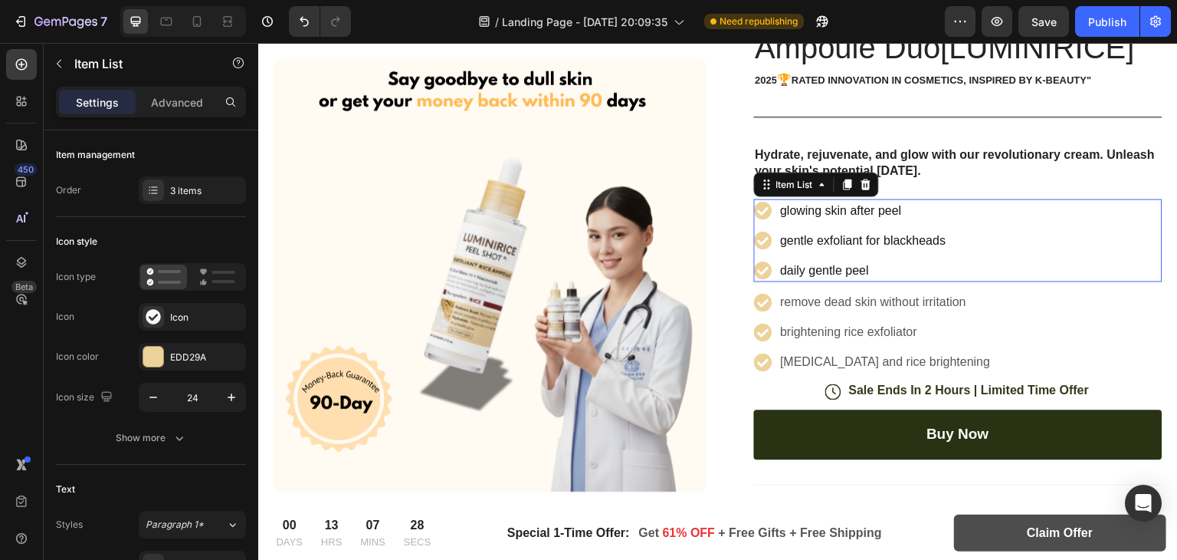
click at [919, 231] on p "gentle exfoliant for blackheads" at bounding box center [864, 240] width 166 height 18
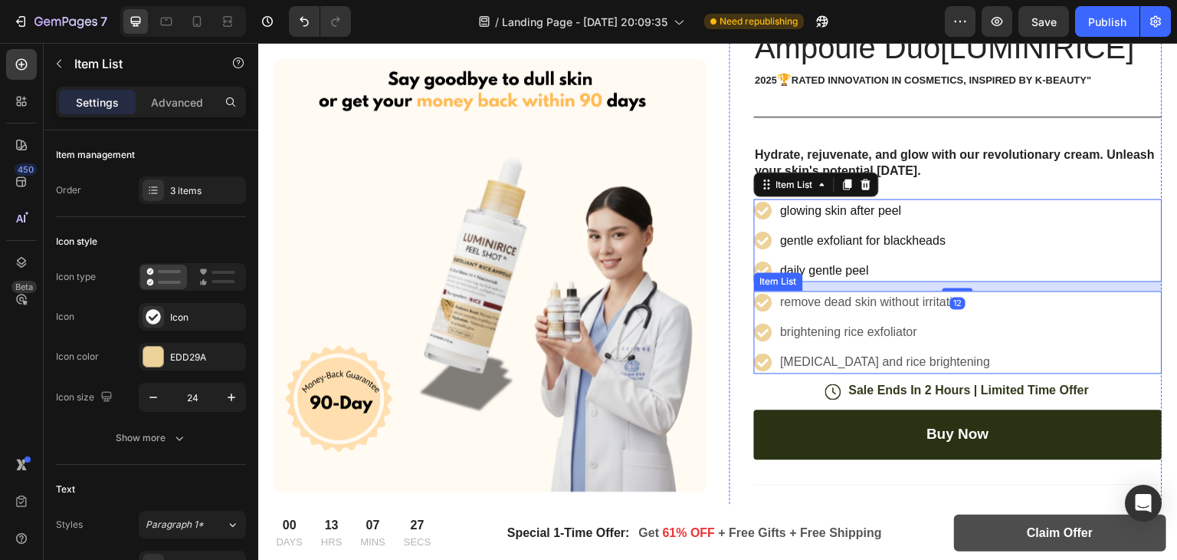
click at [870, 294] on p "remove dead skin without irritation" at bounding box center [886, 302] width 210 height 18
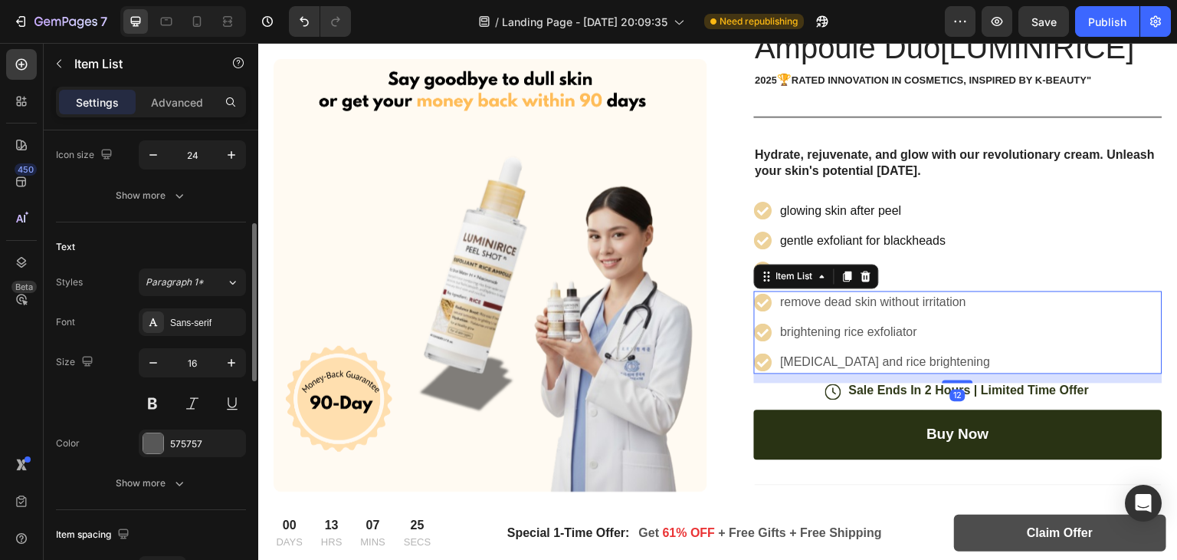
scroll to position [254, 0]
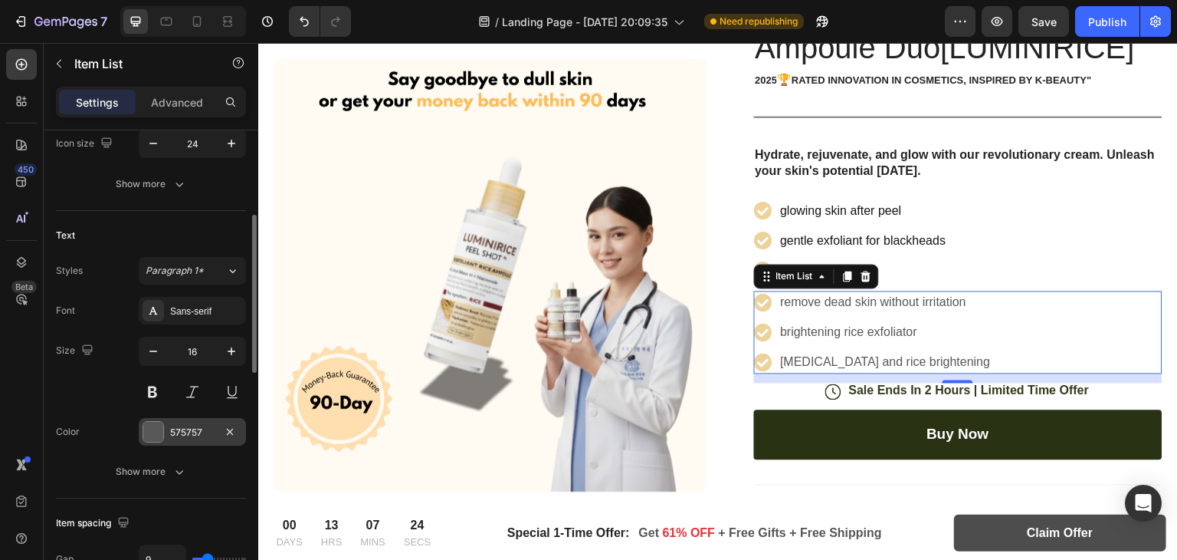
click at [153, 428] on div at bounding box center [153, 432] width 20 height 20
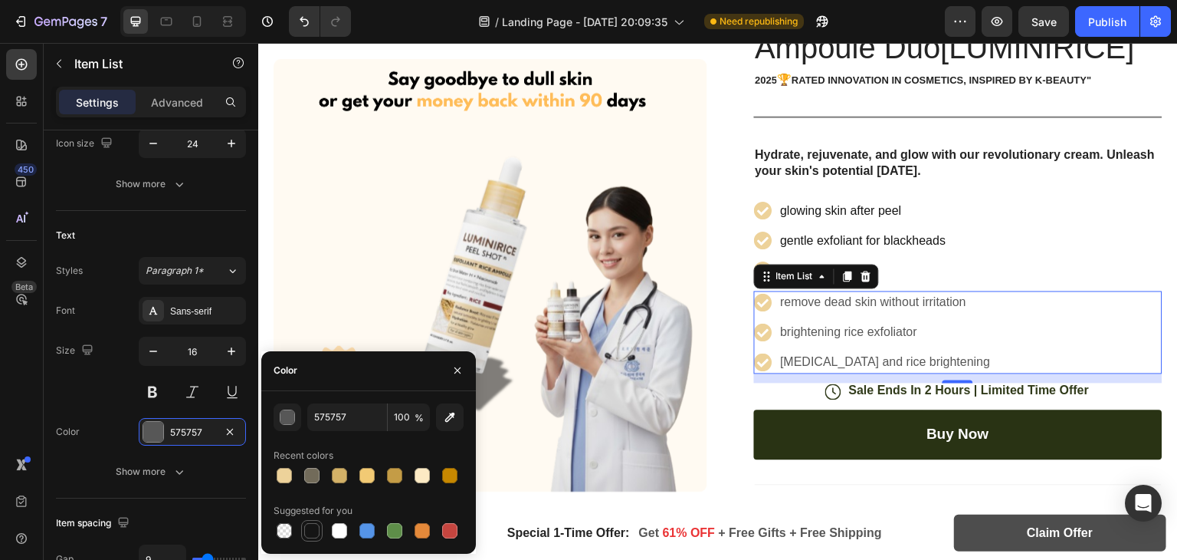
click at [307, 524] on div at bounding box center [311, 530] width 15 height 15
type input "151515"
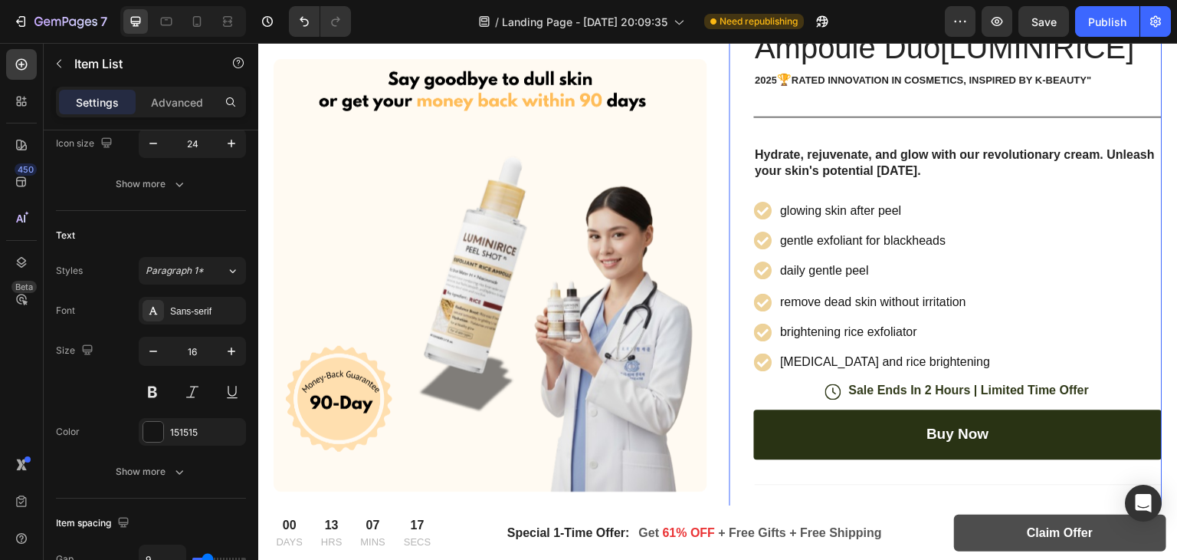
click at [892, 135] on div "Icon Icon Icon Icon Icon Icon List (1349 Reviews) Text Block Row Peel Shot Glow…" at bounding box center [958, 429] width 409 height 921
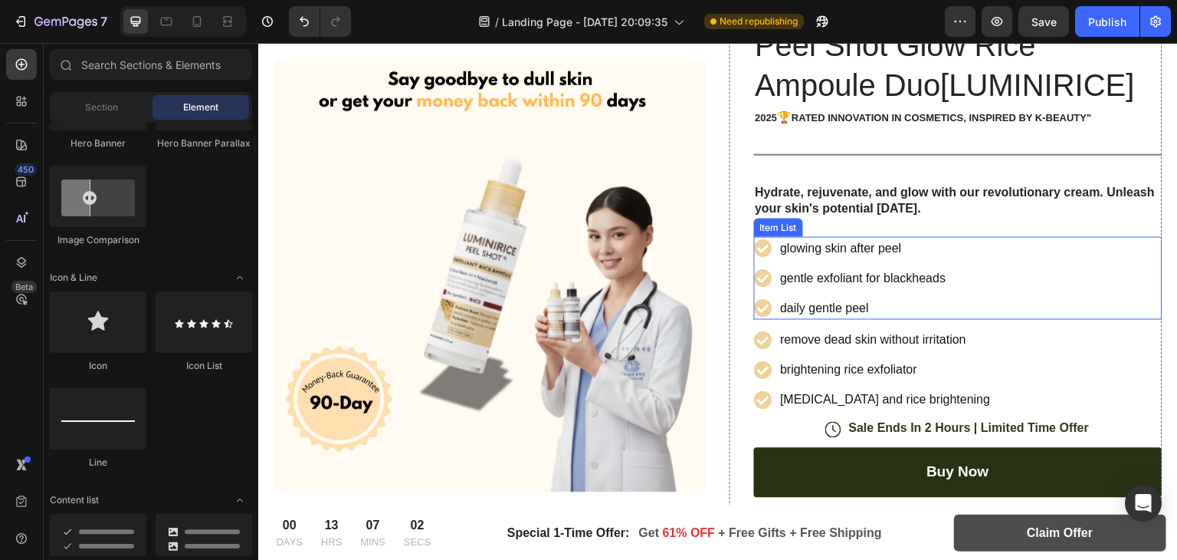
scroll to position [264, 0]
